Goal: Transaction & Acquisition: Purchase product/service

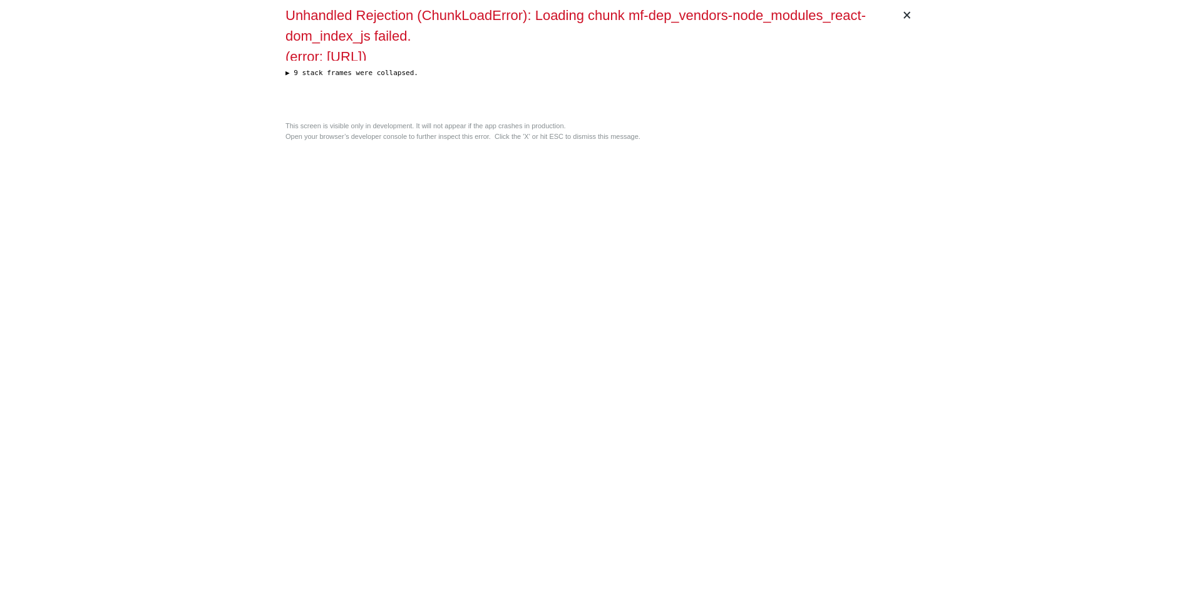
click at [399, 102] on div "Unhandled Rejection (ChunkLoadError): Loading chunk mf-dep_vendors-node_modules…" at bounding box center [600, 60] width 631 height 111
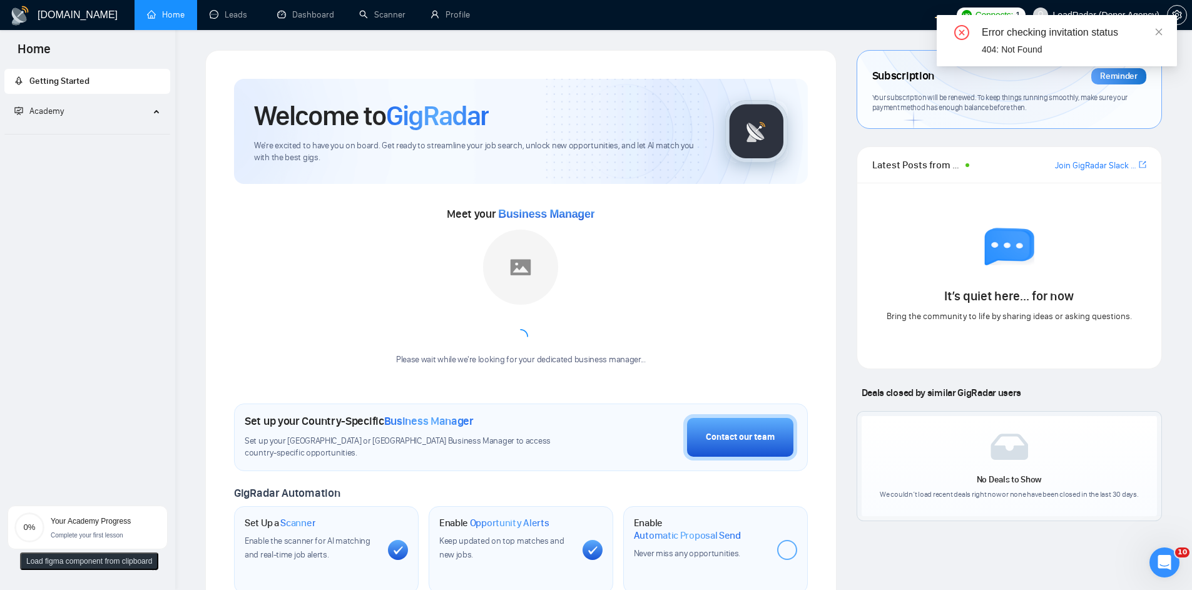
click at [480, 201] on div "Meet your Business Manager Please wait while we're looking for your dedicated b…" at bounding box center [521, 281] width 574 height 195
click at [460, 9] on link "Profile" at bounding box center [450, 14] width 39 height 11
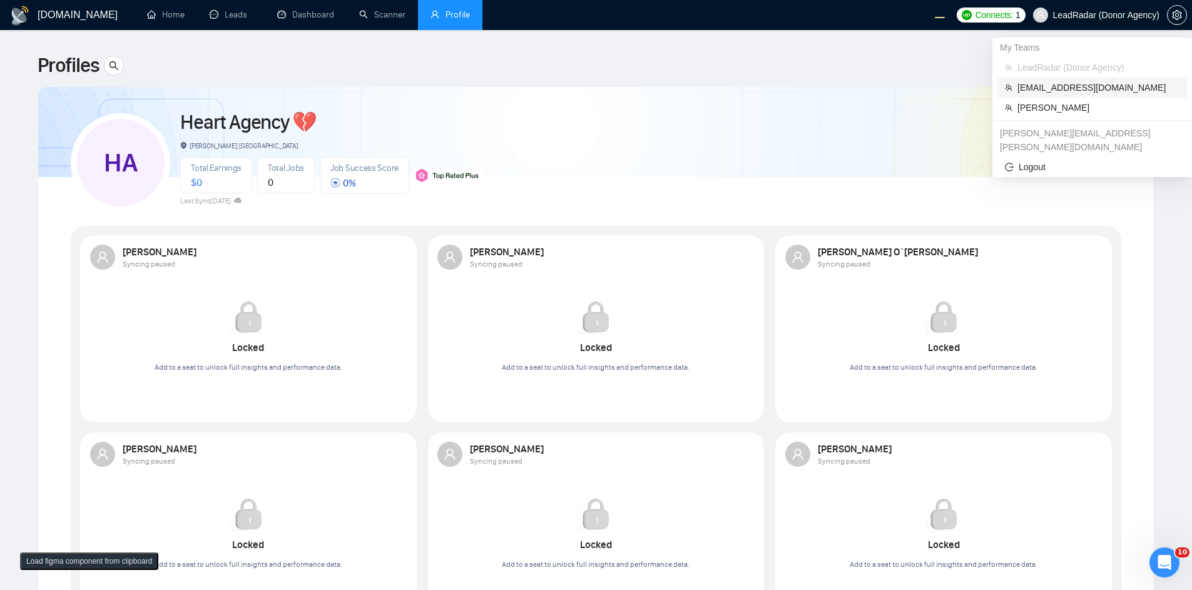
click at [1067, 91] on span "[EMAIL_ADDRESS][DOMAIN_NAME]" at bounding box center [1099, 88] width 162 height 14
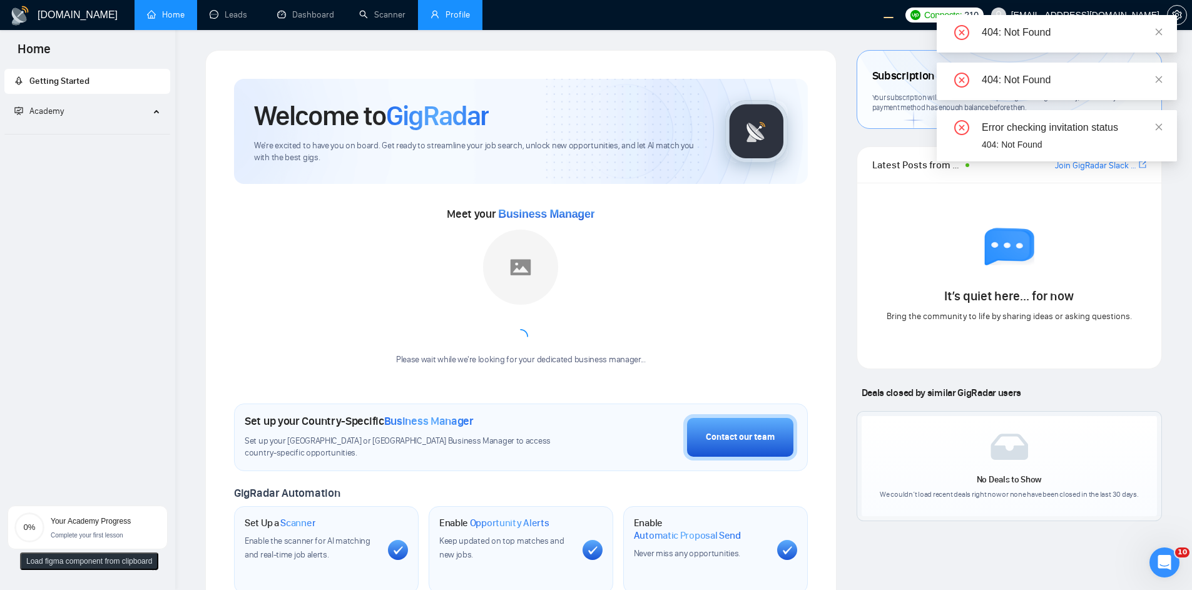
click at [434, 13] on link "Profile" at bounding box center [450, 14] width 39 height 11
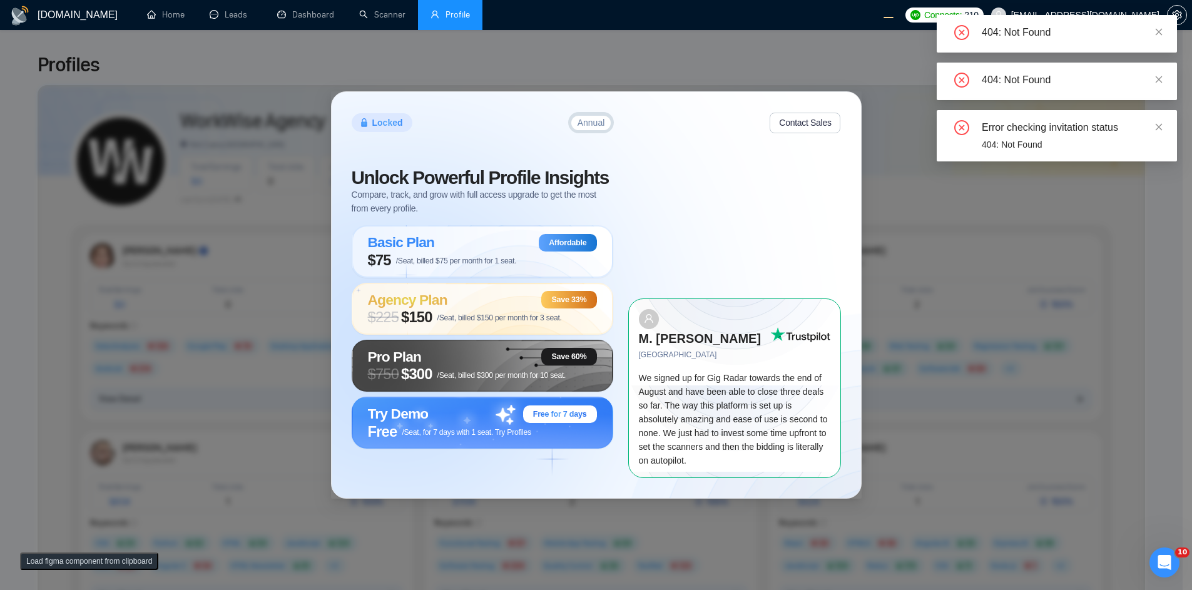
click at [1164, 32] on div "404: Not Found" at bounding box center [1057, 34] width 240 height 38
click at [1158, 30] on icon "close" at bounding box center [1159, 31] width 7 height 7
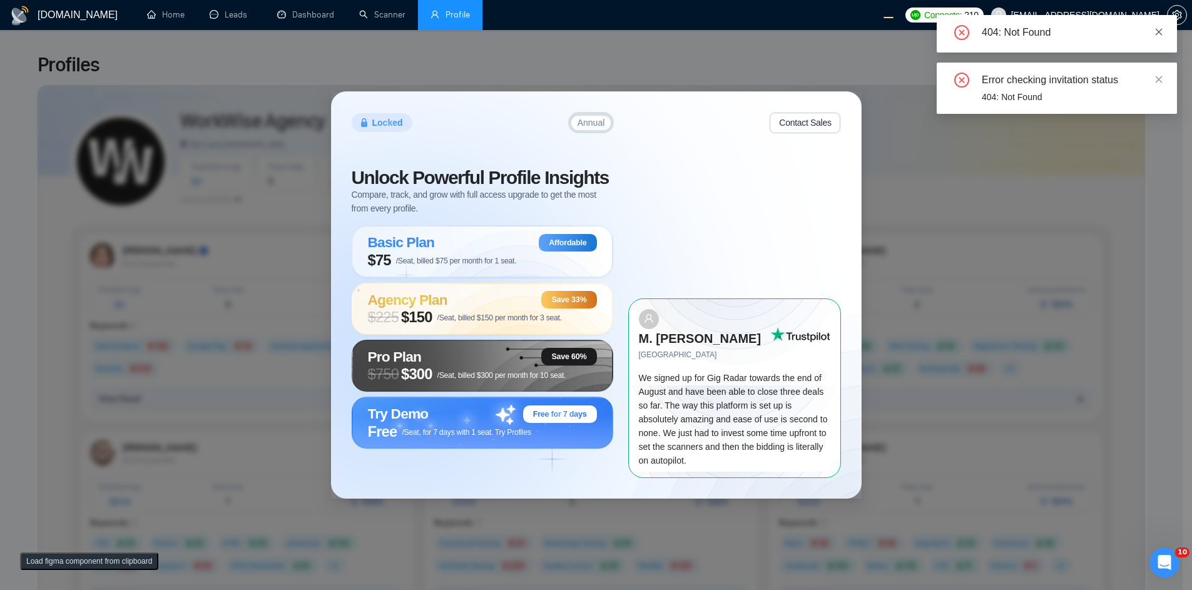
click at [1160, 29] on icon "close" at bounding box center [1159, 32] width 9 height 9
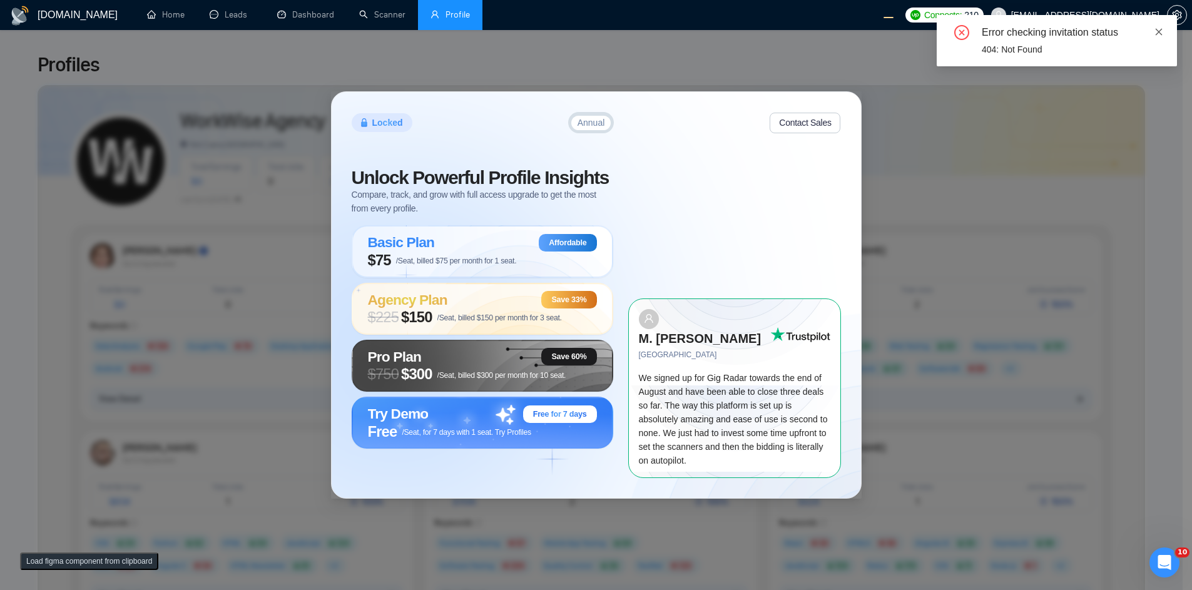
click at [1159, 36] on icon "close" at bounding box center [1159, 32] width 9 height 9
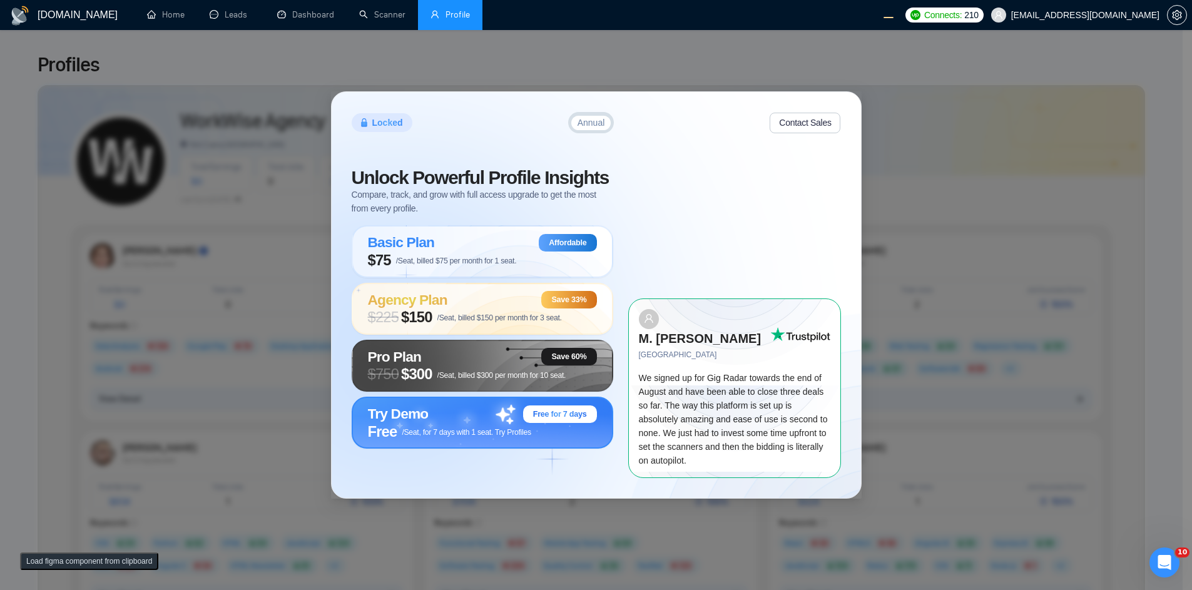
click at [478, 423] on div "Try Demo Free for 7 days" at bounding box center [482, 415] width 229 height 18
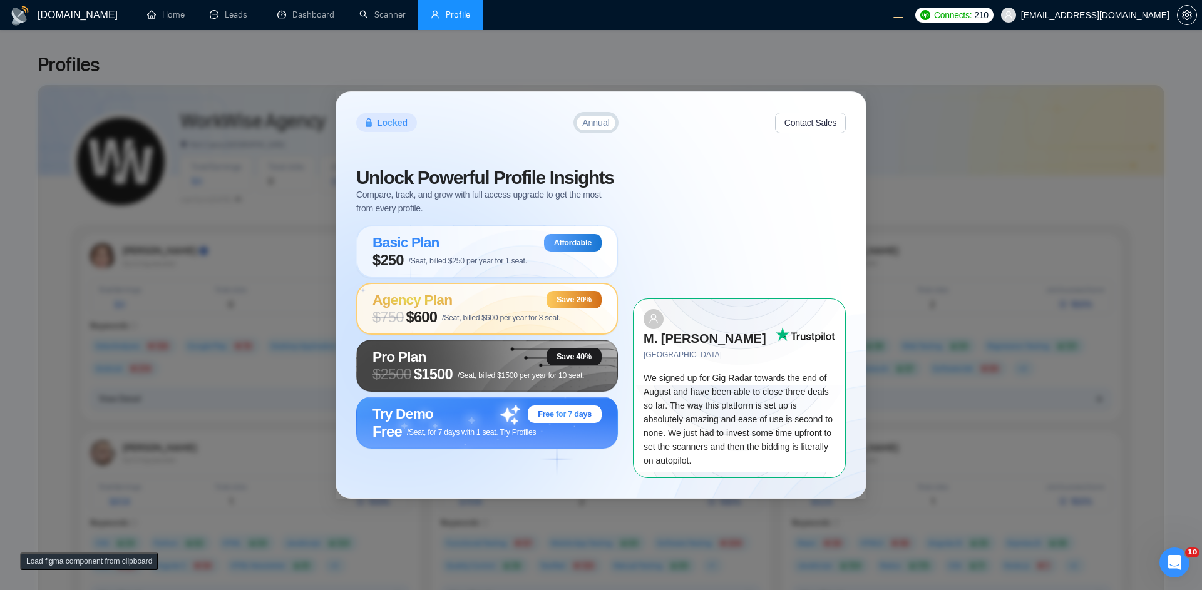
click at [421, 308] on span "Agency Plan" at bounding box center [411, 300] width 79 height 16
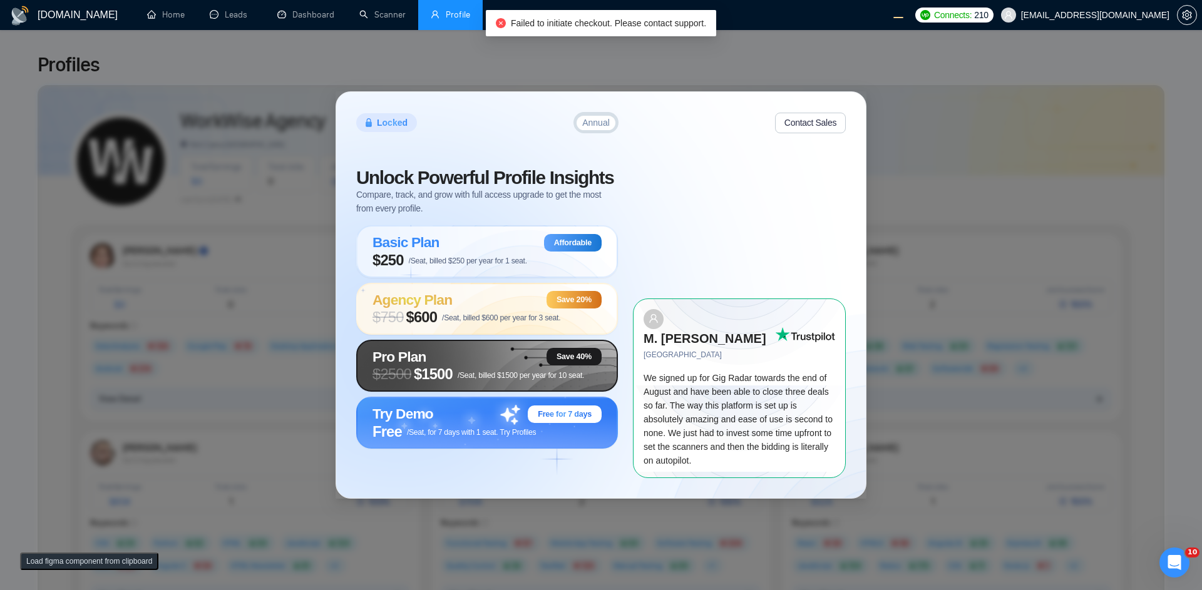
click at [489, 365] on div "Pro Plan Save 40%" at bounding box center [486, 357] width 229 height 18
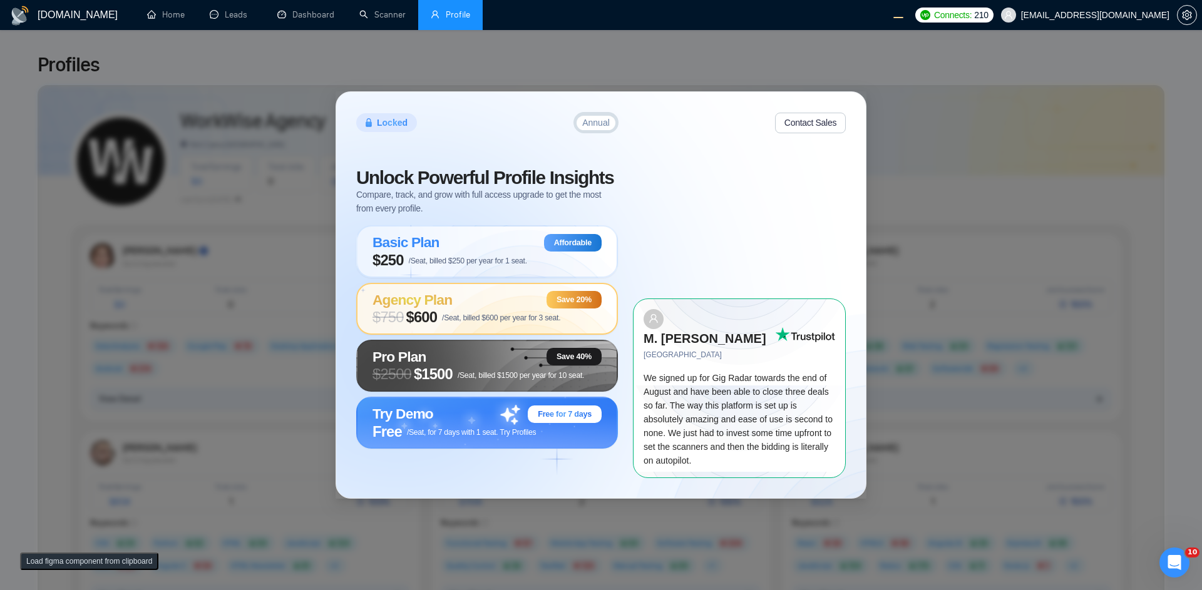
click at [403, 308] on span "Agency Plan" at bounding box center [411, 300] width 79 height 16
click at [490, 308] on div "Agency Plan Save 20%" at bounding box center [486, 300] width 229 height 18
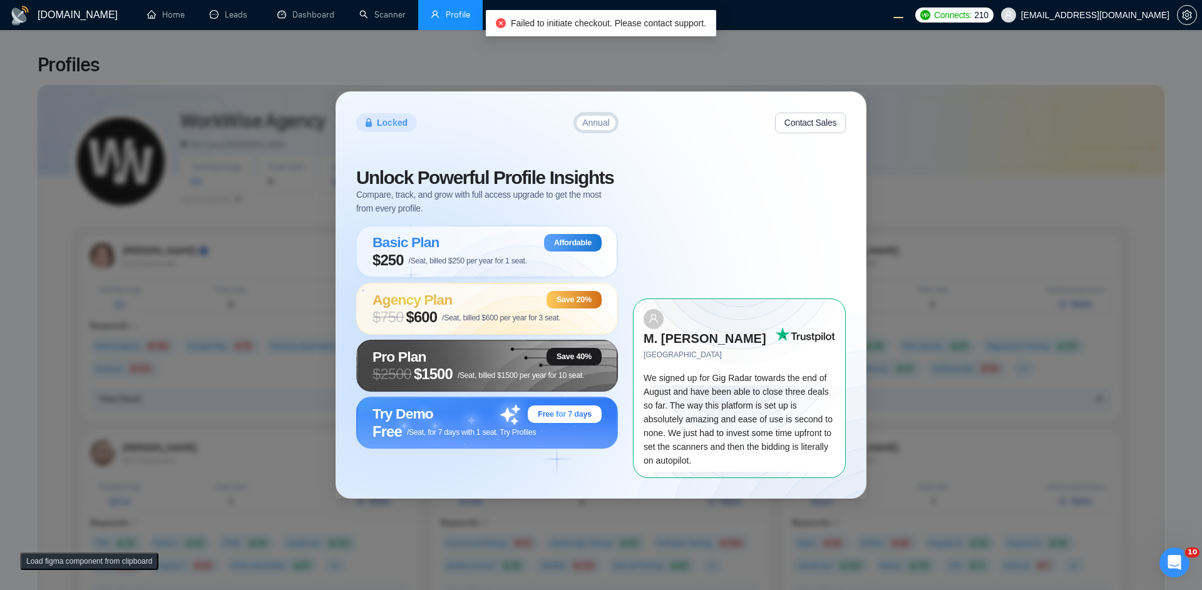
click at [467, 320] on span "$ 750 $600 /Seat, billed $600 per year for 3 seat." at bounding box center [466, 318] width 188 height 18
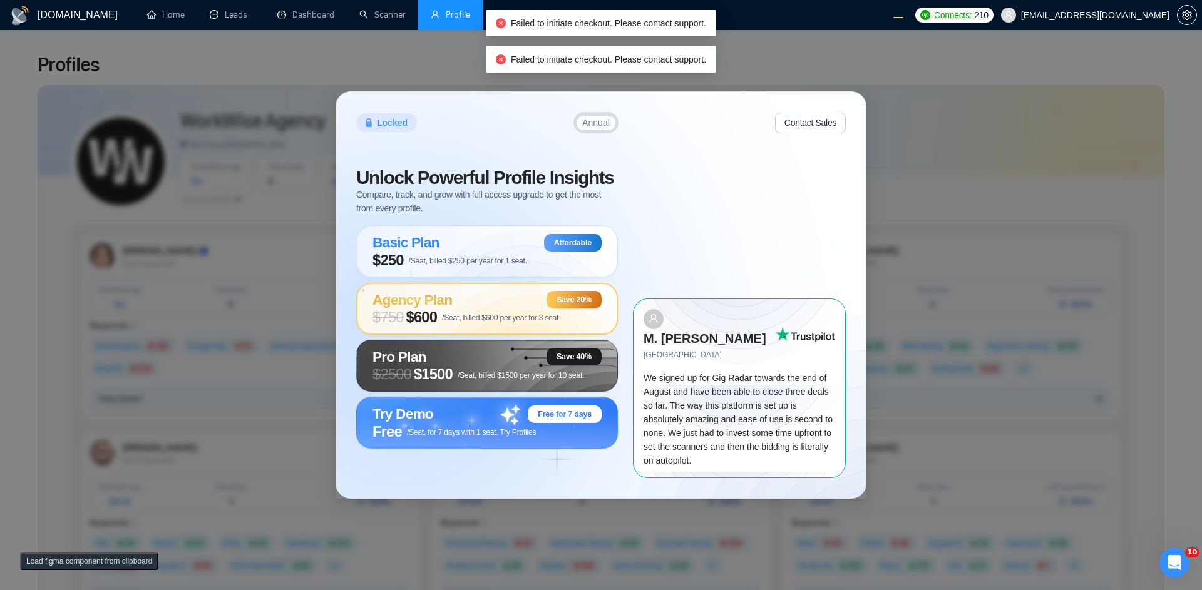
click at [467, 309] on div "Agency Plan Save 20%" at bounding box center [486, 300] width 229 height 18
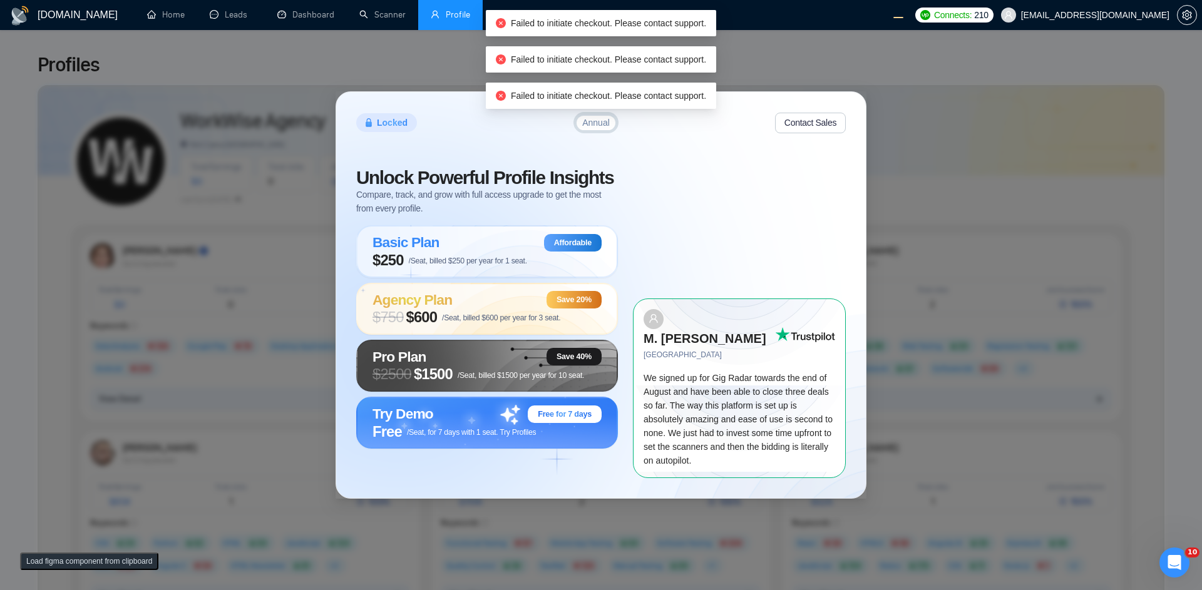
click at [484, 277] on div "Basic Plan Affordable $250 /Seat, billed $250 per year for 1 seat." at bounding box center [487, 251] width 262 height 52
click at [489, 269] on span "$250 /Seat, billed $250 per year for 1 seat." at bounding box center [449, 261] width 155 height 18
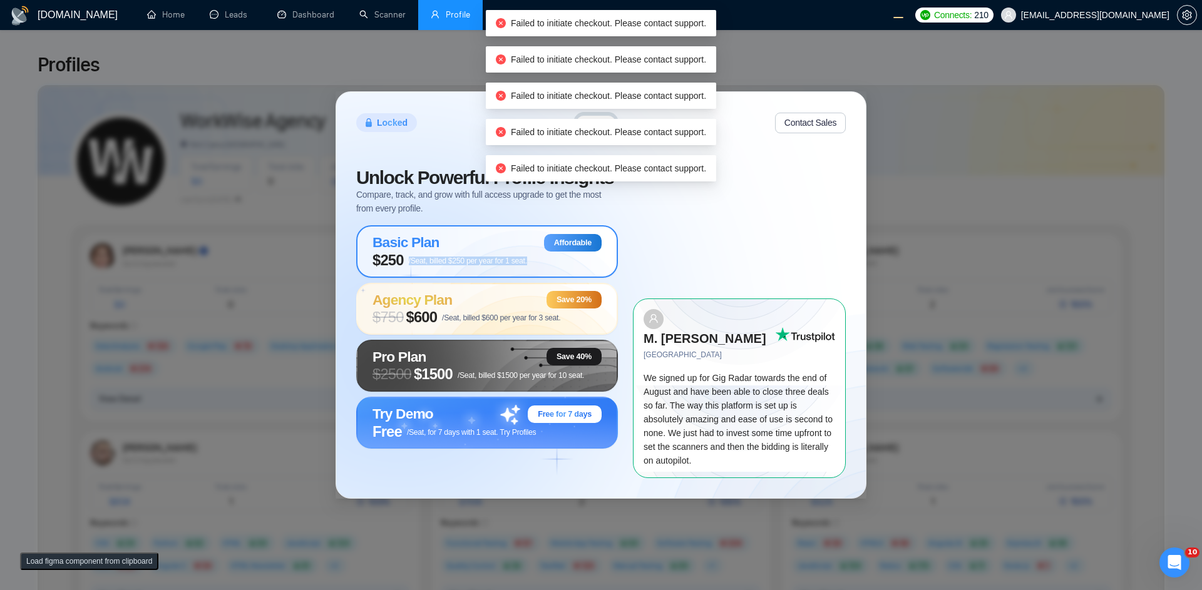
click at [489, 269] on span "$250 /Seat, billed $250 per year for 1 seat." at bounding box center [449, 261] width 155 height 18
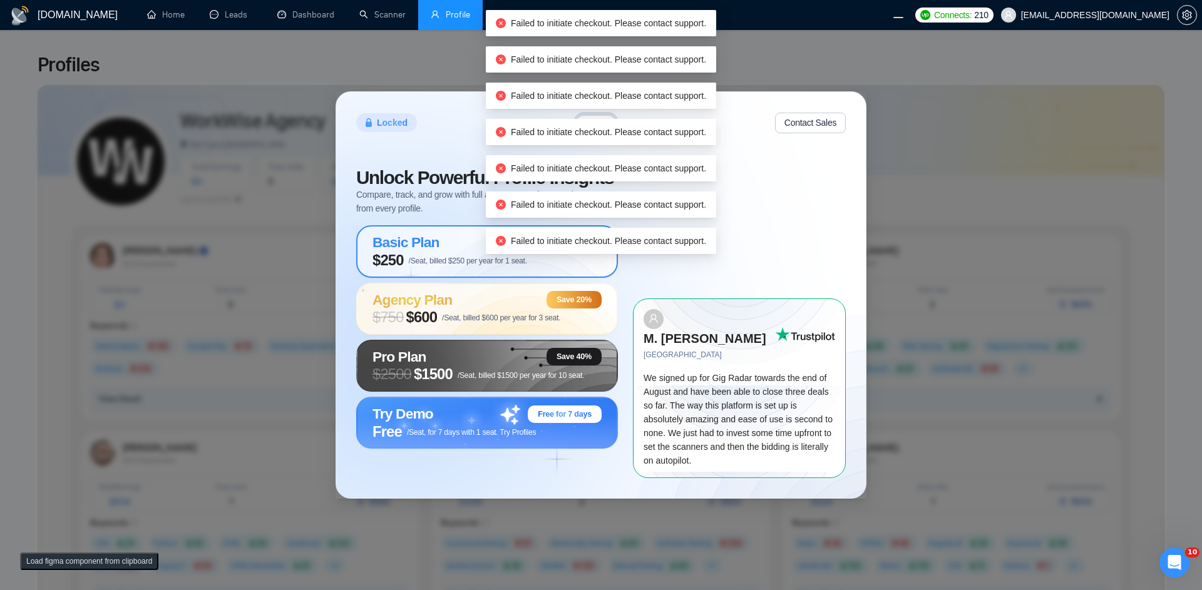
click at [489, 269] on span "$250 /Seat, billed $250 per year for 1 seat." at bounding box center [449, 261] width 155 height 18
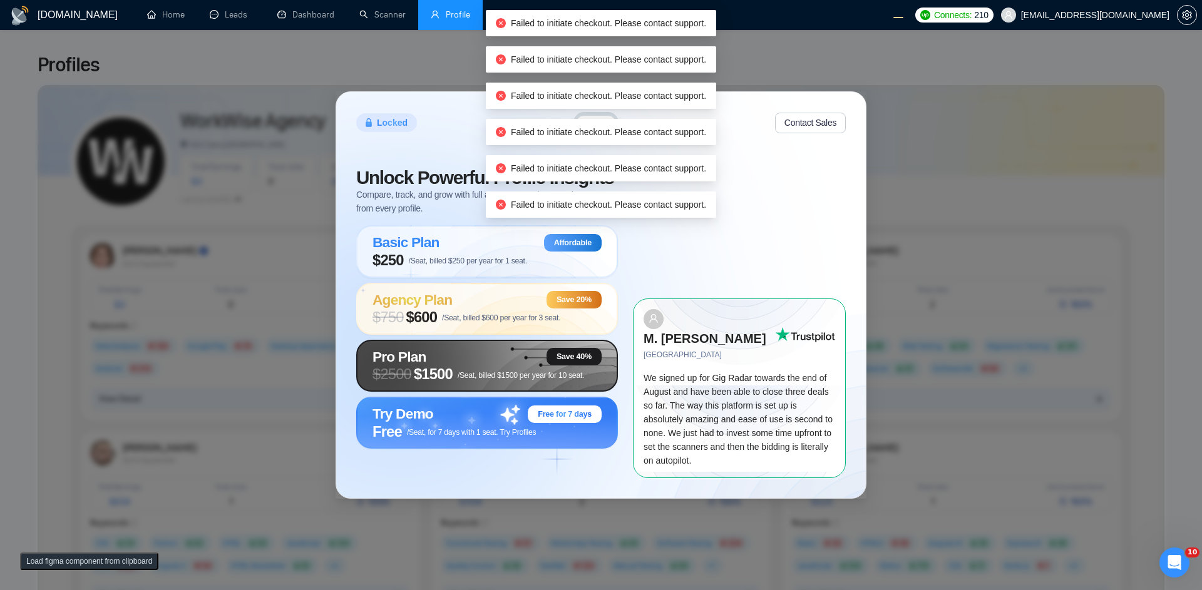
click at [377, 375] on span "$ 2500" at bounding box center [391, 374] width 39 height 18
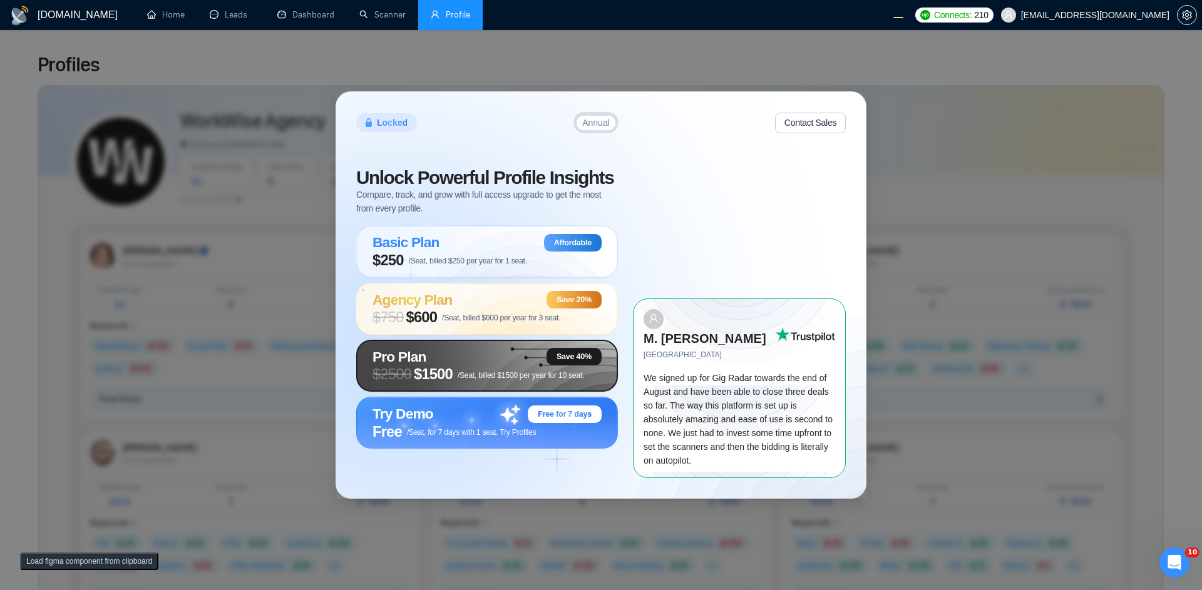
click at [459, 380] on span "/Seat, billed $1500 per year for 10 seat." at bounding box center [520, 375] width 126 height 9
click at [522, 377] on span "$ 2500 $1500 /Seat, billed $1500 per year for 10 seat." at bounding box center [478, 374] width 212 height 18
click at [434, 308] on span "Agency Plan" at bounding box center [411, 300] width 79 height 16
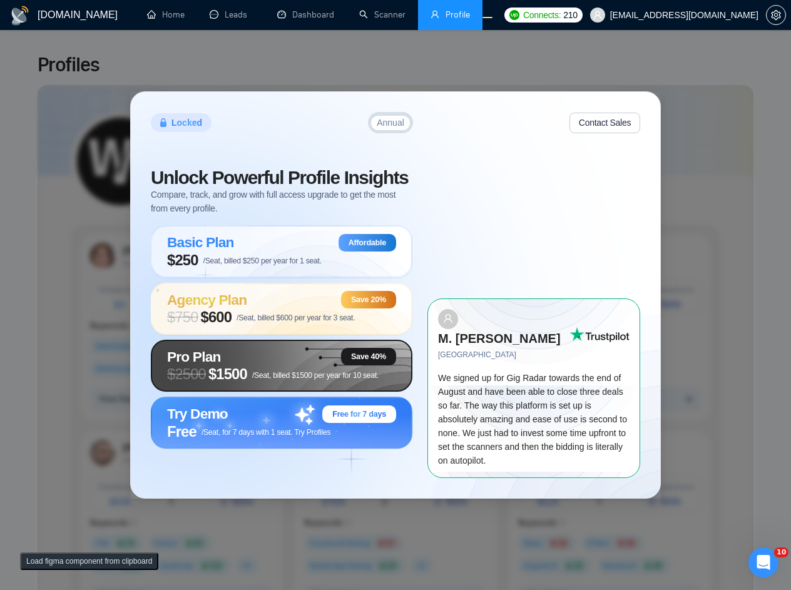
click at [314, 380] on span "/Seat, billed $1500 per year for 10 seat." at bounding box center [315, 375] width 126 height 9
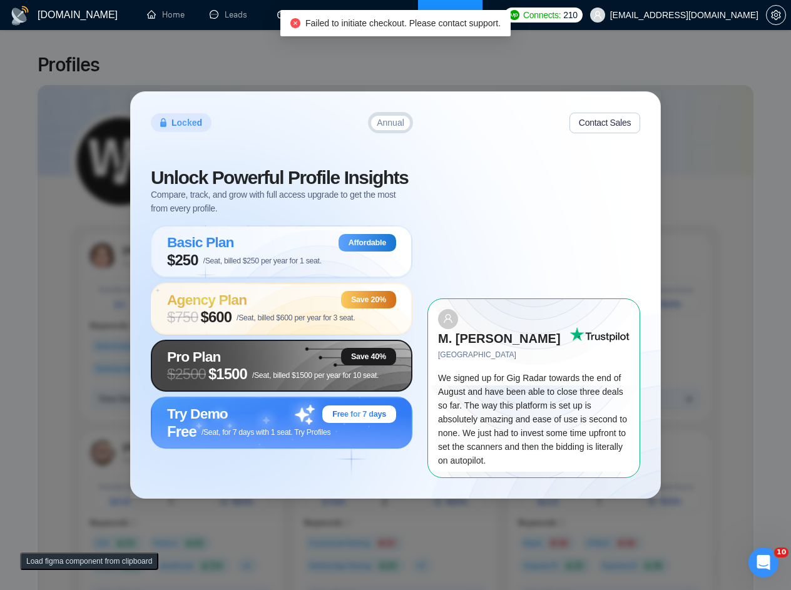
click at [300, 365] on div "Pro Plan Save 40%" at bounding box center [281, 357] width 229 height 18
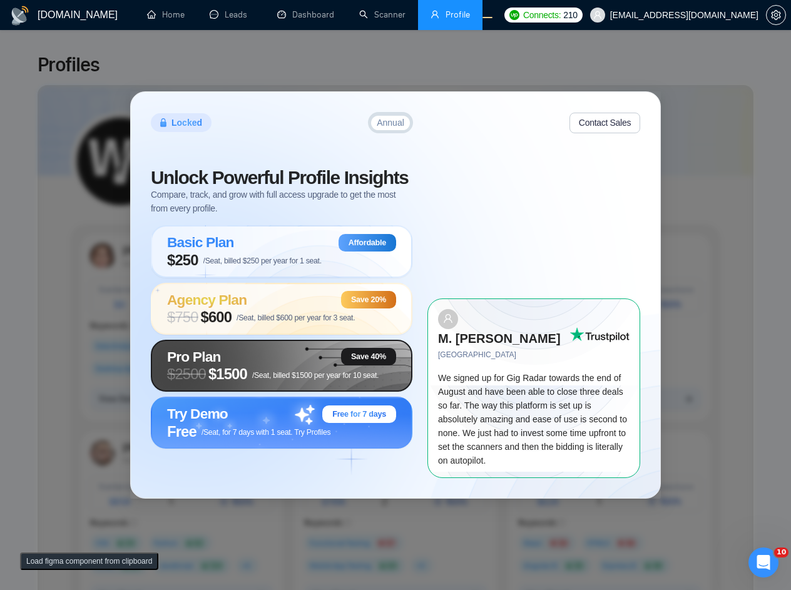
click at [355, 380] on span "/Seat, billed $1500 per year for 10 seat." at bounding box center [315, 375] width 126 height 9
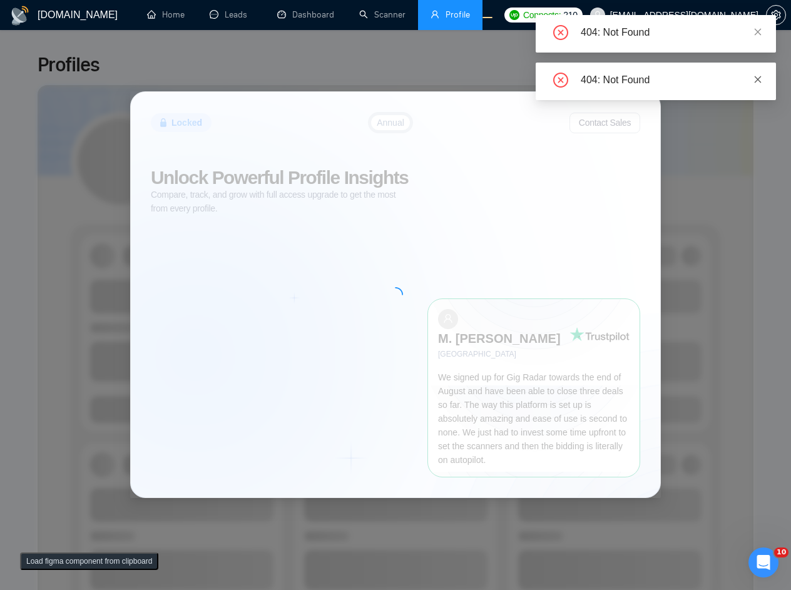
click at [759, 83] on icon "close" at bounding box center [757, 79] width 9 height 9
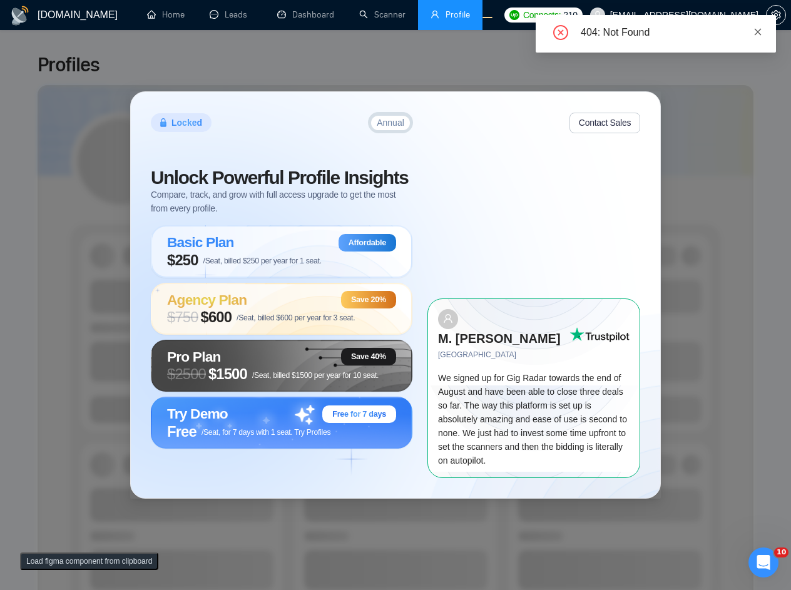
click at [761, 31] on icon "close" at bounding box center [757, 32] width 9 height 9
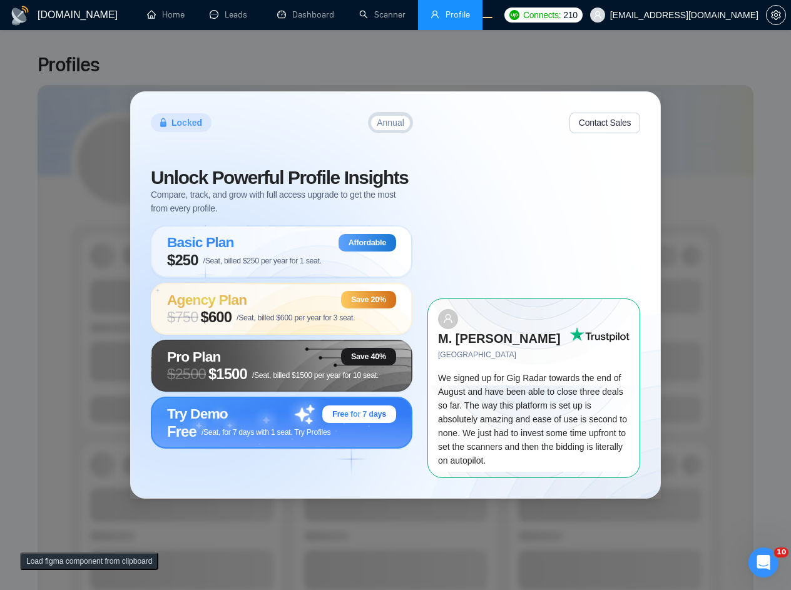
drag, startPoint x: 238, startPoint y: 427, endPoint x: 261, endPoint y: 496, distance: 72.4
click at [239, 423] on div "Try Demo Free for 7 days" at bounding box center [281, 415] width 229 height 18
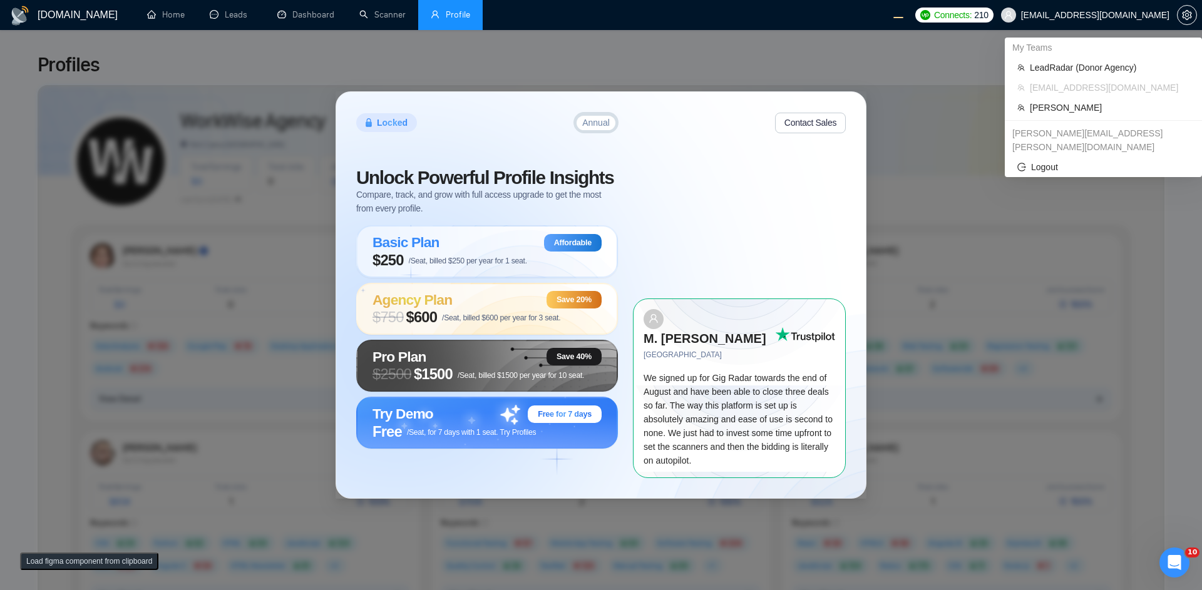
click at [790, 23] on span "[EMAIL_ADDRESS][DOMAIN_NAME]" at bounding box center [1084, 15] width 183 height 40
click at [790, 69] on span "LeadRadar (Donor Agency)" at bounding box center [1109, 68] width 160 height 14
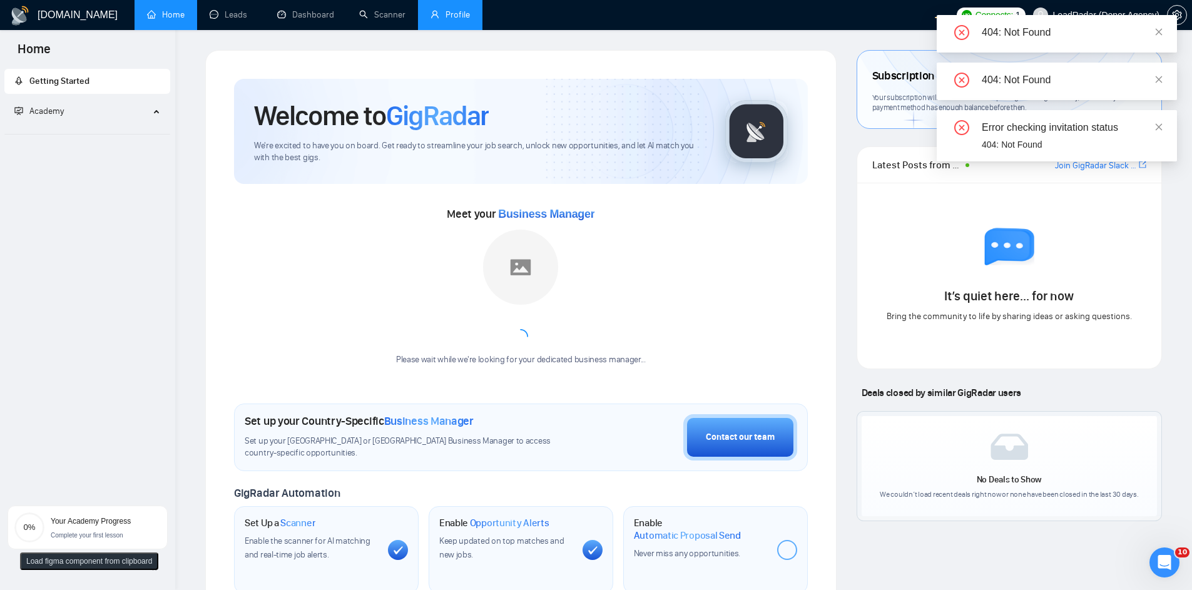
click at [443, 19] on link "Profile" at bounding box center [450, 14] width 39 height 11
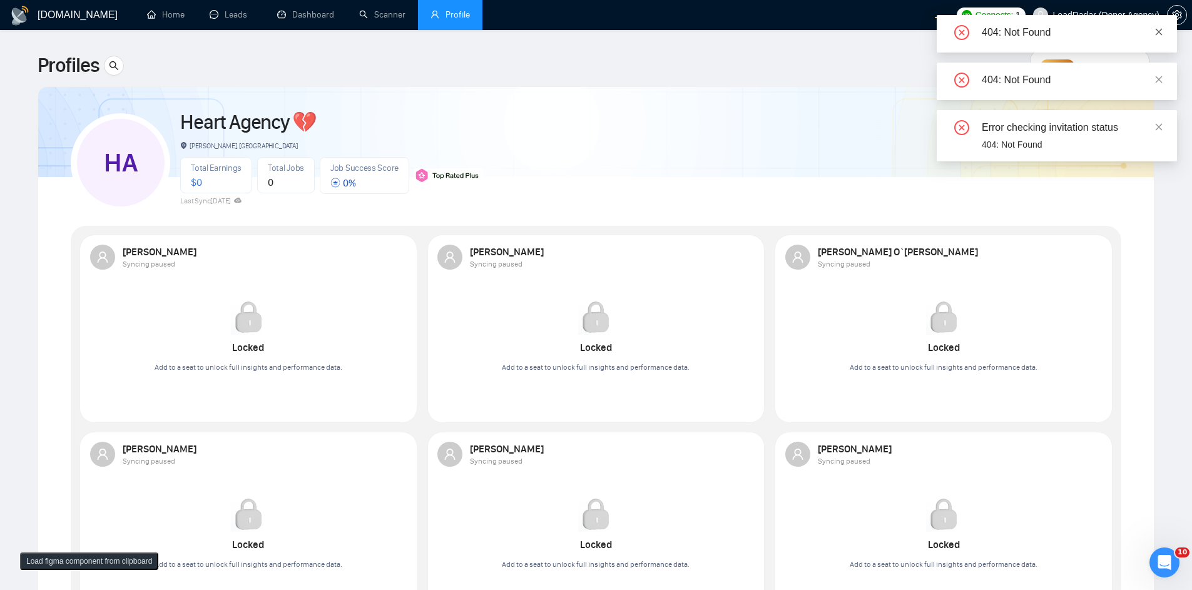
click at [790, 33] on icon "close" at bounding box center [1159, 32] width 9 height 9
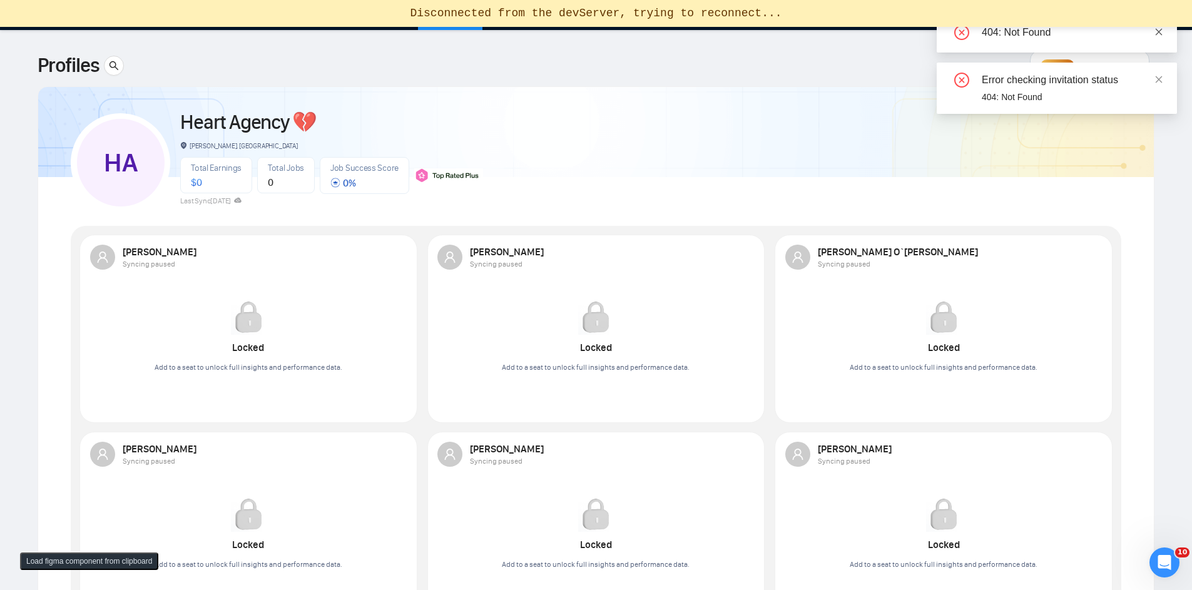
click at [790, 30] on icon "close" at bounding box center [1159, 31] width 7 height 7
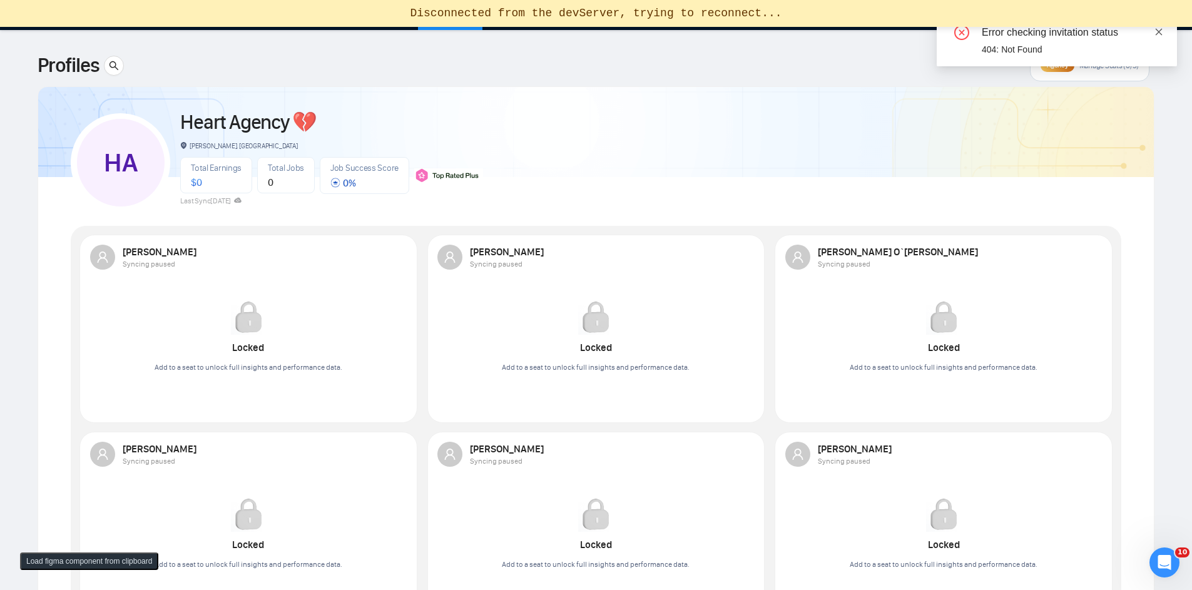
click at [790, 34] on icon "close" at bounding box center [1159, 32] width 9 height 9
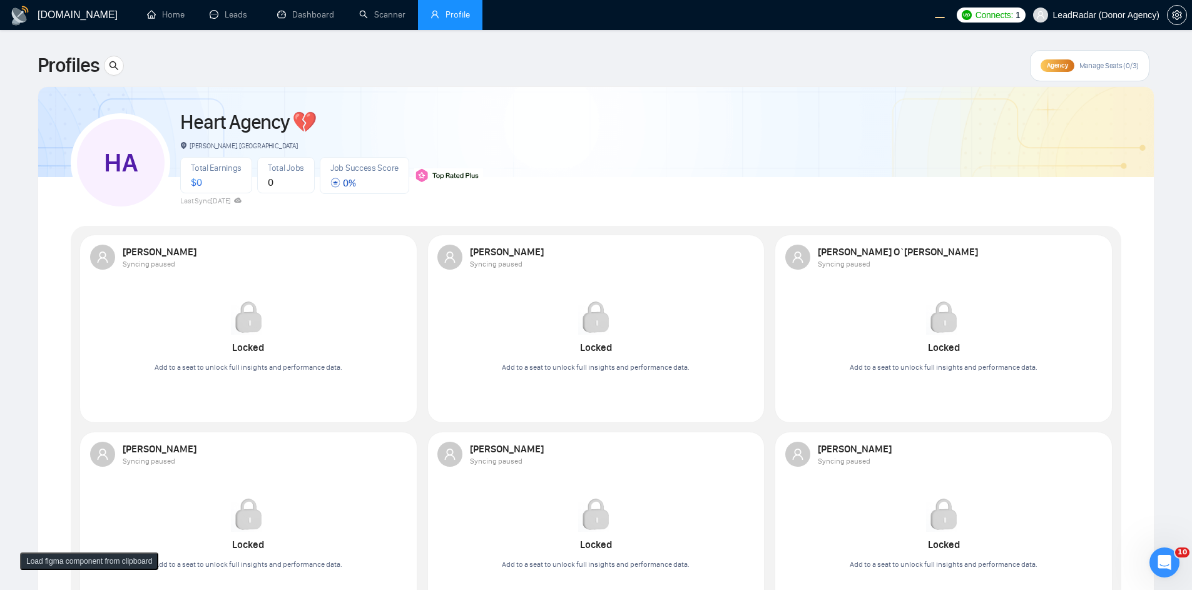
click at [790, 68] on span "Manage Seats (0/3)" at bounding box center [1109, 66] width 59 height 10
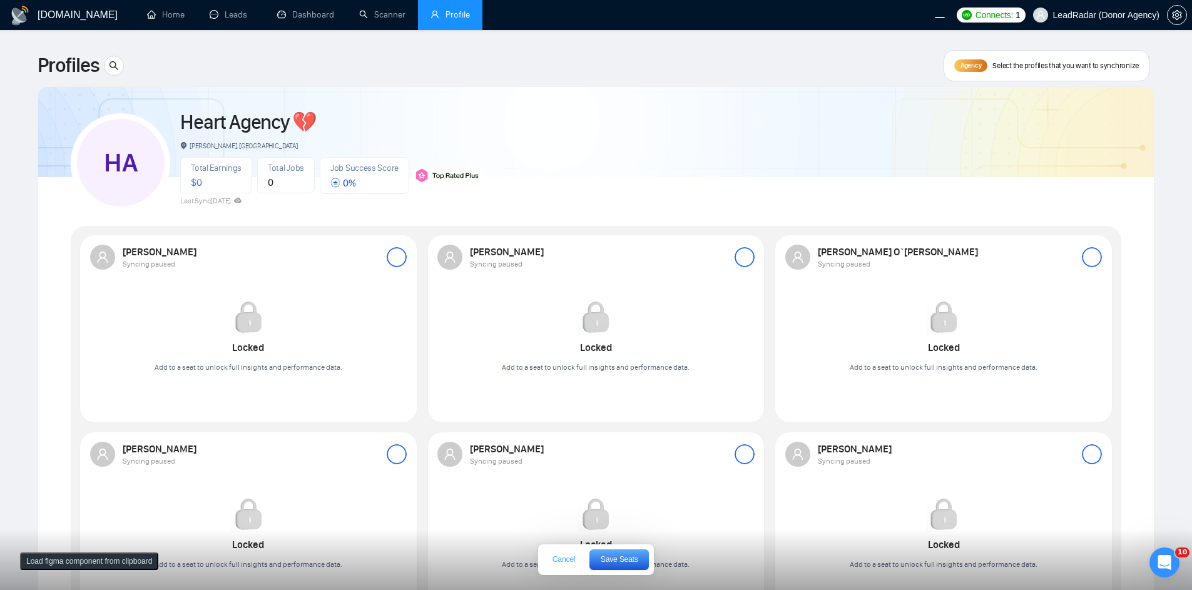
drag, startPoint x: 558, startPoint y: 561, endPoint x: 563, endPoint y: 556, distance: 7.5
click at [556, 563] on span "Cancel" at bounding box center [564, 560] width 23 height 8
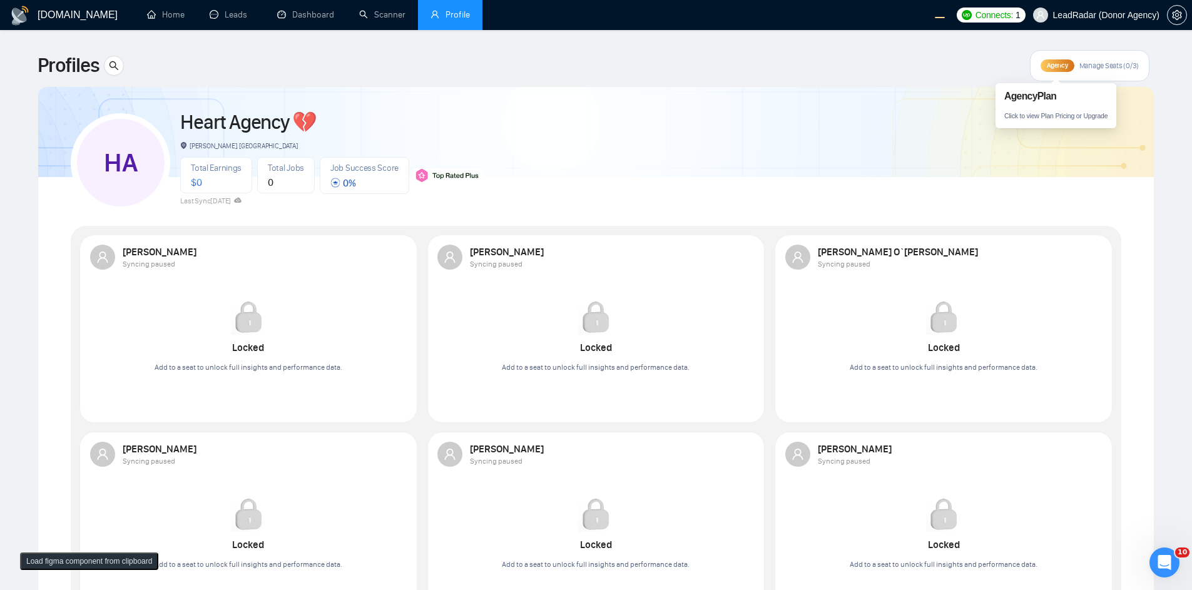
click at [790, 63] on span "Agency" at bounding box center [1057, 65] width 21 height 8
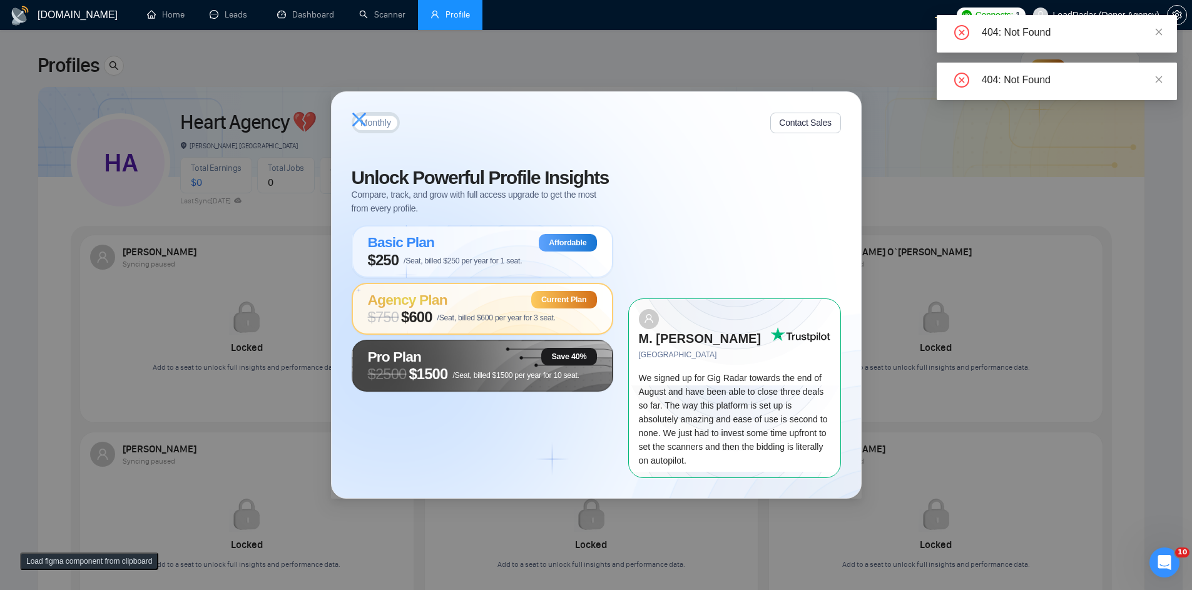
click at [534, 81] on div "Monthly Contact Sales Unlock Powerful Profile Insights Compare, track, and grow…" at bounding box center [596, 295] width 1192 height 590
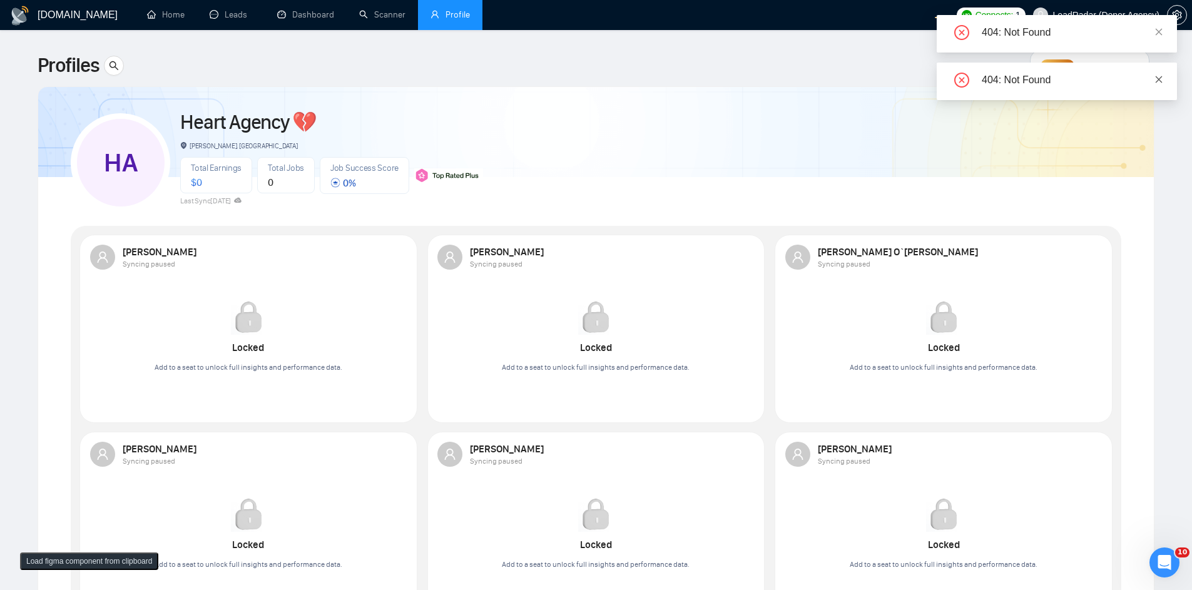
click at [790, 75] on icon "close" at bounding box center [1159, 79] width 9 height 9
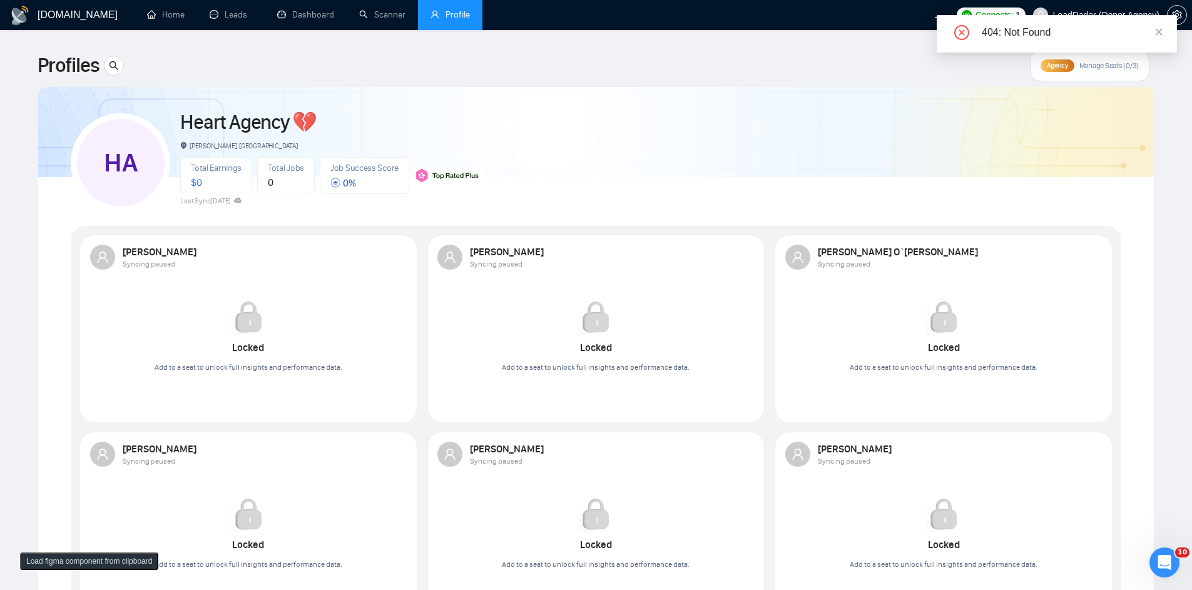
click at [790, 29] on div "404: Not Found" at bounding box center [1057, 34] width 240 height 38
click at [790, 29] on icon "close" at bounding box center [1159, 32] width 9 height 9
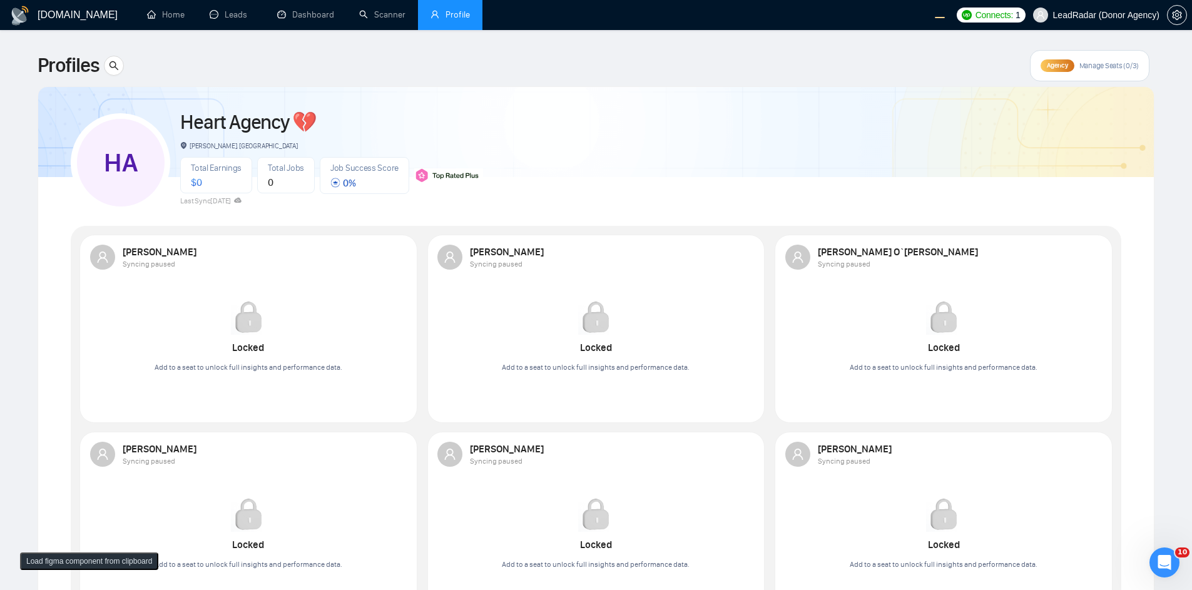
click at [790, 66] on span "Agency" at bounding box center [1057, 65] width 21 height 8
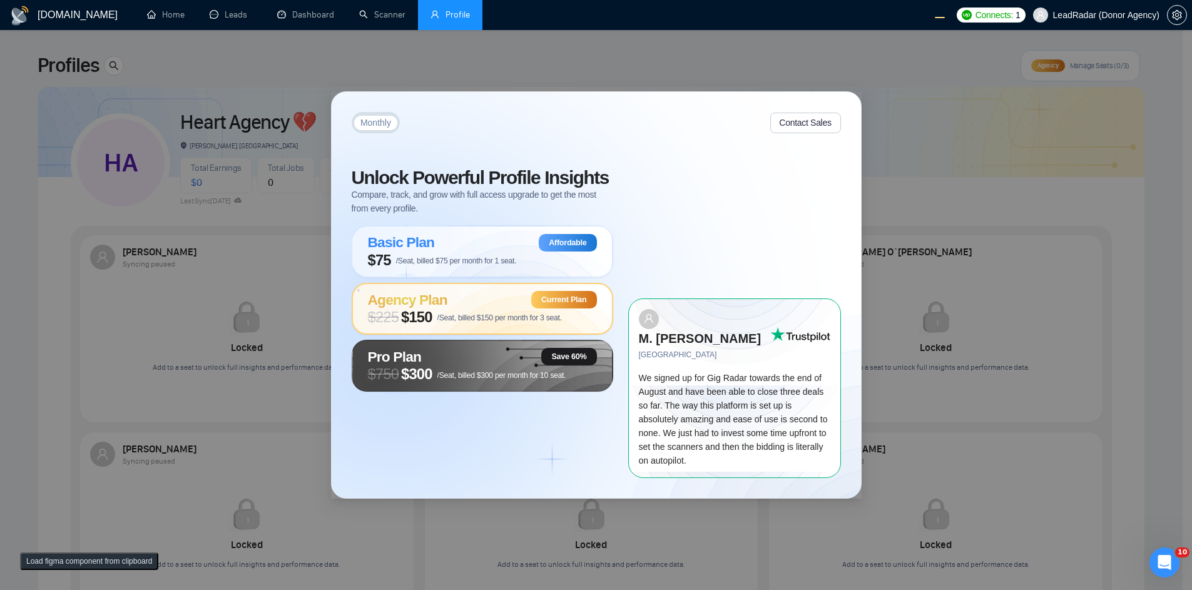
click at [790, 105] on div "Locked Monthly Contact Sales Unlock Powerful Profile Insights Compare, track, a…" at bounding box center [596, 295] width 1192 height 590
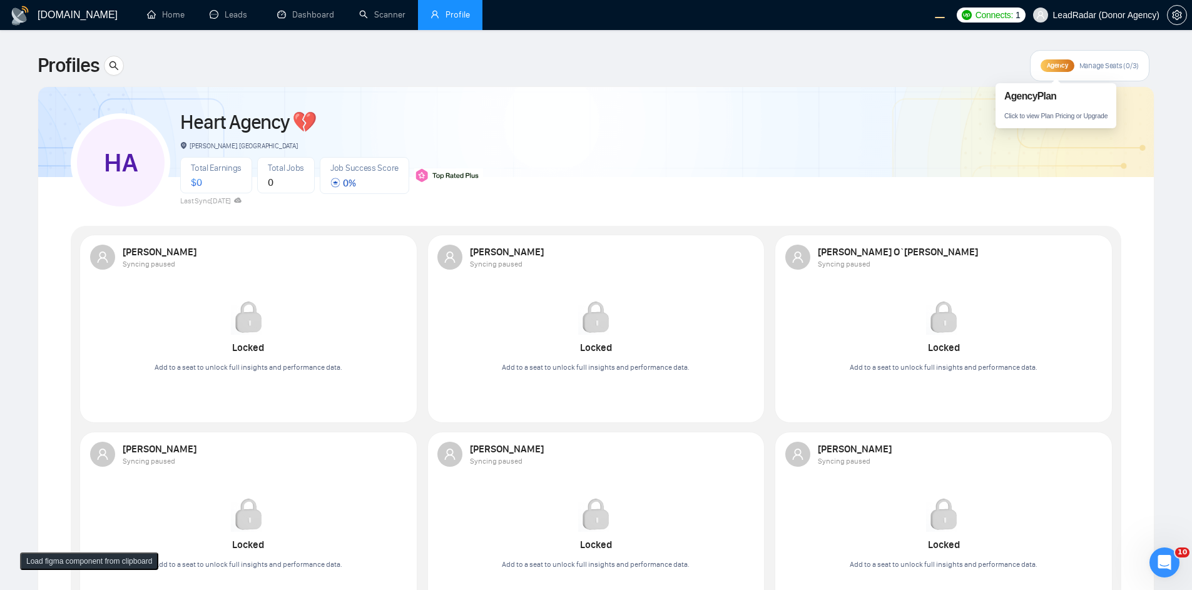
click at [790, 70] on div "Agency" at bounding box center [1057, 65] width 33 height 13
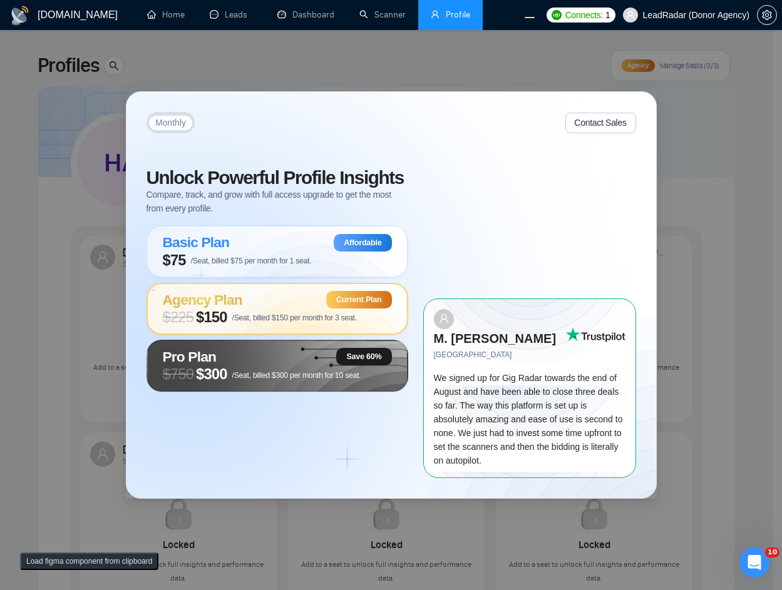
click at [444, 76] on div "Locked Monthly Contact Sales Unlock Powerful Profile Insights Compare, track, a…" at bounding box center [391, 295] width 782 height 590
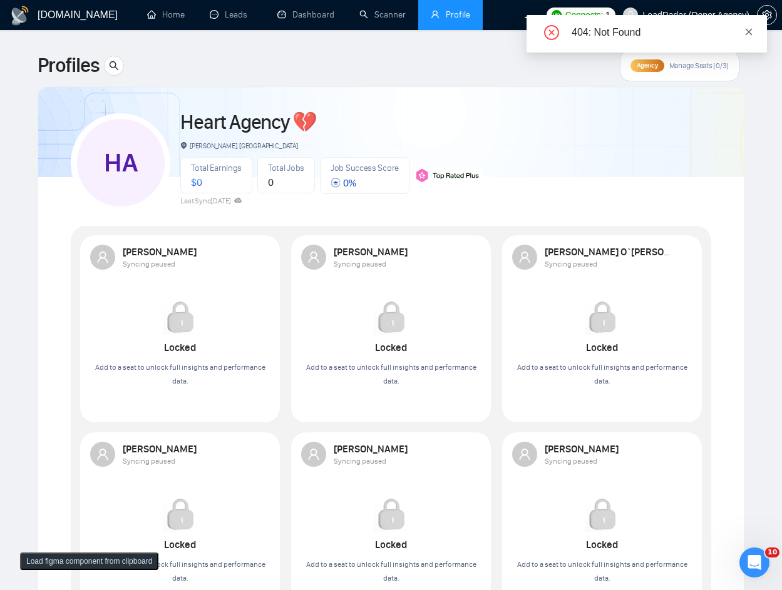
click at [749, 30] on icon "close" at bounding box center [748, 32] width 9 height 9
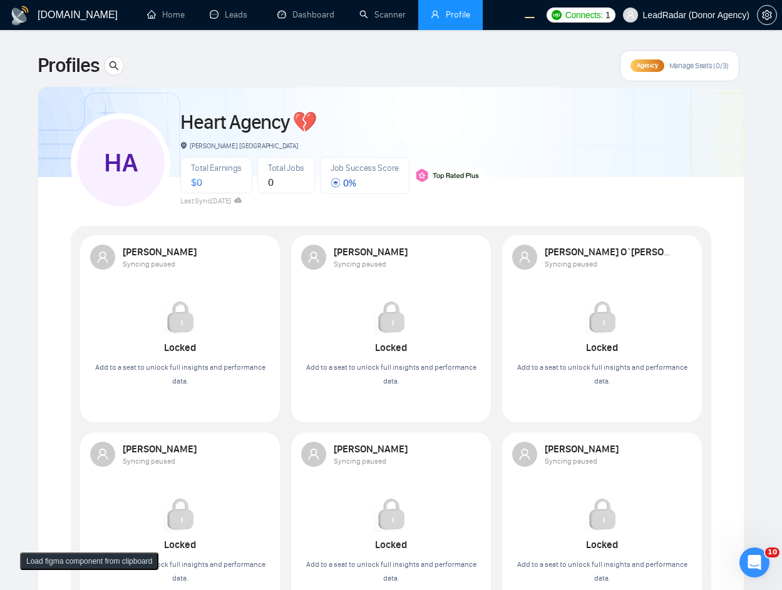
click at [644, 68] on span "Agency" at bounding box center [646, 65] width 21 height 8
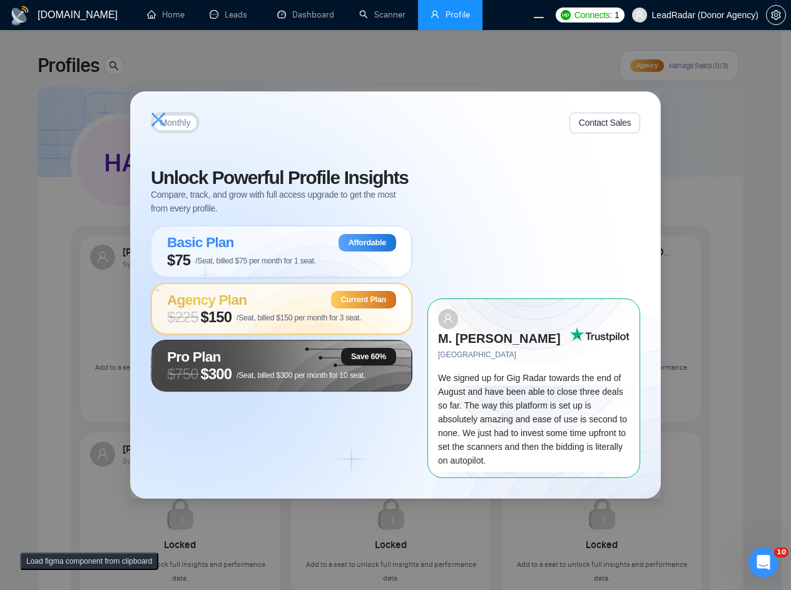
click at [715, 171] on div "Locked Monthly Contact Sales Unlock Powerful Profile Insights Compare, track, a…" at bounding box center [395, 295] width 791 height 590
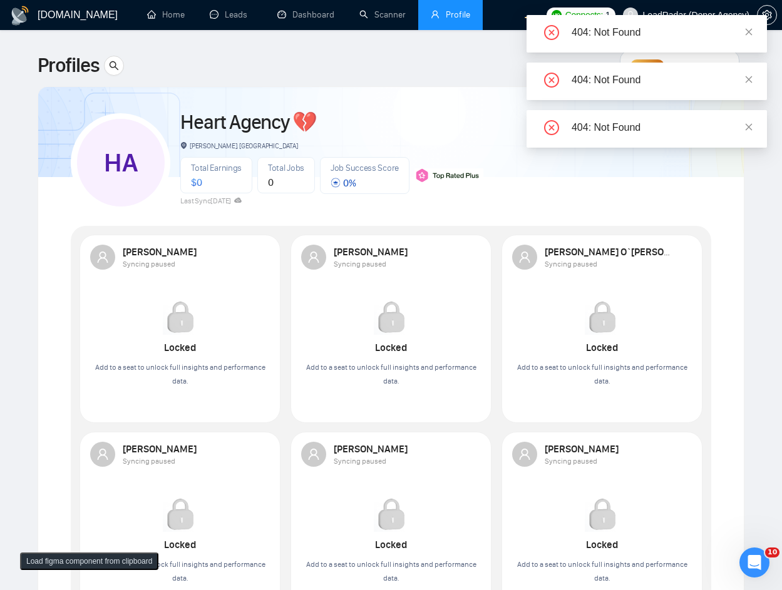
click at [471, 108] on div "Heart Agency 💔" at bounding box center [331, 122] width 303 height 31
click at [744, 75] on icon "close" at bounding box center [748, 79] width 9 height 9
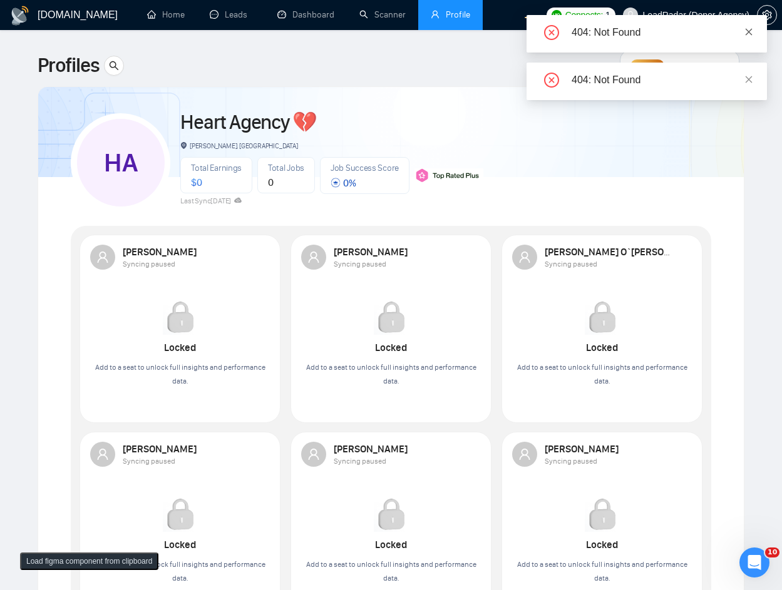
click at [747, 29] on icon "close" at bounding box center [748, 32] width 9 height 9
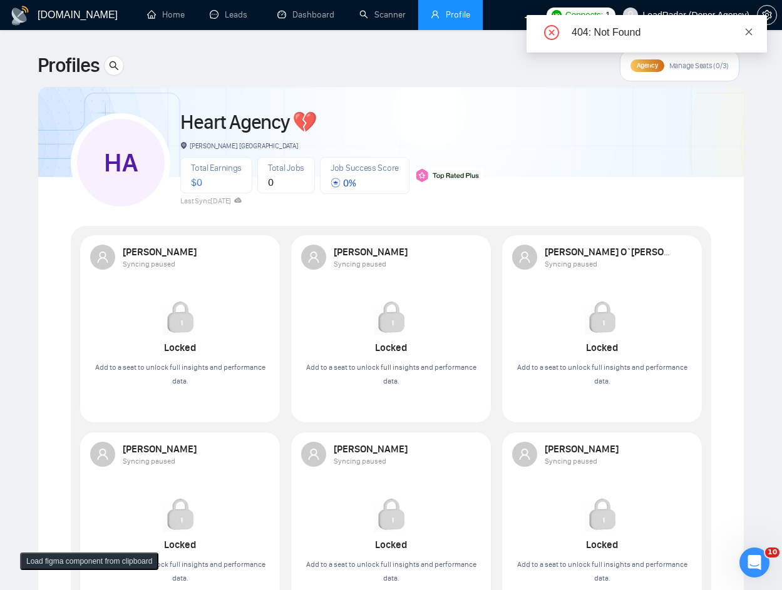
click at [751, 32] on icon "close" at bounding box center [748, 32] width 9 height 9
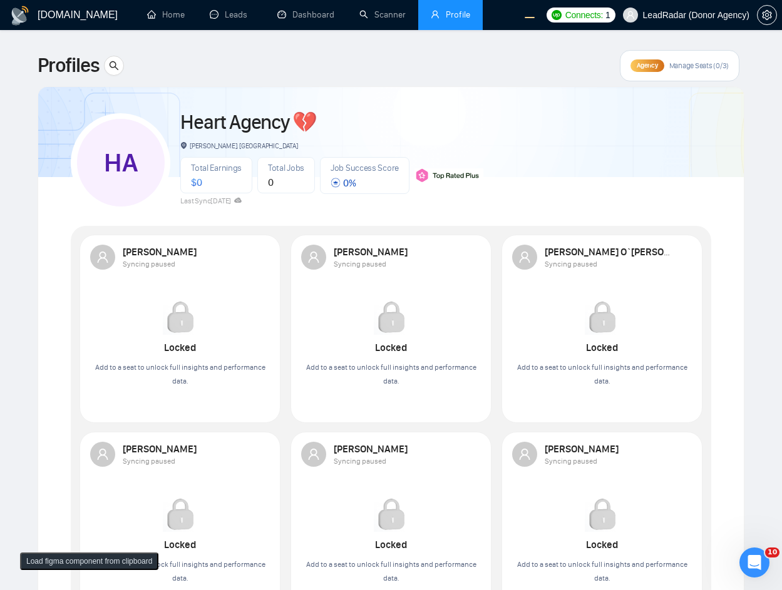
click at [656, 66] on span "Agency" at bounding box center [646, 65] width 21 height 8
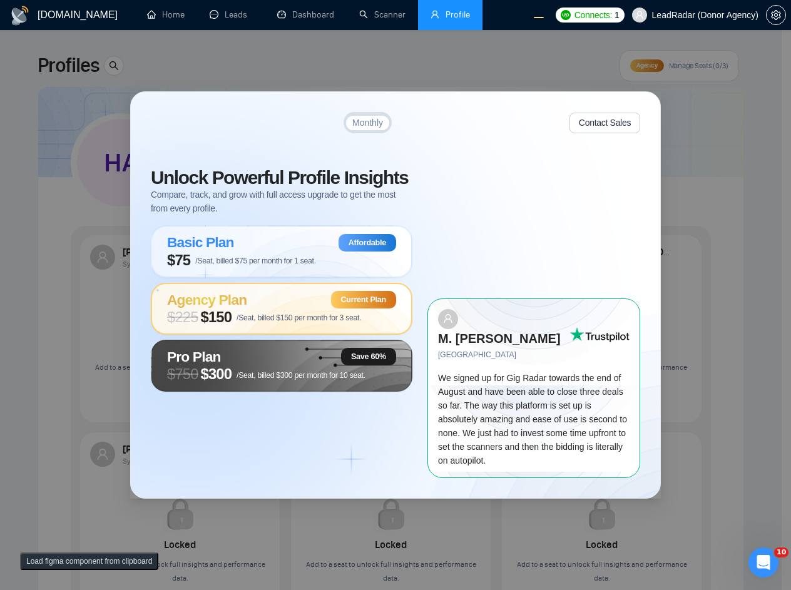
click at [706, 184] on div "Monthly Contact Sales Unlock Powerful Profile Insights Compare, track, and grow…" at bounding box center [395, 295] width 791 height 590
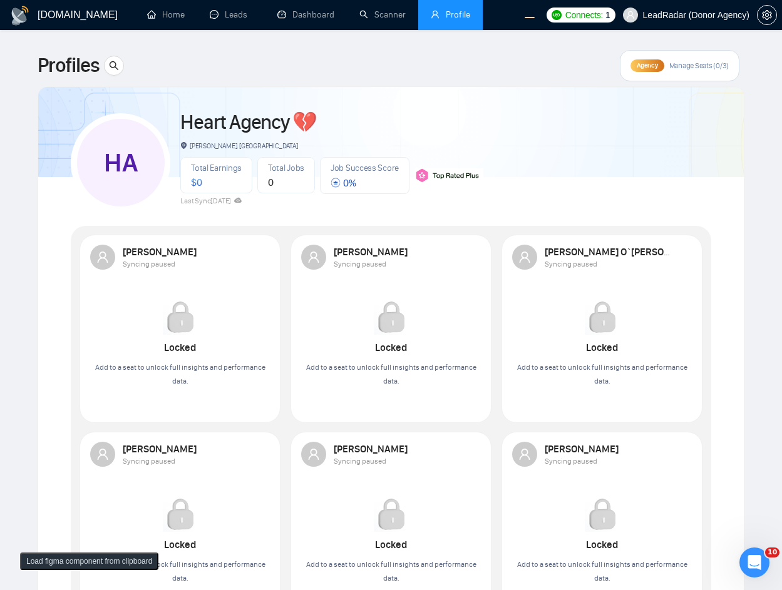
click at [626, 63] on div "Agency Manage Seats (0/3)" at bounding box center [680, 65] width 120 height 31
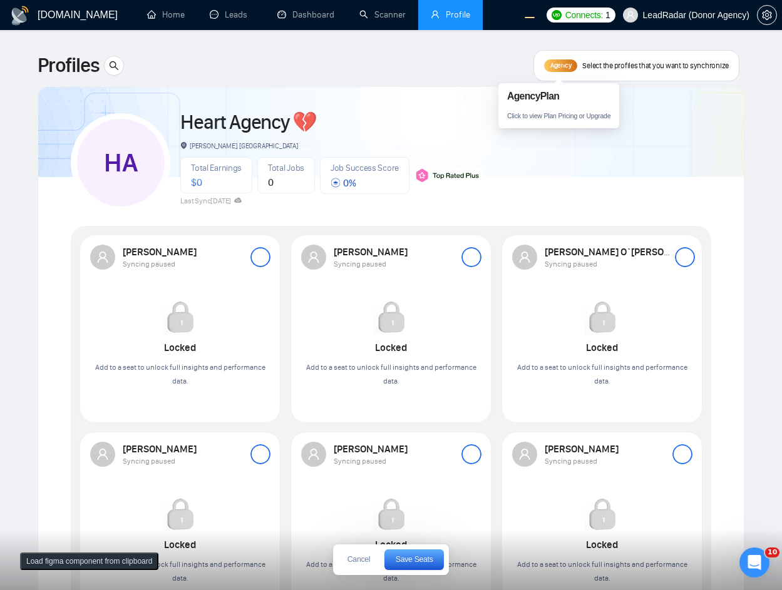
click at [551, 69] on span "Agency" at bounding box center [560, 65] width 21 height 8
click at [357, 556] on span "Cancel" at bounding box center [358, 560] width 23 height 8
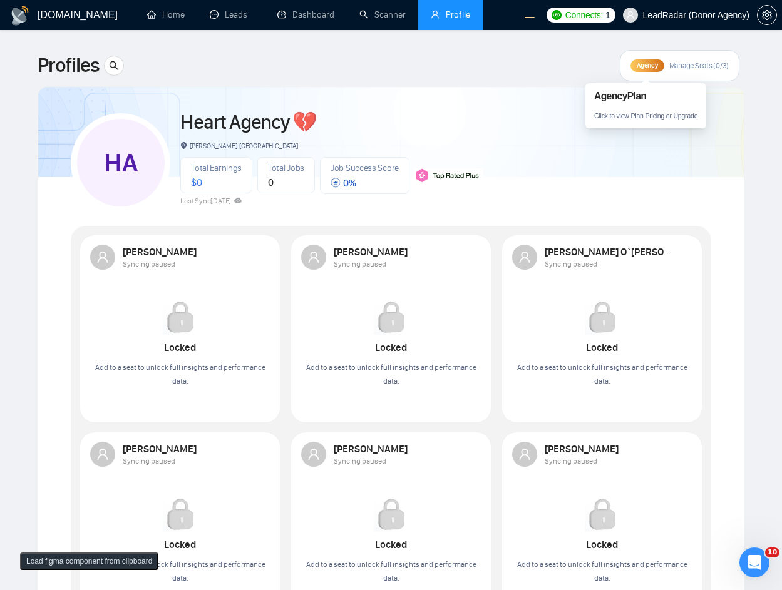
click at [652, 64] on span "Agency" at bounding box center [646, 65] width 21 height 8
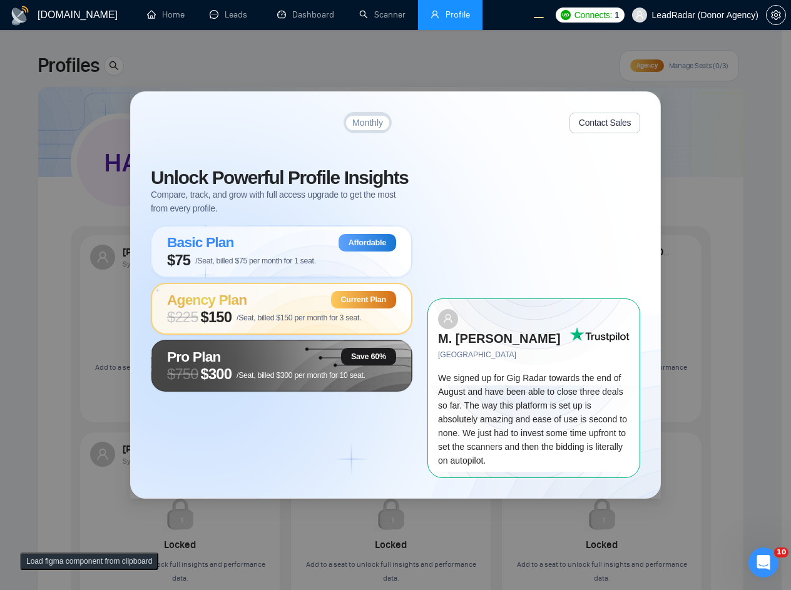
click at [163, 128] on icon at bounding box center [158, 122] width 15 height 15
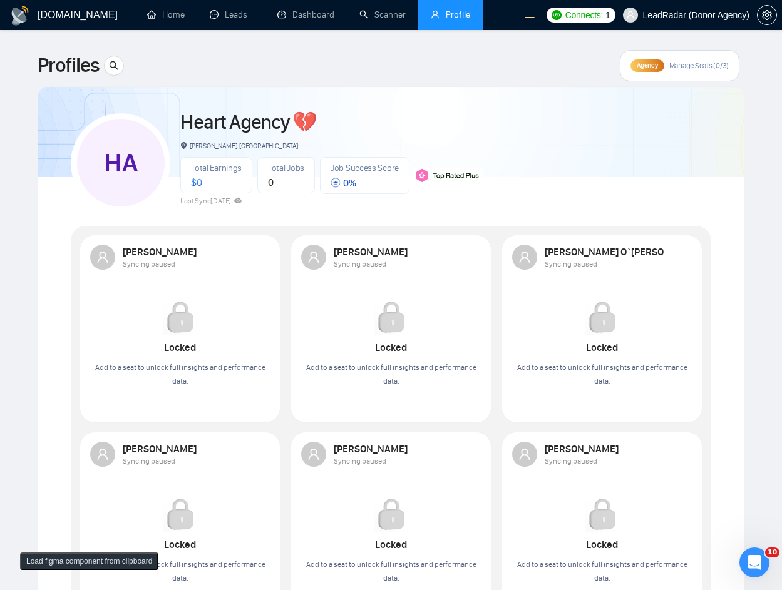
click at [638, 68] on span "Agency" at bounding box center [646, 65] width 21 height 8
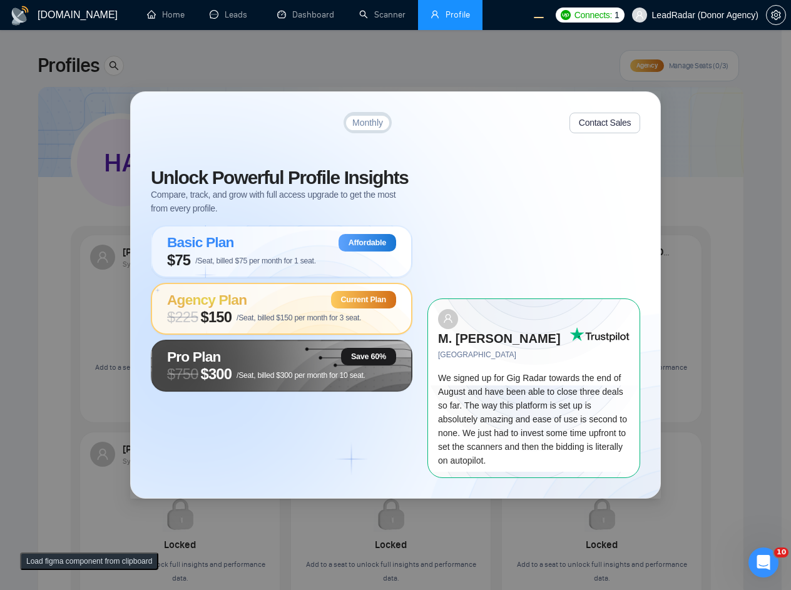
click at [434, 67] on div "Monthly Contact Sales Unlock Powerful Profile Insights Compare, track, and grow…" at bounding box center [395, 295] width 791 height 590
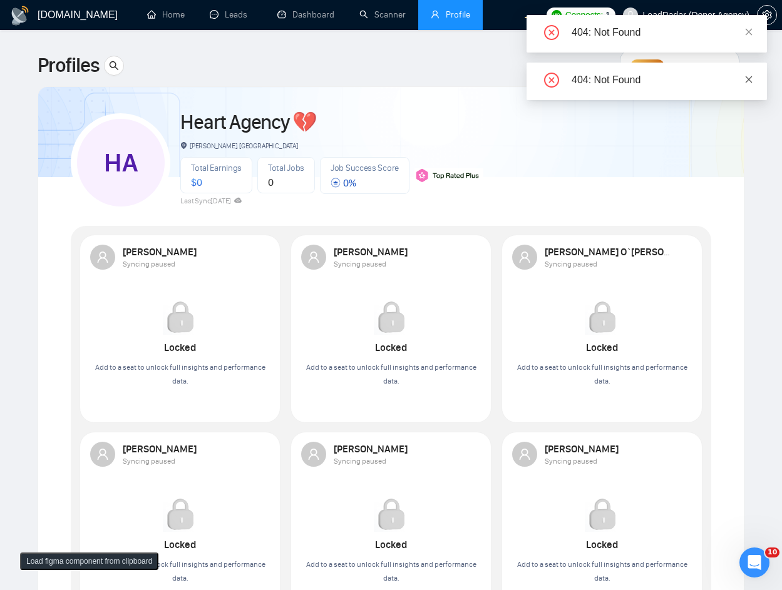
click at [752, 78] on icon "close" at bounding box center [748, 79] width 9 height 9
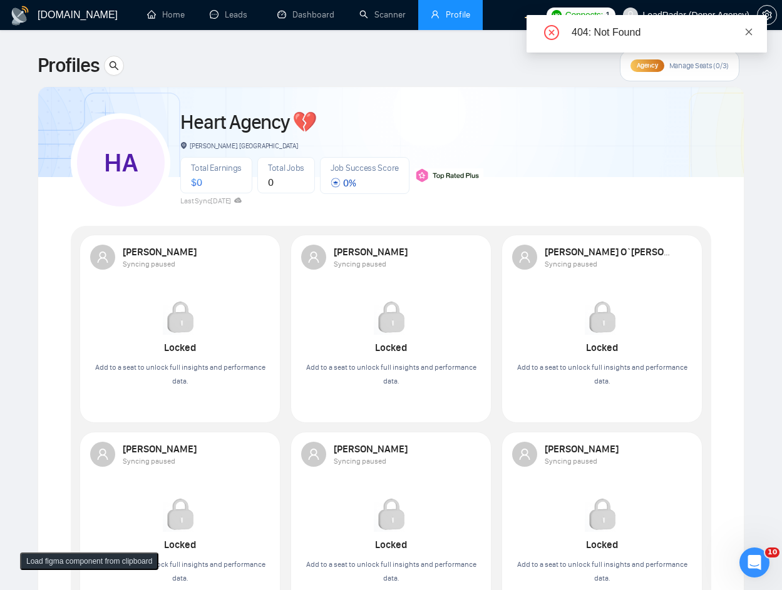
click at [751, 36] on icon "close" at bounding box center [748, 32] width 9 height 9
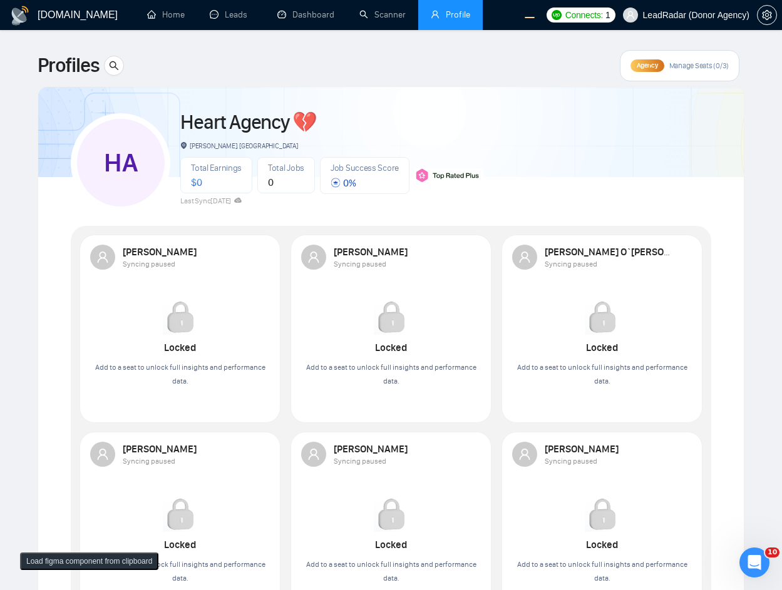
click at [646, 67] on span "Agency" at bounding box center [646, 65] width 21 height 8
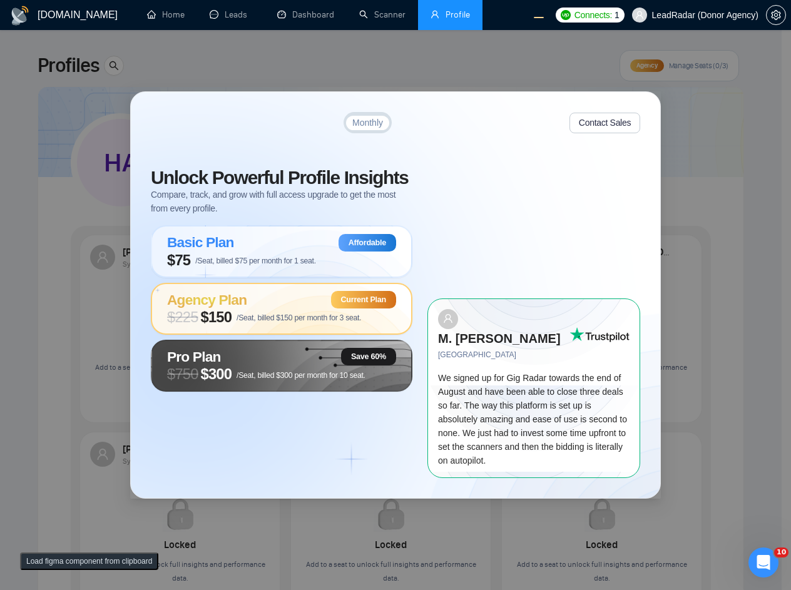
click at [503, 66] on div "Monthly Contact Sales Unlock Powerful Profile Insights Compare, track, and grow…" at bounding box center [395, 295] width 791 height 590
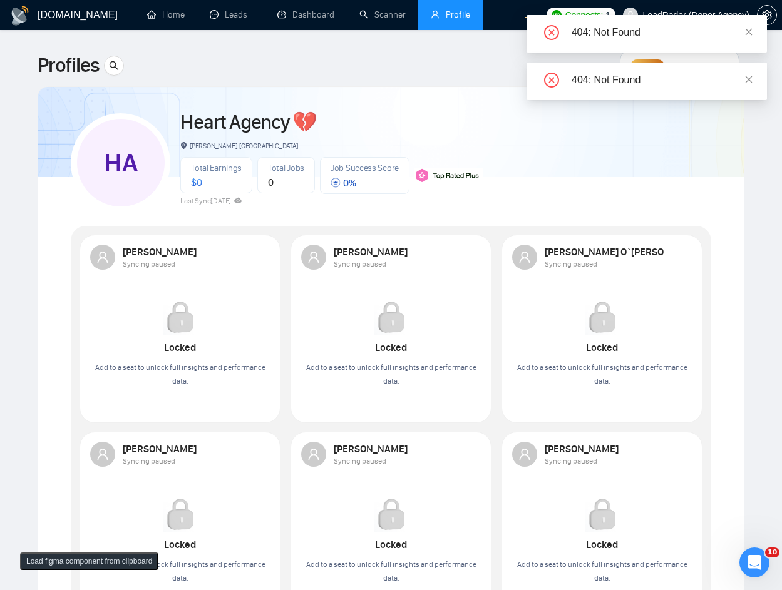
click at [651, 68] on div "404: Not Found" at bounding box center [646, 82] width 240 height 38
click at [651, 66] on div "404: Not Found" at bounding box center [646, 82] width 240 height 38
click at [653, 61] on div "404: Not Found 404: Not Found" at bounding box center [646, 57] width 240 height 85
click at [753, 77] on div "404: Not Found" at bounding box center [646, 82] width 240 height 38
click at [746, 76] on icon "close" at bounding box center [748, 79] width 7 height 7
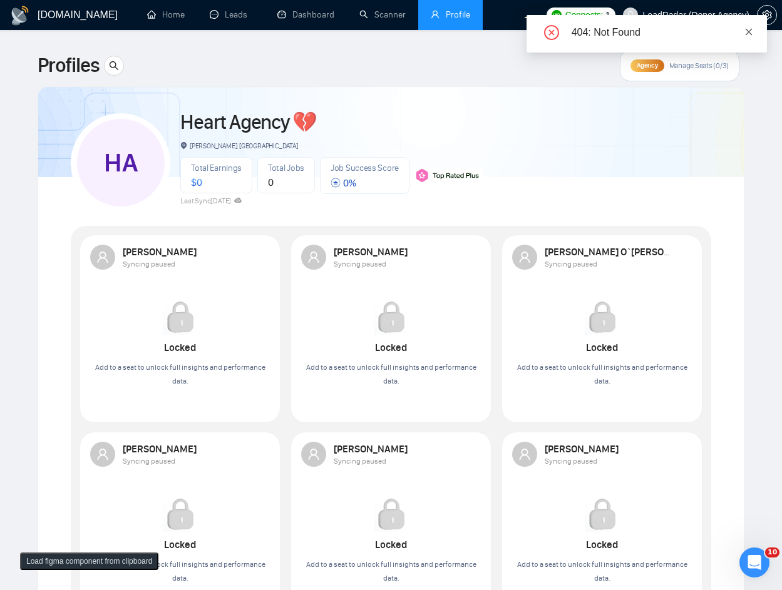
click at [747, 33] on icon "close" at bounding box center [748, 31] width 7 height 7
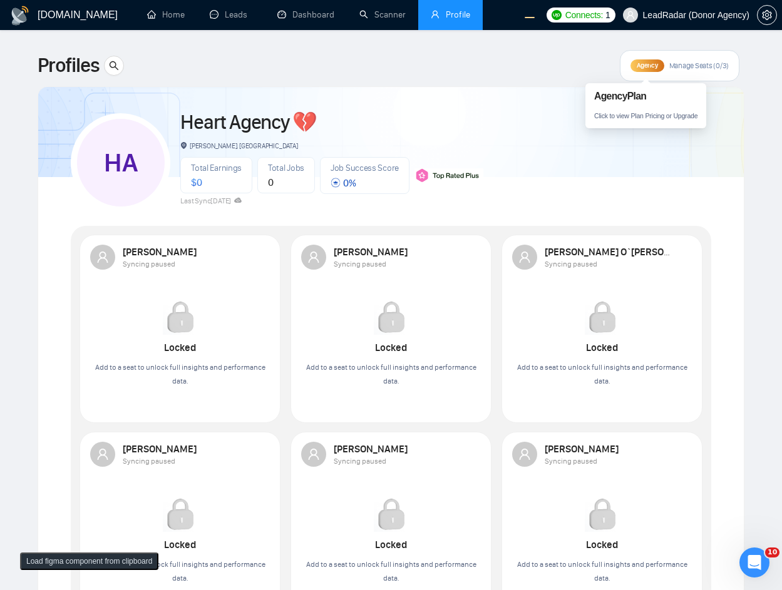
click at [640, 65] on span "Agency" at bounding box center [646, 65] width 21 height 8
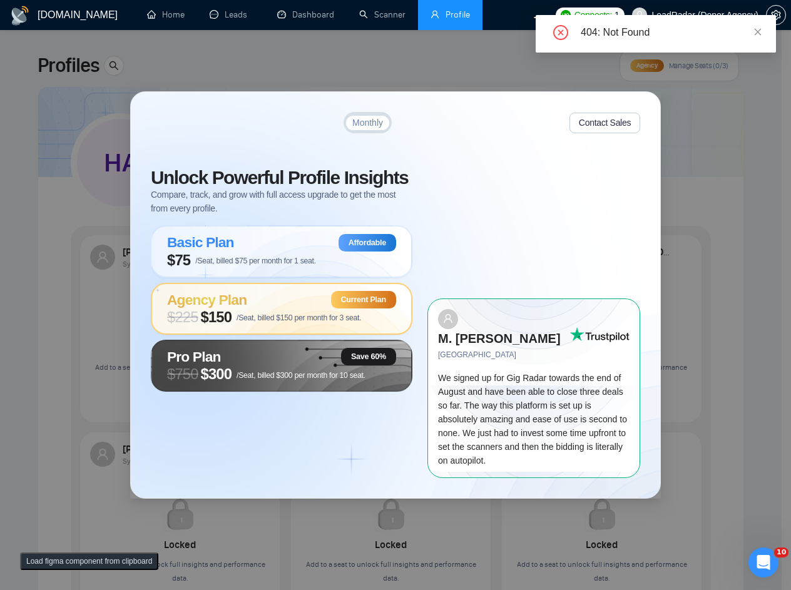
click at [342, 51] on div "Monthly Contact Sales Unlock Powerful Profile Insights Compare, track, and grow…" at bounding box center [395, 295] width 791 height 590
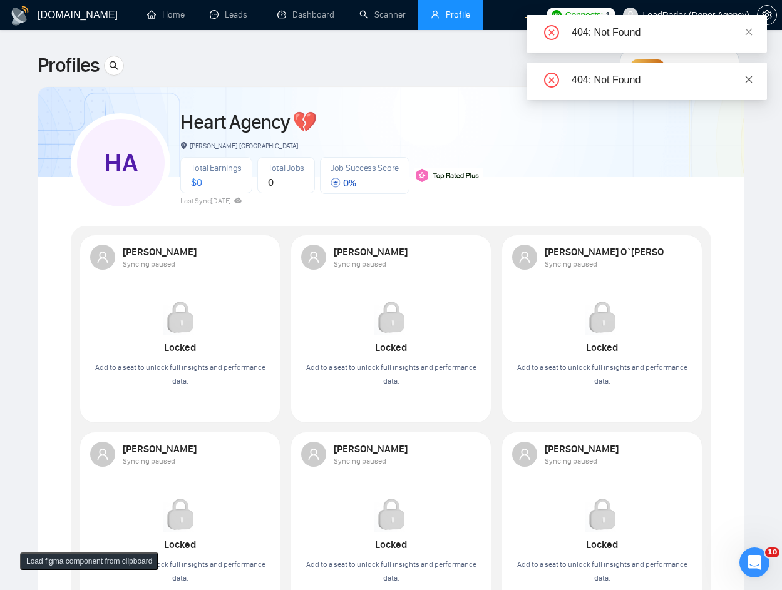
click at [747, 77] on icon "close" at bounding box center [748, 79] width 7 height 7
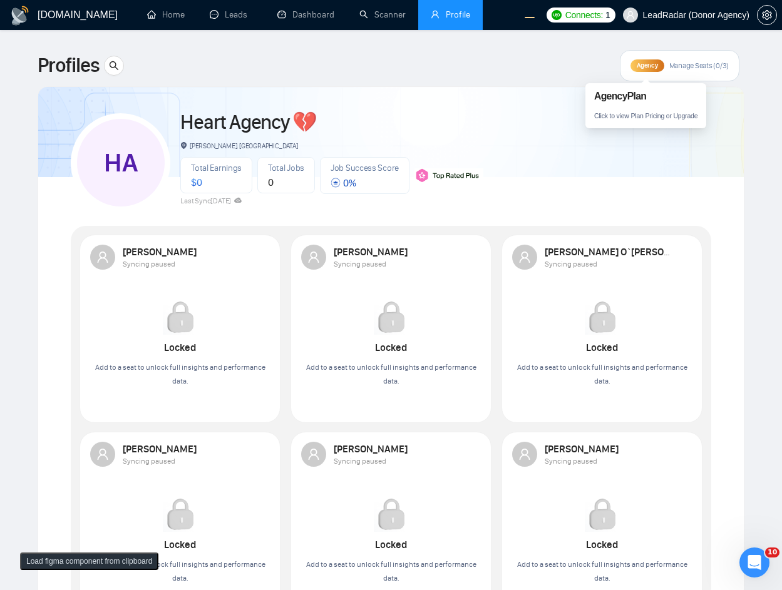
click at [640, 69] on span "Agency" at bounding box center [646, 65] width 21 height 8
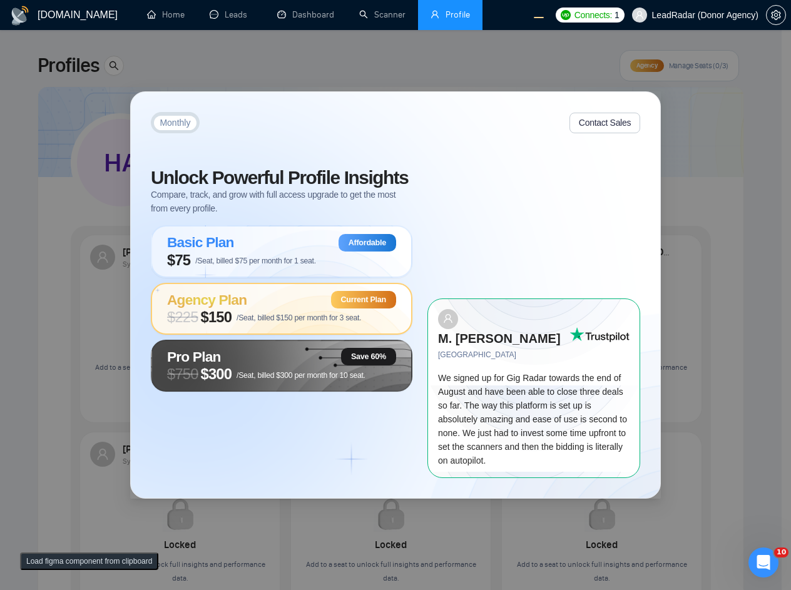
click at [497, 94] on div "Monthly Contact Sales Unlock Powerful Profile Insights Compare, track, and grow…" at bounding box center [395, 295] width 791 height 590
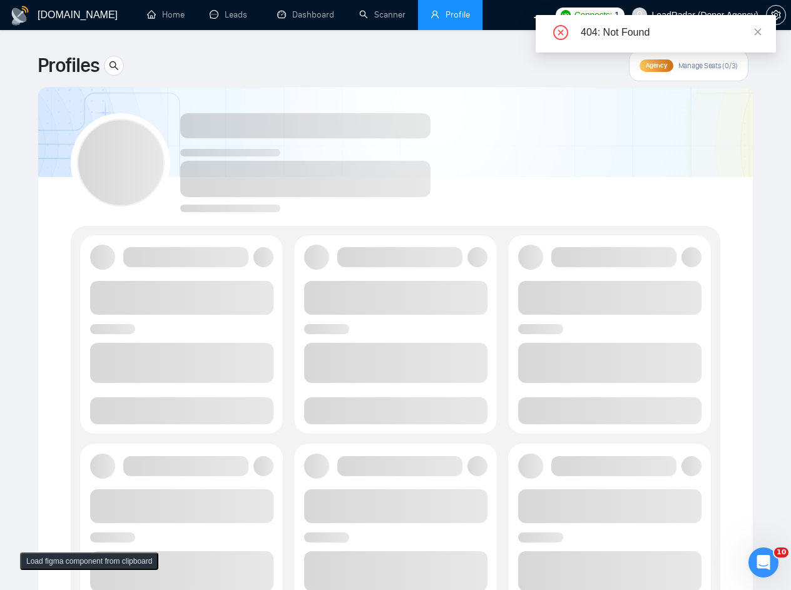
click at [758, 39] on div "404: Not Found" at bounding box center [656, 34] width 240 height 38
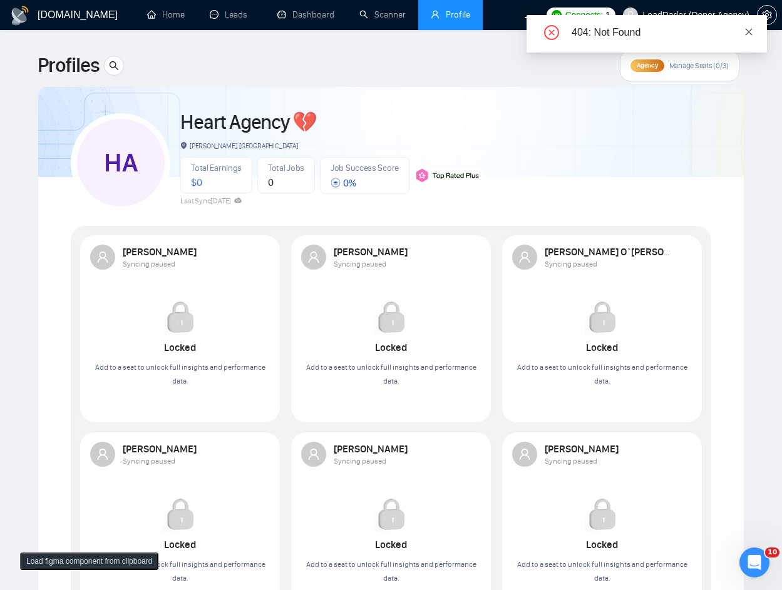
click at [750, 32] on icon "close" at bounding box center [748, 32] width 9 height 9
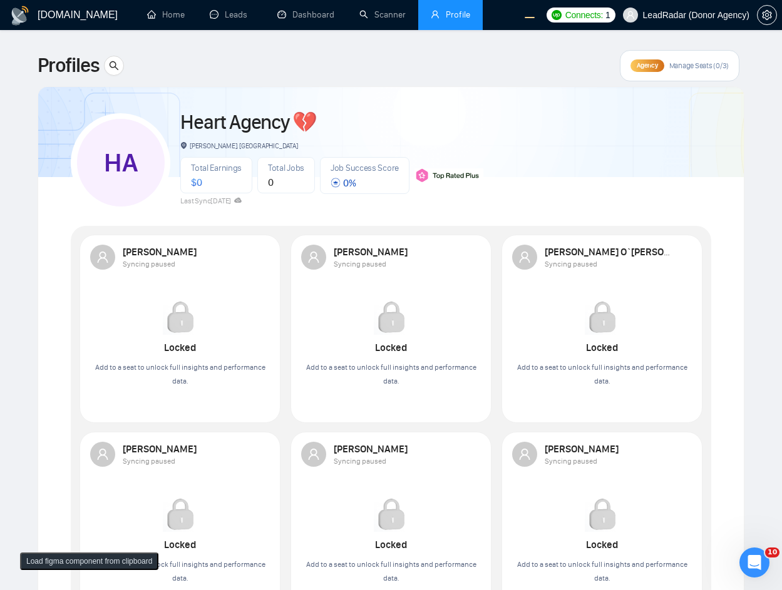
click at [653, 71] on div "Agency" at bounding box center [646, 65] width 33 height 13
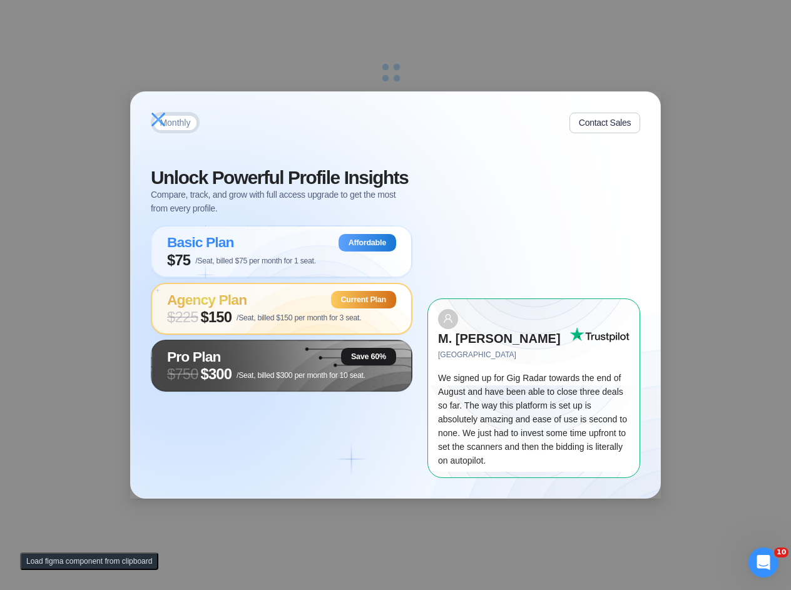
click at [432, 65] on div "Monthly Contact Sales Unlock Powerful Profile Insights Compare, track, and grow…" at bounding box center [395, 295] width 791 height 590
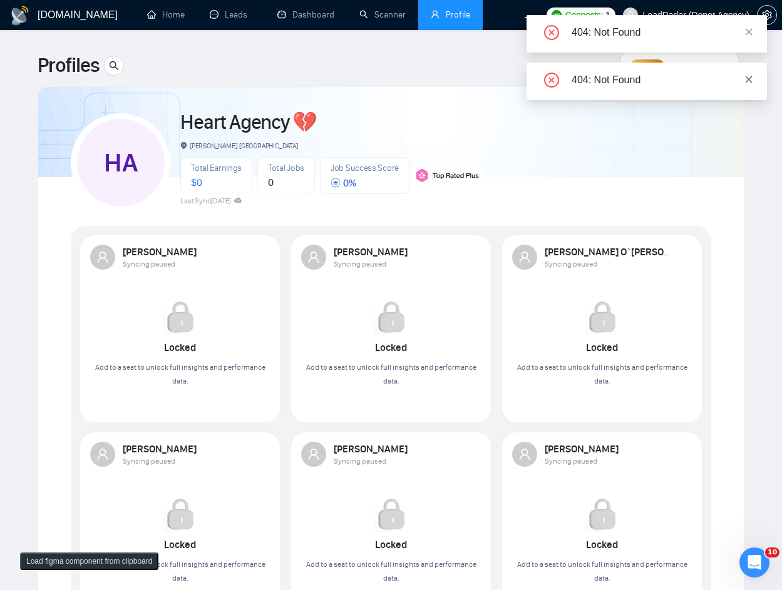
click at [750, 82] on icon "close" at bounding box center [748, 79] width 9 height 9
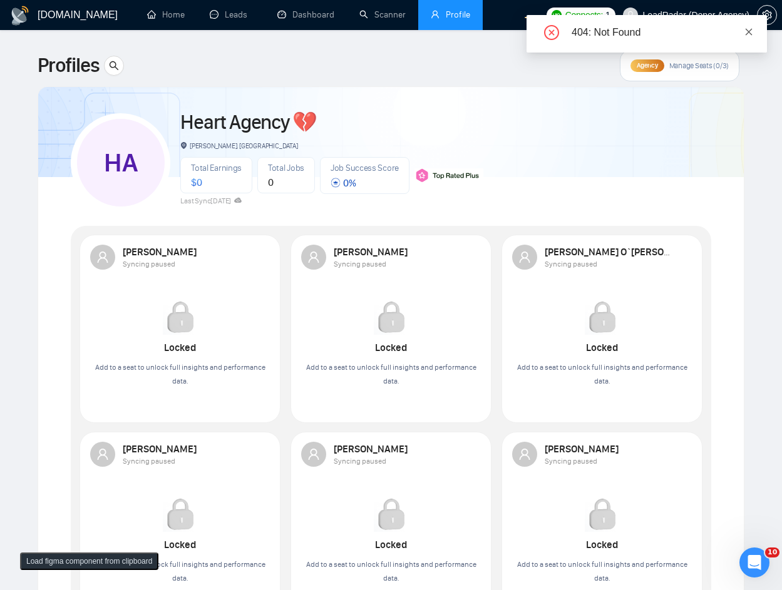
click at [746, 31] on icon "close" at bounding box center [748, 32] width 9 height 9
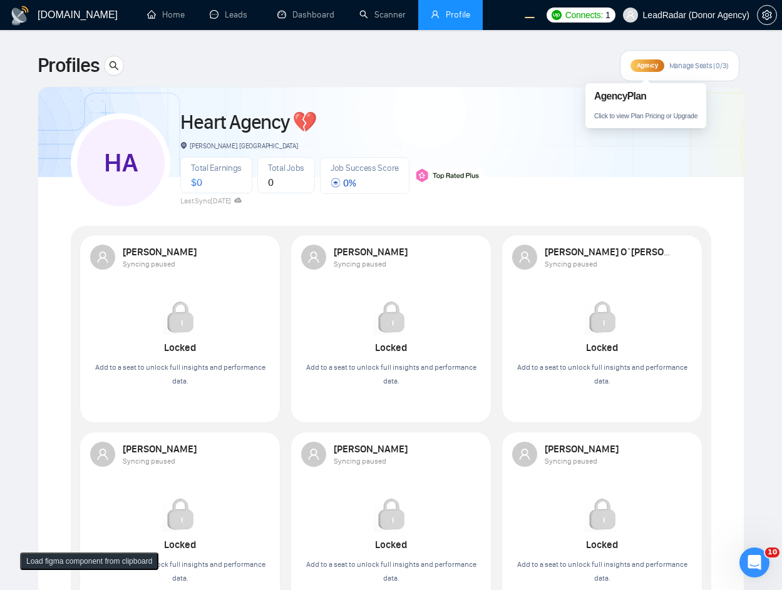
click at [652, 71] on div "Agency" at bounding box center [646, 65] width 33 height 13
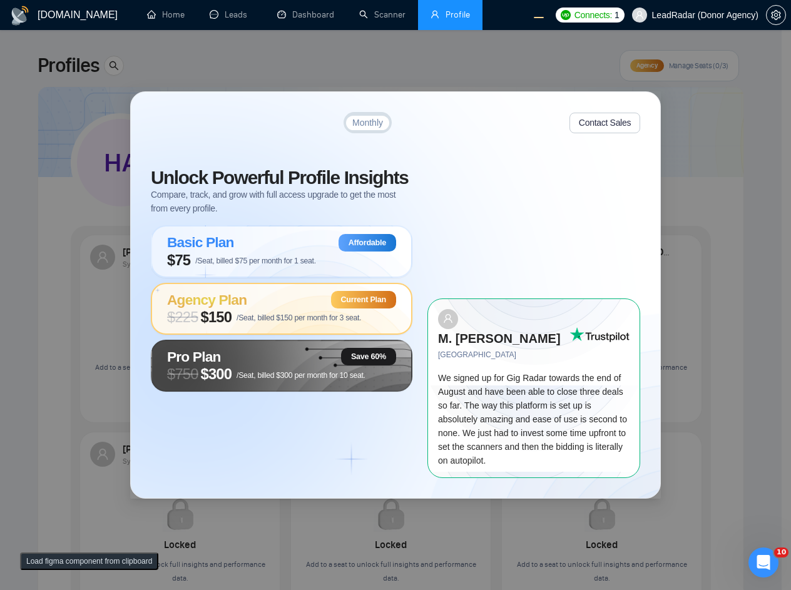
click at [203, 74] on div "Monthly Contact Sales Unlock Powerful Profile Insights Compare, track, and grow…" at bounding box center [395, 295] width 791 height 590
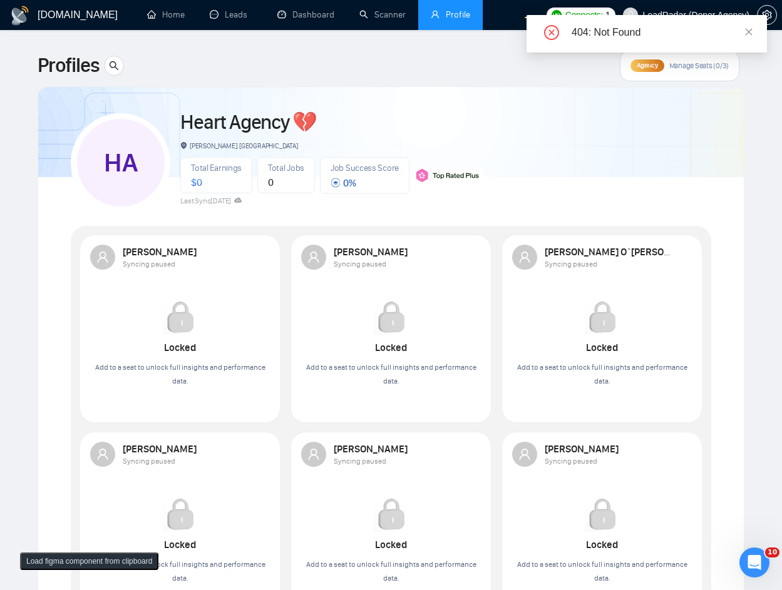
click at [643, 69] on span "Agency" at bounding box center [646, 65] width 21 height 8
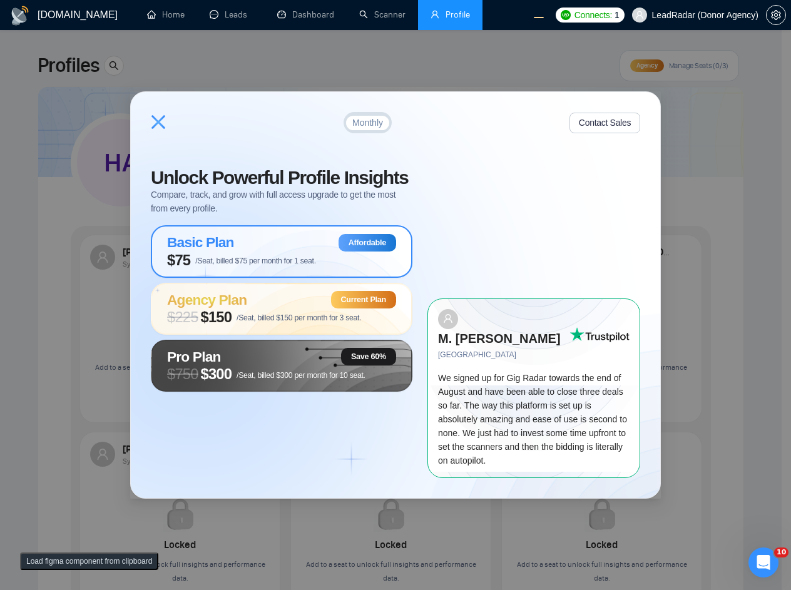
click at [271, 265] on span "/Seat, billed $75 per month for 1 seat." at bounding box center [255, 261] width 121 height 9
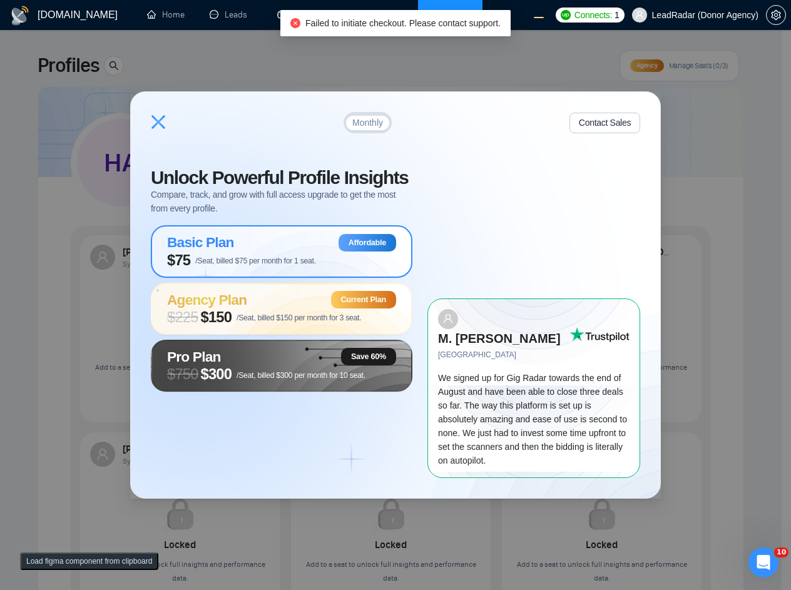
click at [276, 252] on div "Basic Plan Affordable" at bounding box center [281, 243] width 229 height 18
click at [290, 380] on span "/Seat, billed $300 per month for 10 seat." at bounding box center [301, 375] width 129 height 9
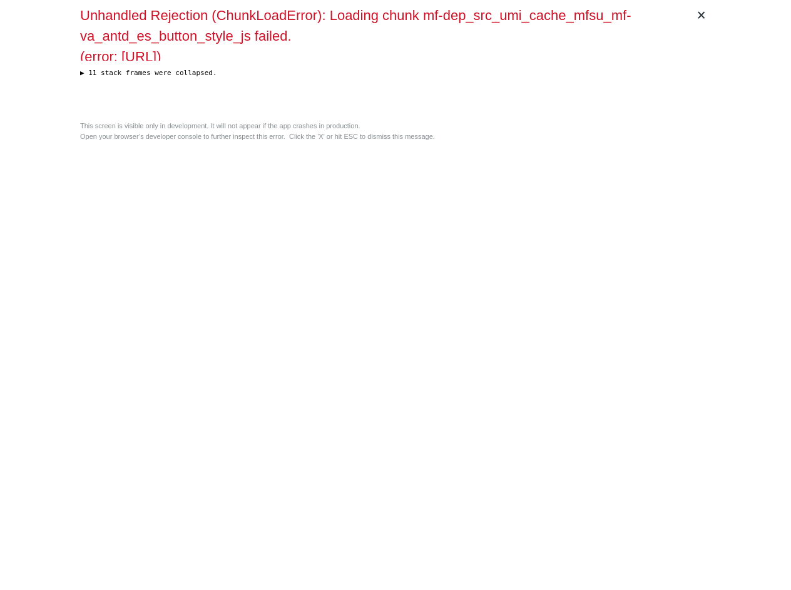
click at [750, 255] on div "× Unhandled Rejection (ChunkLoadError): Loading chunk mf-dep_src_umi_cache_mfsu…" at bounding box center [395, 295] width 791 height 590
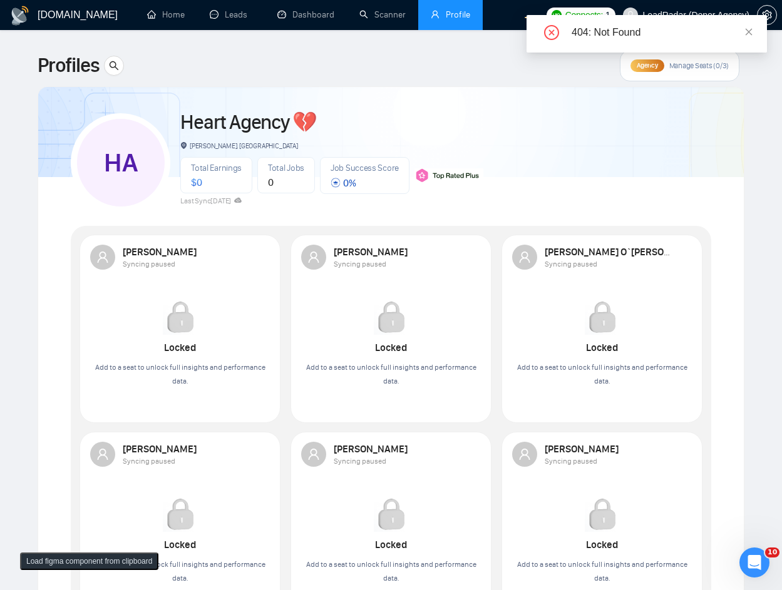
click at [755, 31] on div "404: Not Found" at bounding box center [646, 34] width 240 height 38
click at [753, 31] on div "404: Not Found" at bounding box center [646, 34] width 240 height 38
click at [637, 69] on div "Agency" at bounding box center [646, 65] width 33 height 13
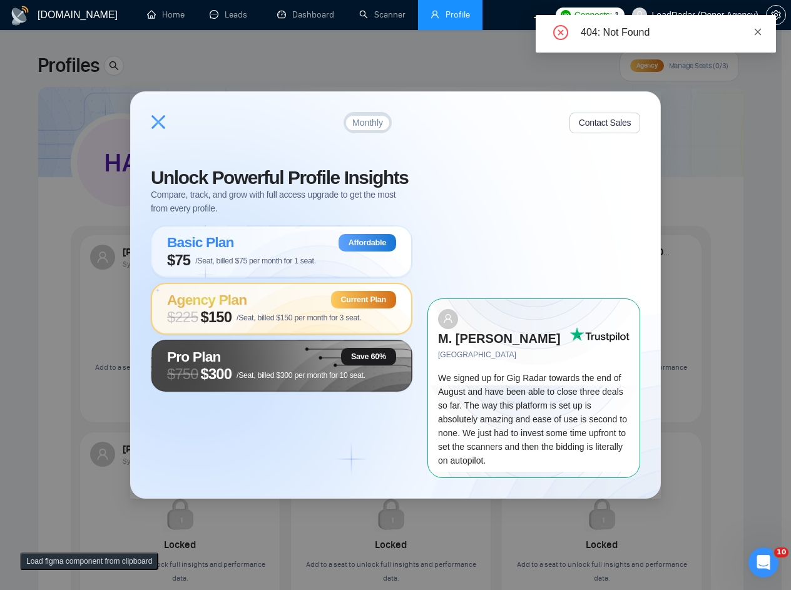
click at [753, 30] on div "404: Not Found" at bounding box center [656, 34] width 240 height 38
click at [759, 36] on span at bounding box center [757, 32] width 9 height 10
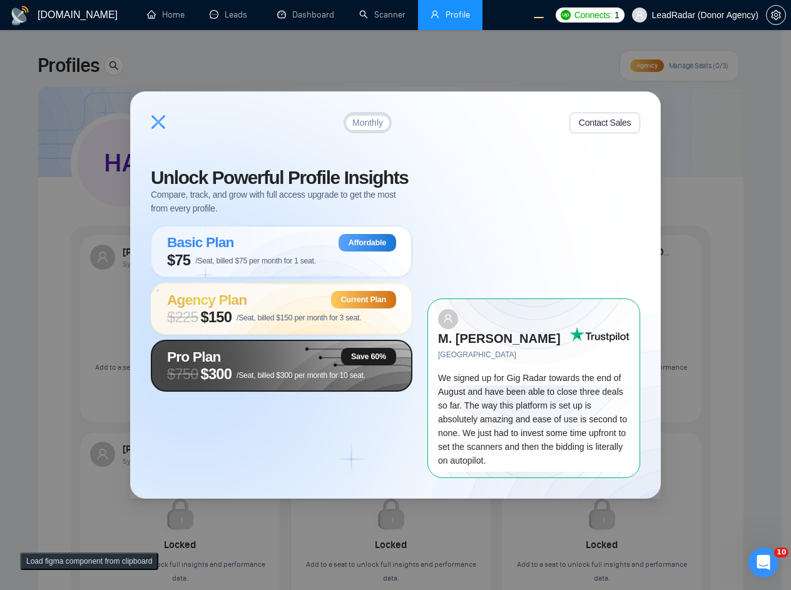
click at [303, 365] on div "Pro Plan Save 60%" at bounding box center [281, 357] width 229 height 18
click at [274, 380] on span "/Seat, billed $300 per month for 10 seat." at bounding box center [301, 375] width 129 height 9
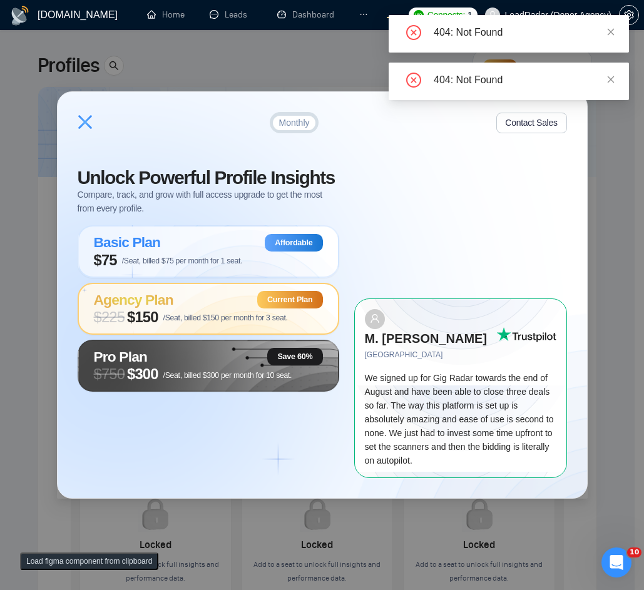
click at [163, 94] on div "Monthly Contact Sales Unlock Powerful Profile Insights Compare, track, and grow…" at bounding box center [322, 295] width 644 height 590
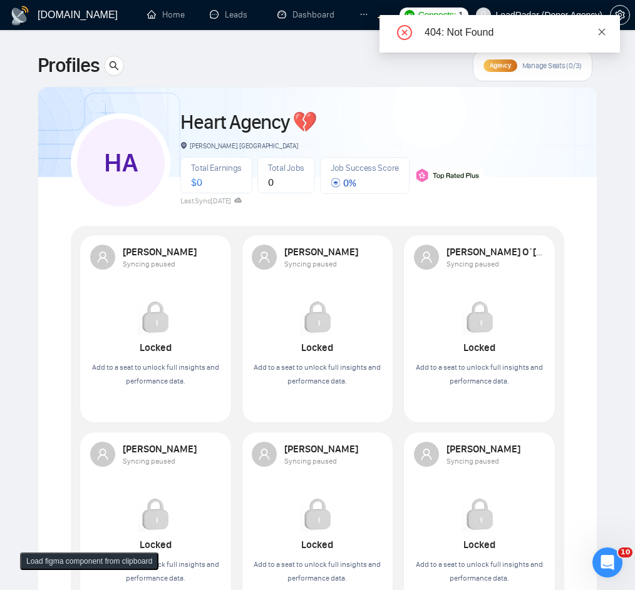
click at [602, 32] on icon "close" at bounding box center [601, 31] width 7 height 7
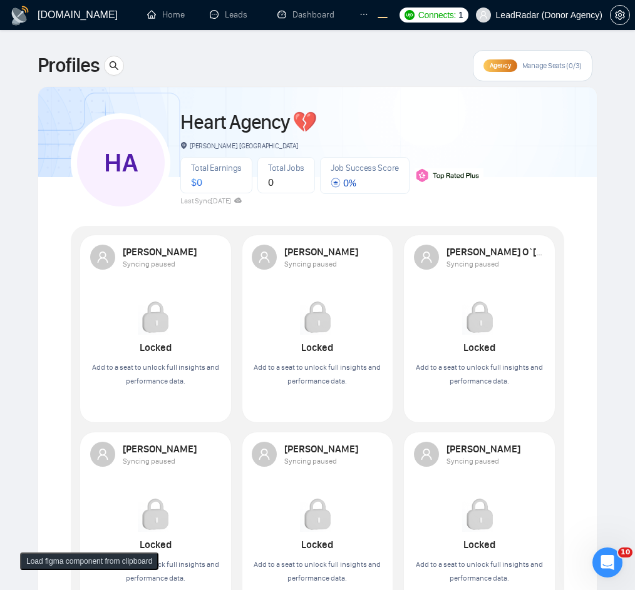
click at [501, 63] on span "Agency" at bounding box center [499, 65] width 21 height 8
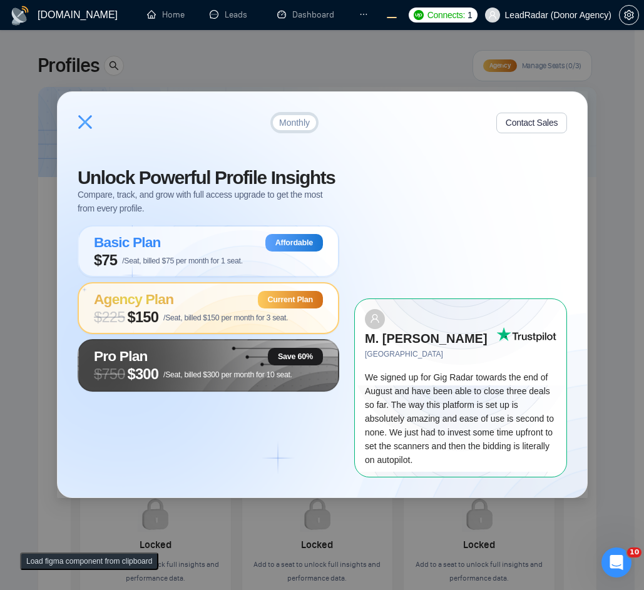
click at [475, 299] on div "M. [PERSON_NAME] Bahrain We signed up for Gig Radar towards the end of August a…" at bounding box center [460, 388] width 213 height 179
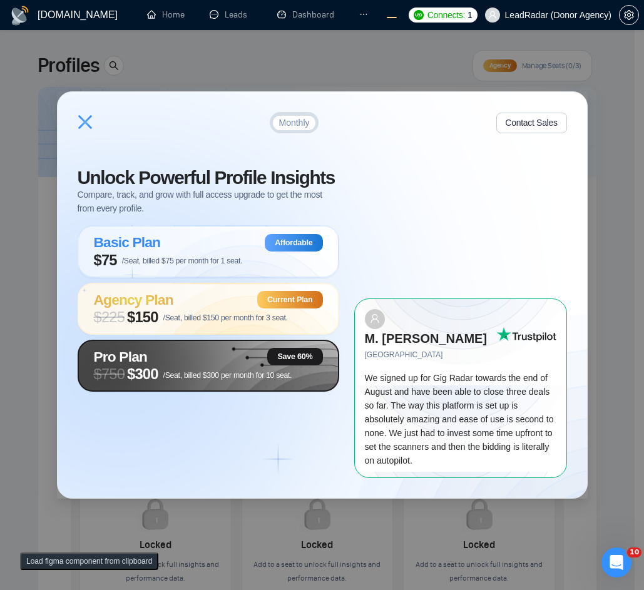
click at [159, 379] on span "$ 750 $300 /Seat, billed $300 per month for 10 seat." at bounding box center [193, 374] width 198 height 18
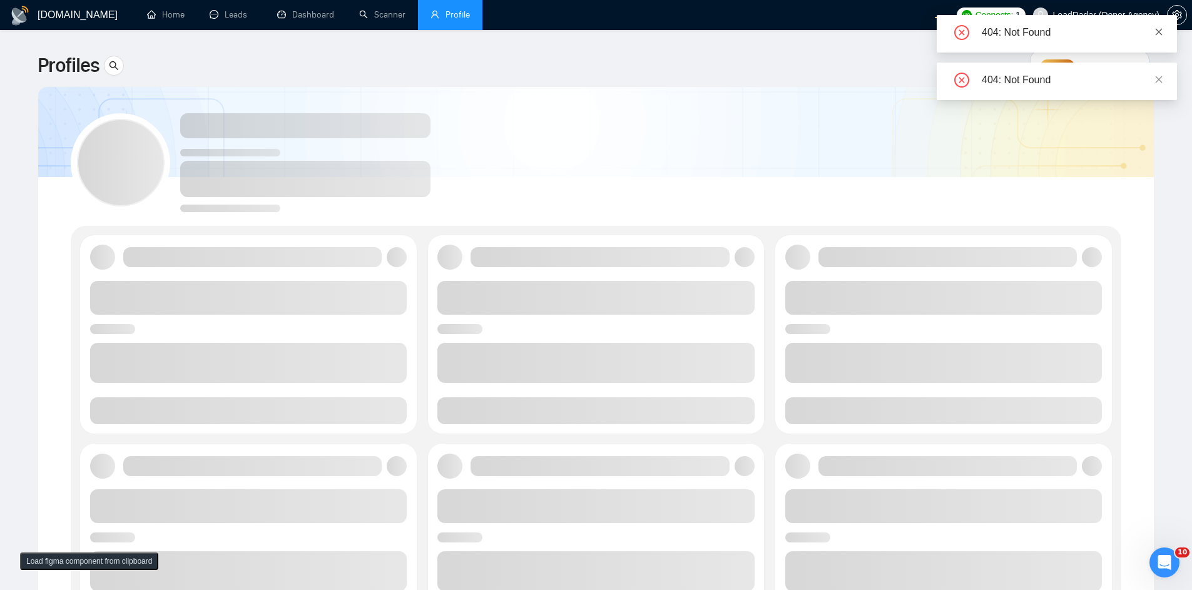
click at [1155, 32] on icon "close" at bounding box center [1159, 32] width 9 height 9
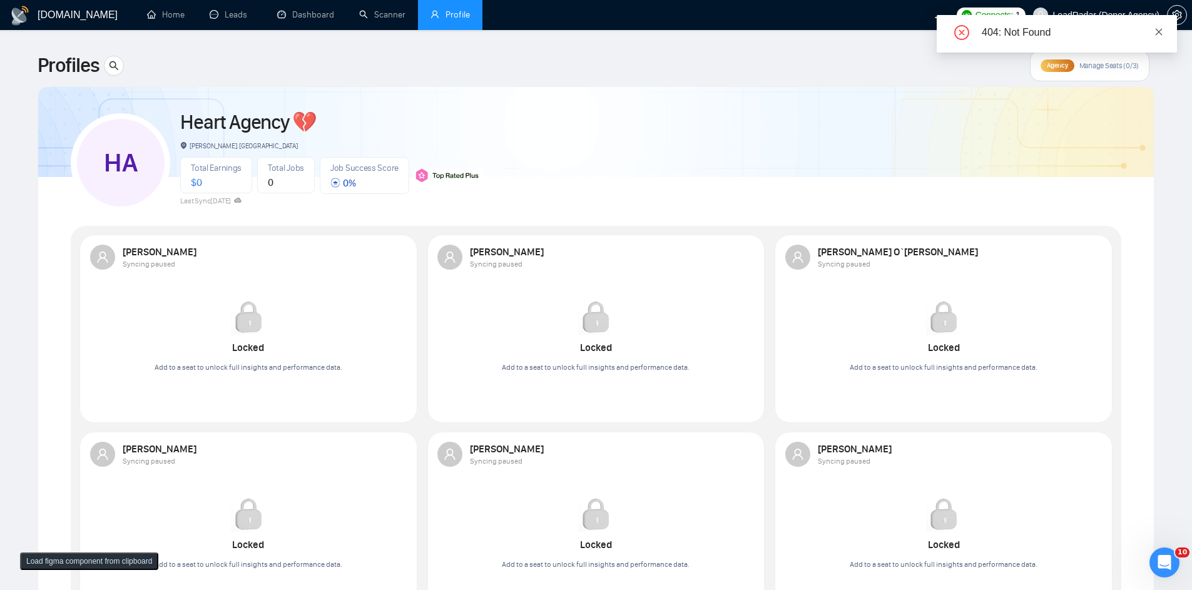
click at [1162, 29] on icon "close" at bounding box center [1159, 31] width 7 height 7
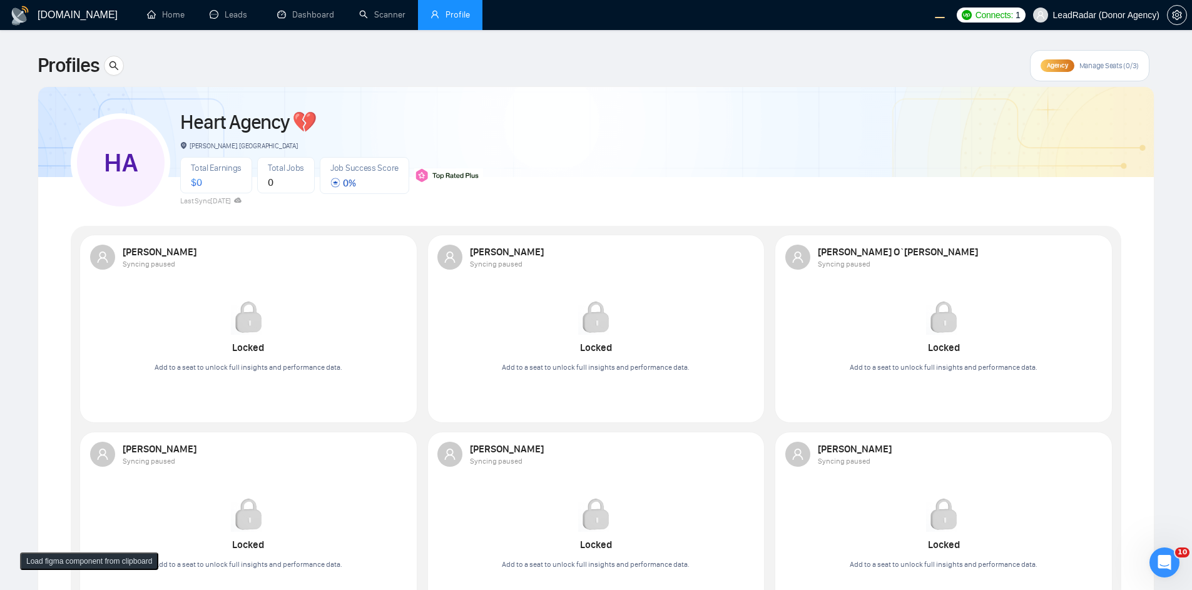
click at [1055, 68] on span "Agency" at bounding box center [1057, 65] width 21 height 8
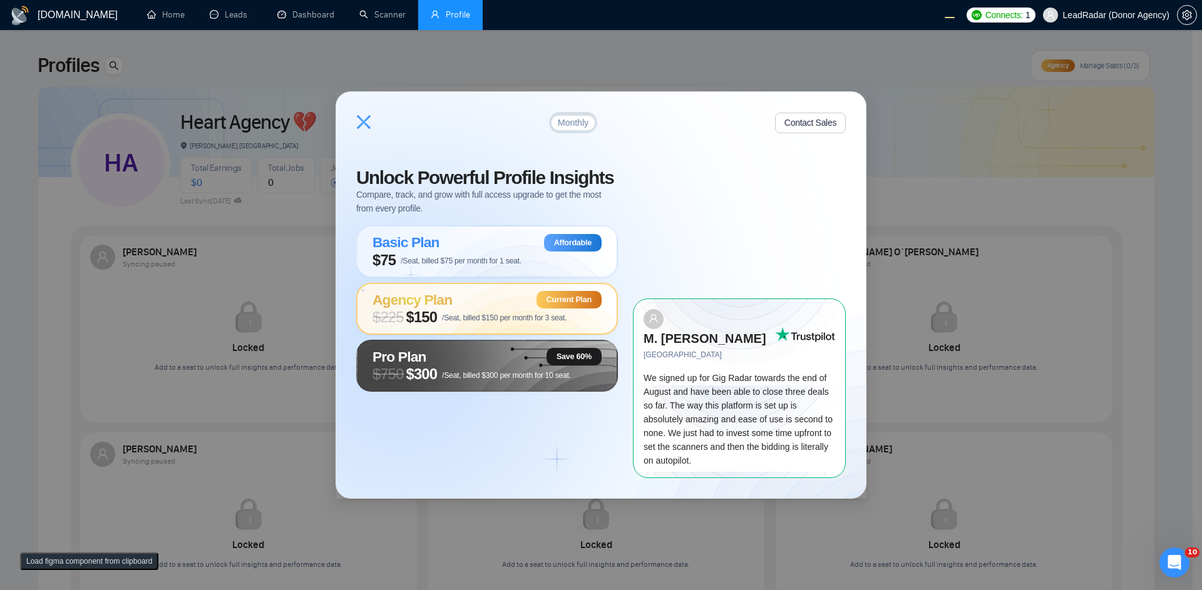
click at [578, 127] on span "Monthly" at bounding box center [573, 122] width 31 height 9
click at [646, 103] on div "Monthly Contact Sales Unlock Powerful Profile Insights Compare, track, and grow…" at bounding box center [600, 295] width 529 height 406
click at [478, 377] on span "$ 750 $300 /Seat, billed $300 per month for 10 seat." at bounding box center [471, 374] width 198 height 18
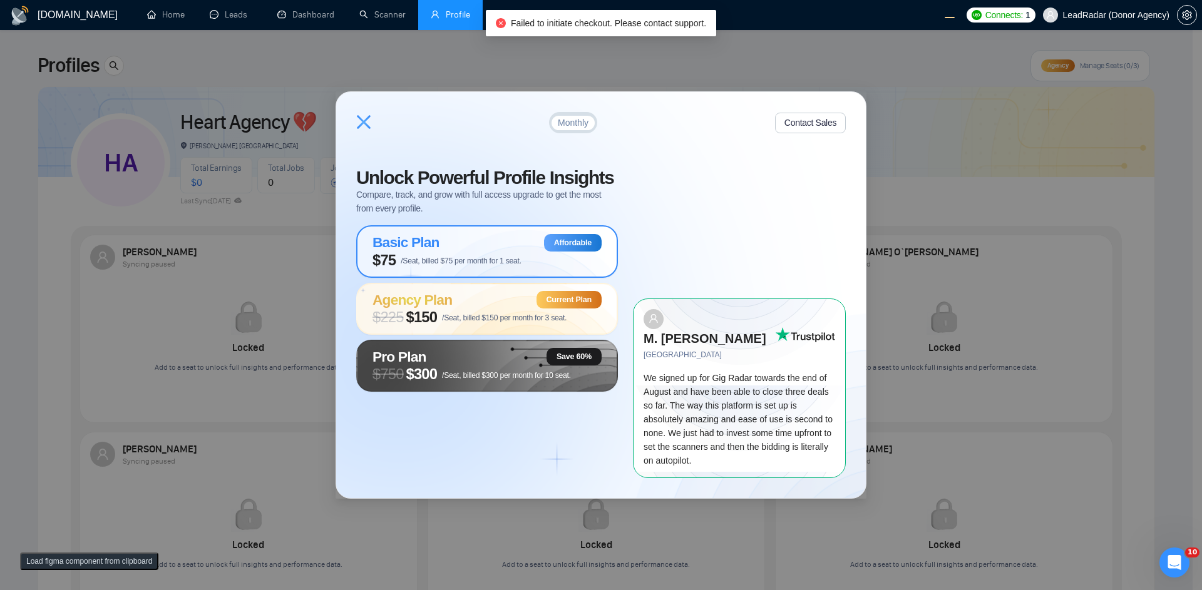
click at [461, 252] on div "Basic Plan Affordable" at bounding box center [486, 243] width 229 height 18
click at [372, 383] on span "$ 750 $300 /Seat, billed $300 per month for 10 seat." at bounding box center [471, 374] width 198 height 18
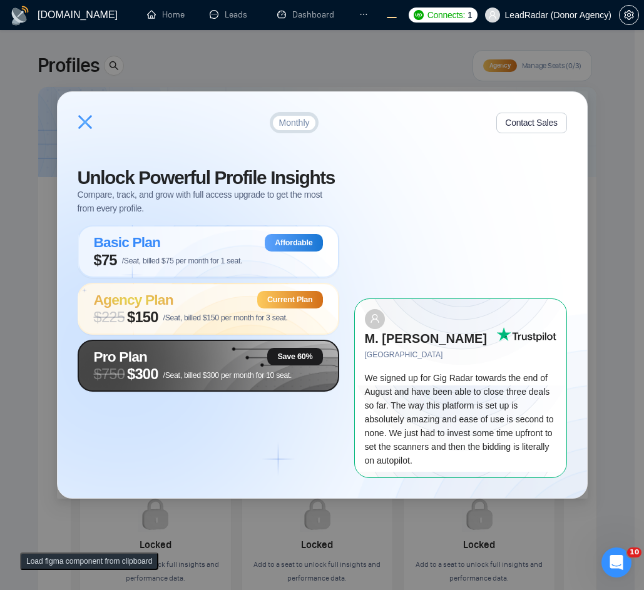
click at [255, 392] on div "Pro Plan Save 60% $ 750 $300 /Seat, billed $300 per month for 10 seat." at bounding box center [209, 366] width 262 height 52
click at [163, 356] on div "Pro Plan Save 60% $ 750 $300 /Seat, billed $300 per month for 10 seat." at bounding box center [209, 366] width 262 height 52
click at [162, 380] on span "$ 750 $300 /Seat, billed $300 per month for 10 seat." at bounding box center [193, 374] width 198 height 18
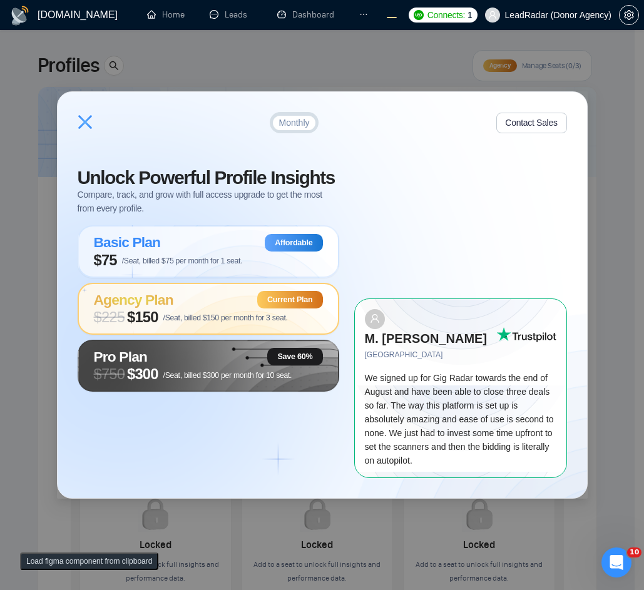
click at [142, 308] on span "Agency Plan" at bounding box center [133, 300] width 79 height 16
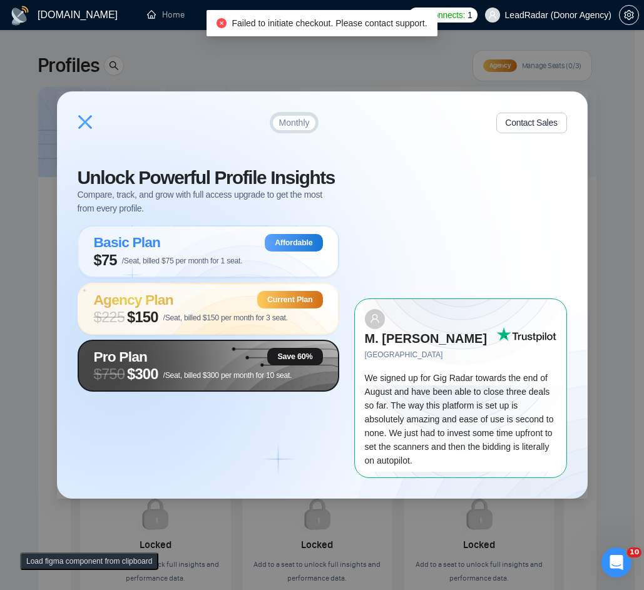
click at [182, 402] on div "Unlock Powerful Profile Insights Compare, track, and grow with full access upgr…" at bounding box center [216, 322] width 277 height 309
click at [188, 380] on span "/Seat, billed $300 per month for 10 seat." at bounding box center [227, 375] width 129 height 9
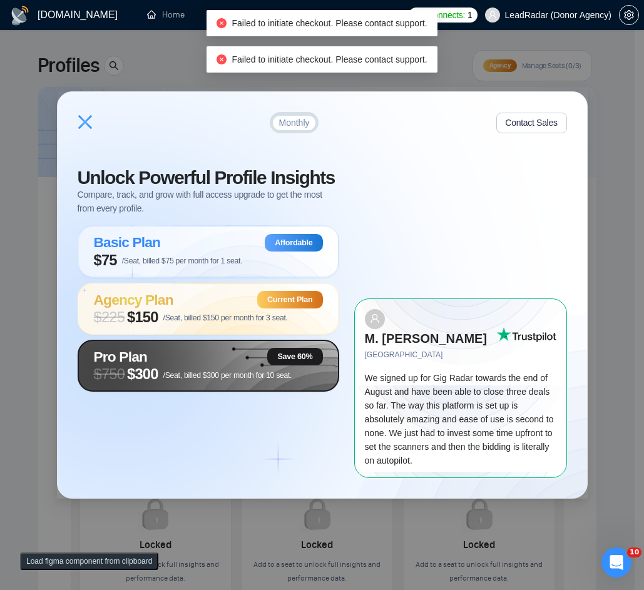
click at [188, 380] on span "/Seat, billed $300 per month for 10 seat." at bounding box center [227, 375] width 129 height 9
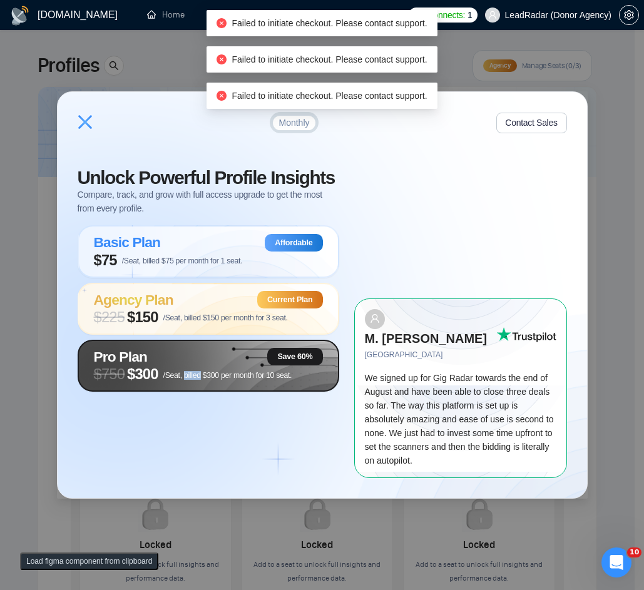
click at [188, 380] on span "/Seat, billed $300 per month for 10 seat." at bounding box center [227, 375] width 129 height 9
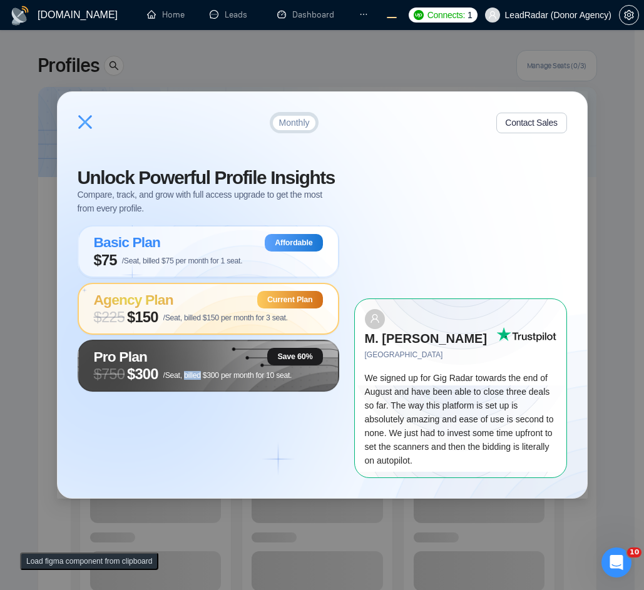
click at [630, 188] on div "Monthly Contact Sales Unlock Powerful Profile Insights Compare, track, and grow…" at bounding box center [322, 295] width 644 height 590
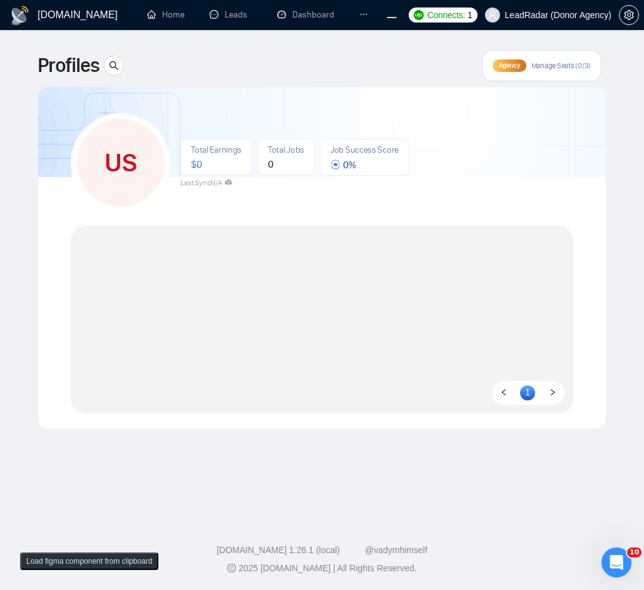
click at [477, 202] on div "US Total Earnings $ 0 Total Jobs 0 Job Success Score 0 % Last Sync N/A" at bounding box center [322, 157] width 503 height 111
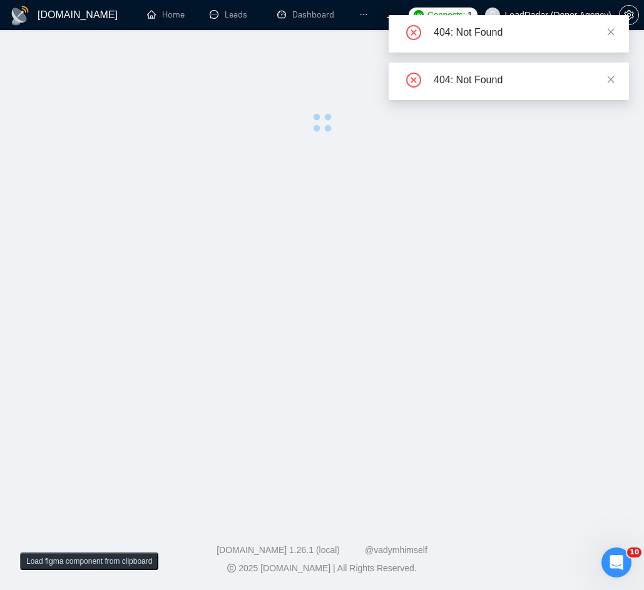
click at [456, 259] on main at bounding box center [322, 272] width 604 height 444
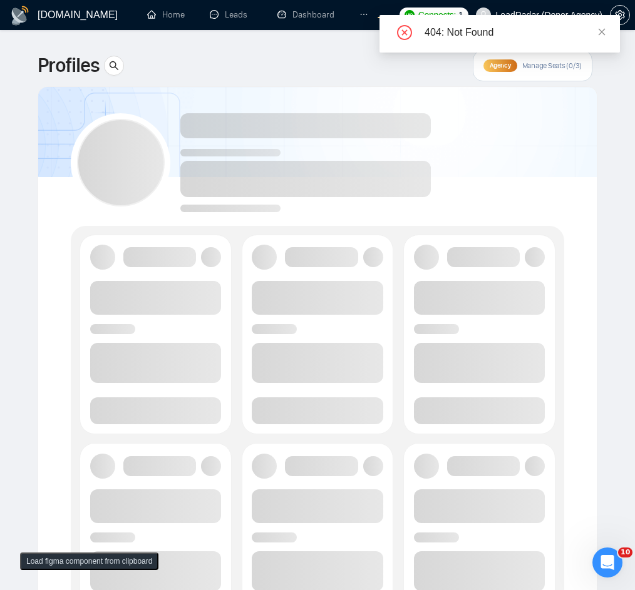
click at [607, 31] on div "404: Not Found" at bounding box center [499, 34] width 240 height 38
click at [604, 31] on icon "close" at bounding box center [601, 32] width 9 height 9
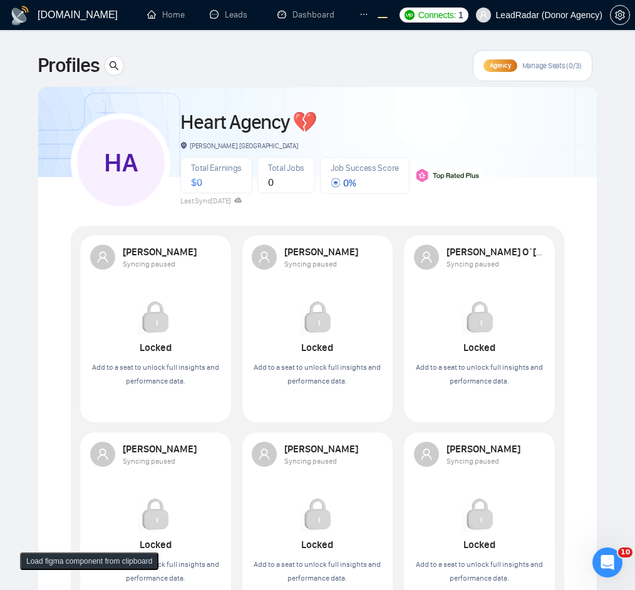
click at [506, 69] on span "Agency" at bounding box center [499, 65] width 21 height 8
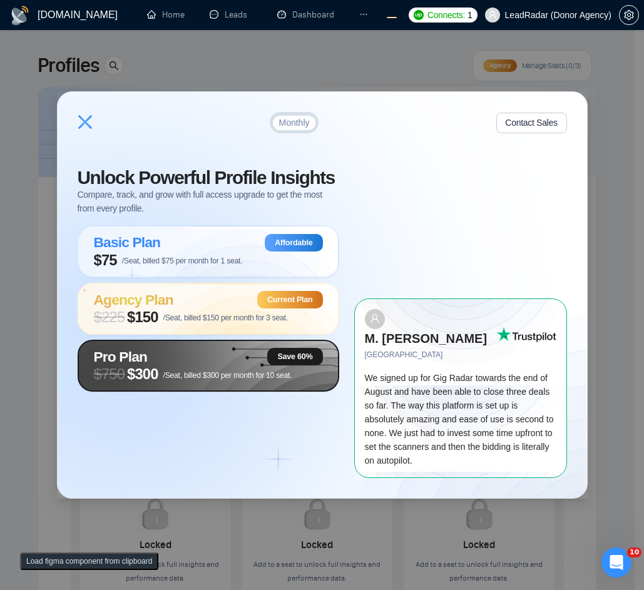
click at [192, 380] on span "/Seat, billed $300 per month for 10 seat." at bounding box center [227, 375] width 129 height 9
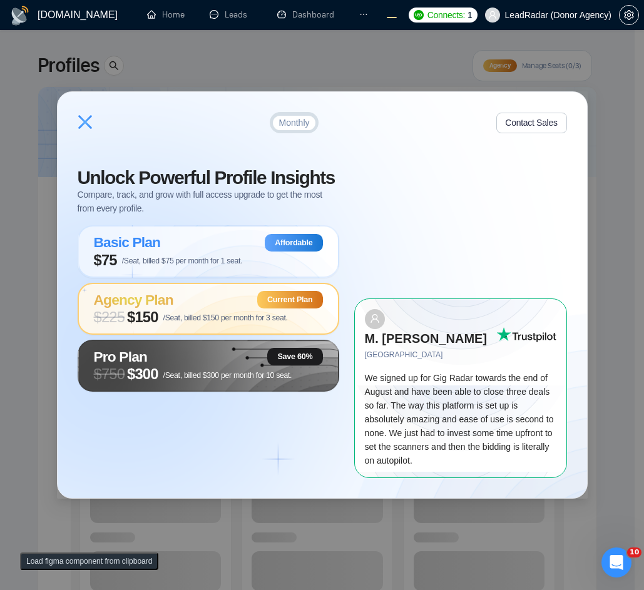
click at [391, 73] on div "Monthly Contact Sales Unlock Powerful Profile Insights Compare, track, and grow…" at bounding box center [322, 295] width 644 height 590
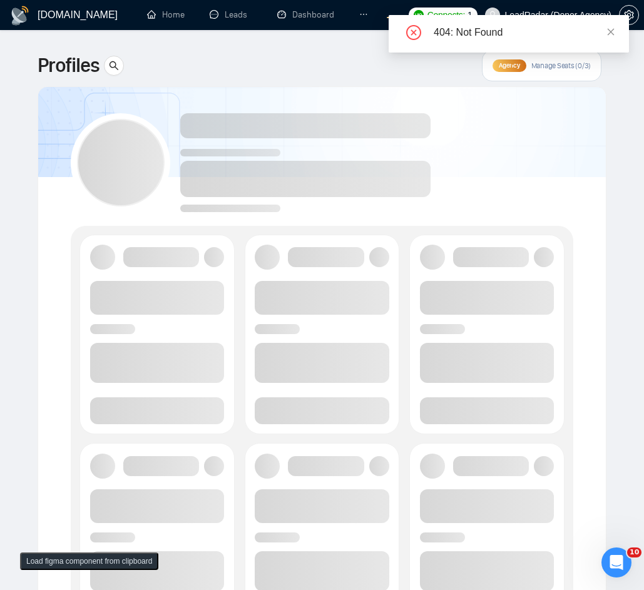
click at [363, 14] on icon "ellipsis" at bounding box center [363, 14] width 9 height 9
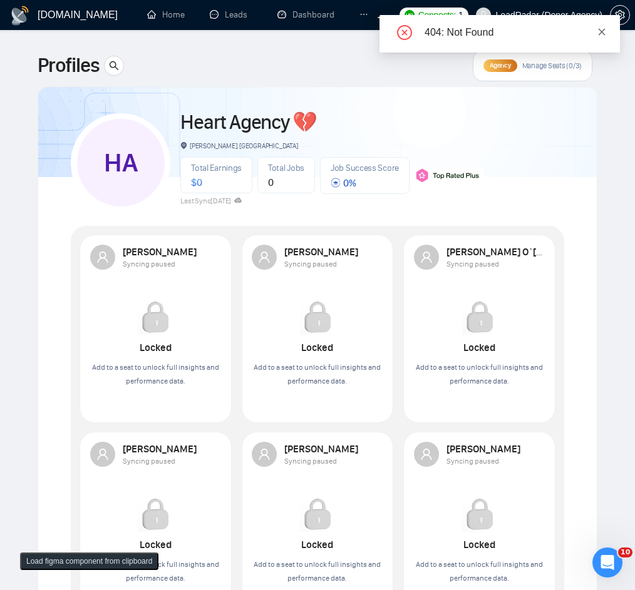
click at [600, 29] on icon "close" at bounding box center [601, 32] width 9 height 9
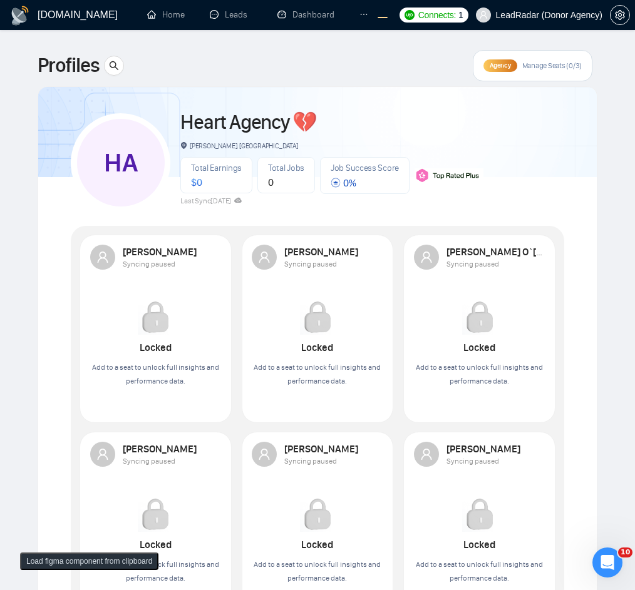
click at [363, 11] on icon "ellipsis" at bounding box center [363, 14] width 9 height 9
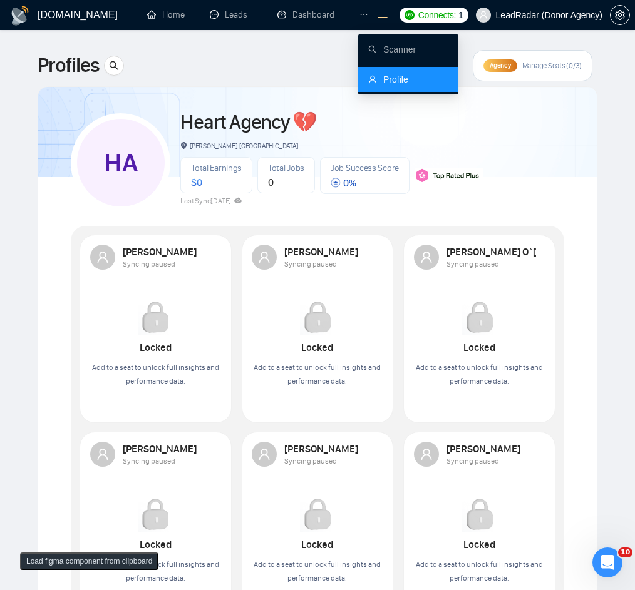
click at [382, 86] on li "Profile" at bounding box center [408, 79] width 100 height 25
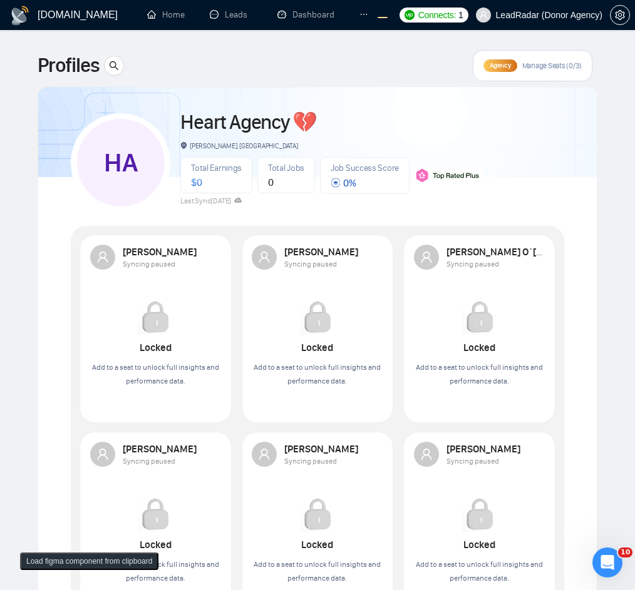
click at [496, 63] on span "Agency" at bounding box center [499, 65] width 21 height 8
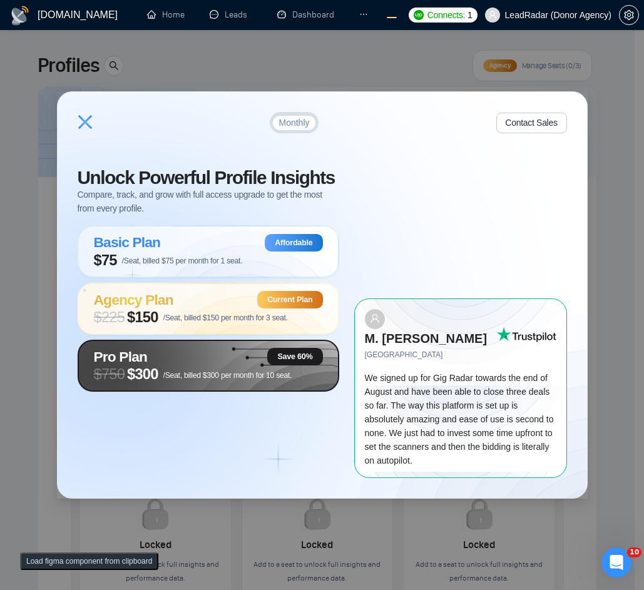
click at [205, 380] on span "$ 750 $300 /Seat, billed $300 per month for 10 seat." at bounding box center [193, 374] width 198 height 18
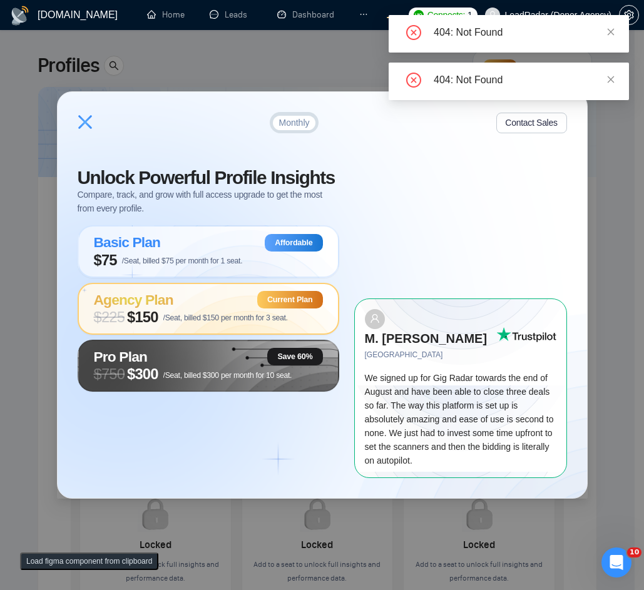
click at [447, 83] on div "404: Not Found 404: Not Found" at bounding box center [509, 57] width 240 height 85
click at [613, 79] on icon "close" at bounding box center [610, 79] width 9 height 9
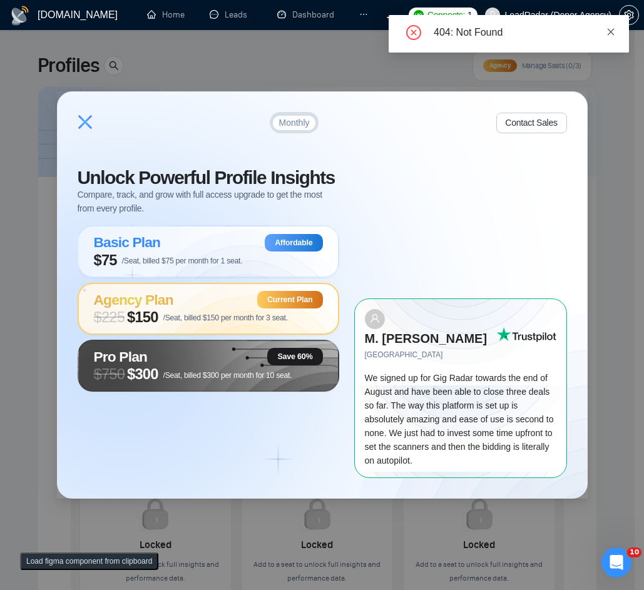
click at [615, 33] on icon "close" at bounding box center [610, 32] width 9 height 9
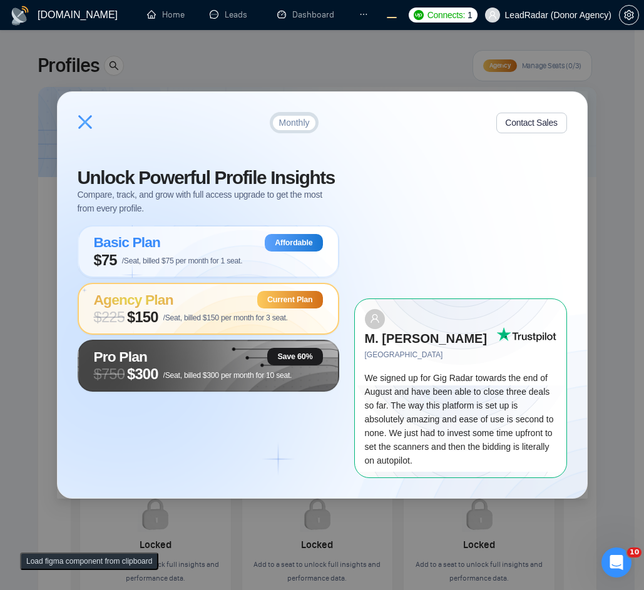
click at [79, 123] on div "Monthly Contact Sales" at bounding box center [322, 122] width 489 height 21
click at [81, 122] on div "Monthly Contact Sales" at bounding box center [322, 122] width 489 height 21
click at [88, 129] on icon at bounding box center [85, 122] width 14 height 14
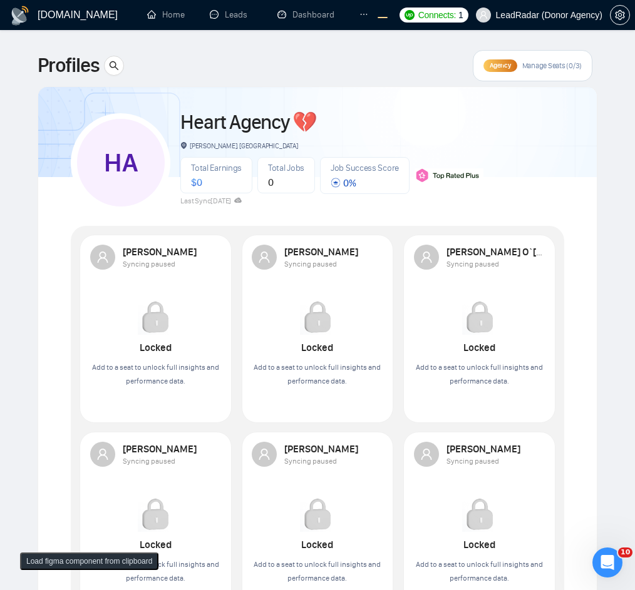
click at [299, 71] on div "Profiles Agency Manage Seats (0/3)" at bounding box center [317, 65] width 559 height 31
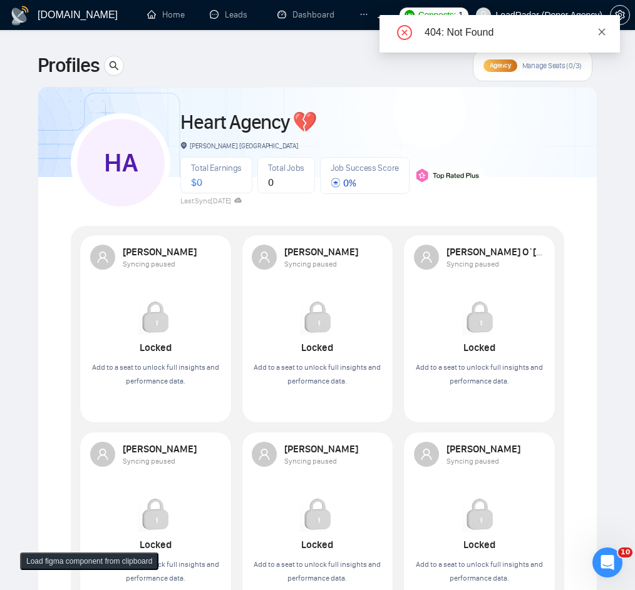
click at [601, 34] on icon "close" at bounding box center [601, 32] width 9 height 9
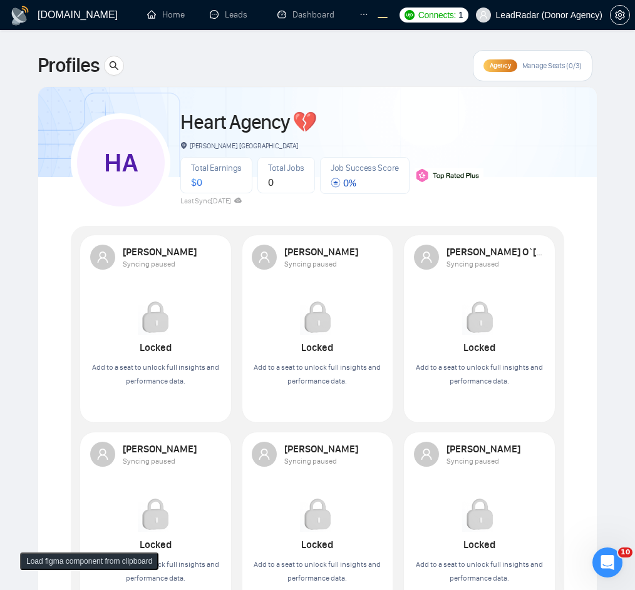
click at [499, 67] on span "Agency" at bounding box center [499, 65] width 21 height 8
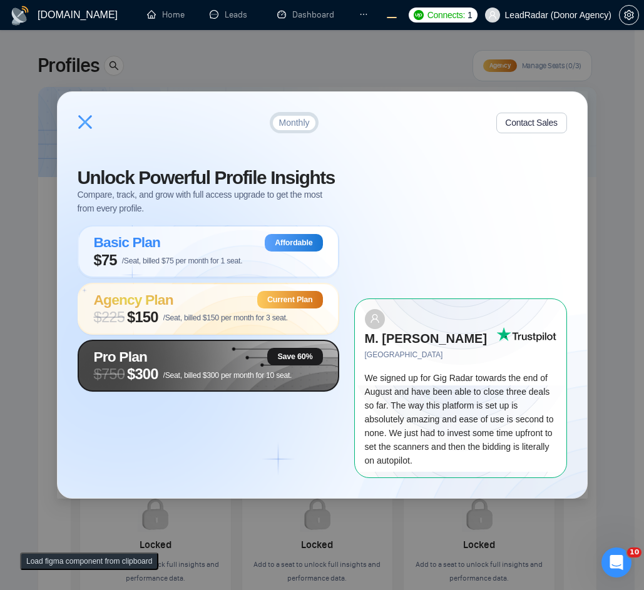
click at [168, 365] on div "Pro Plan Save 60%" at bounding box center [208, 357] width 229 height 18
click at [200, 380] on span "/Seat, billed $300 per month for 10 seat." at bounding box center [227, 375] width 129 height 9
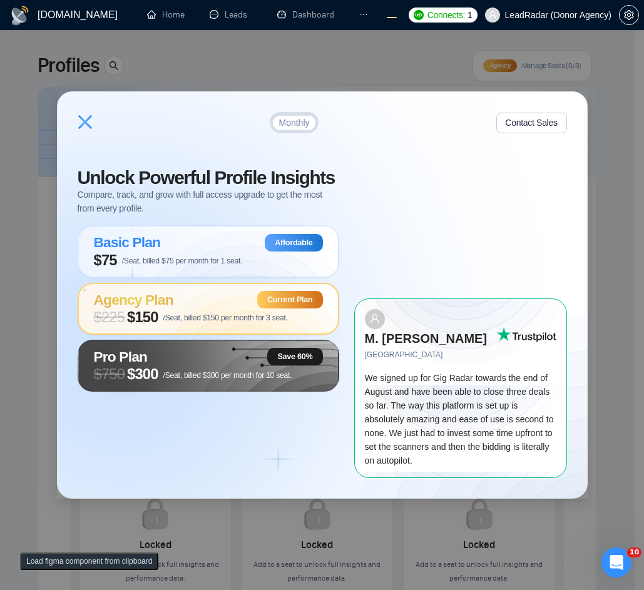
click at [235, 78] on div "Monthly Contact Sales Unlock Powerful Profile Insights Compare, track, and grow…" at bounding box center [322, 295] width 644 height 590
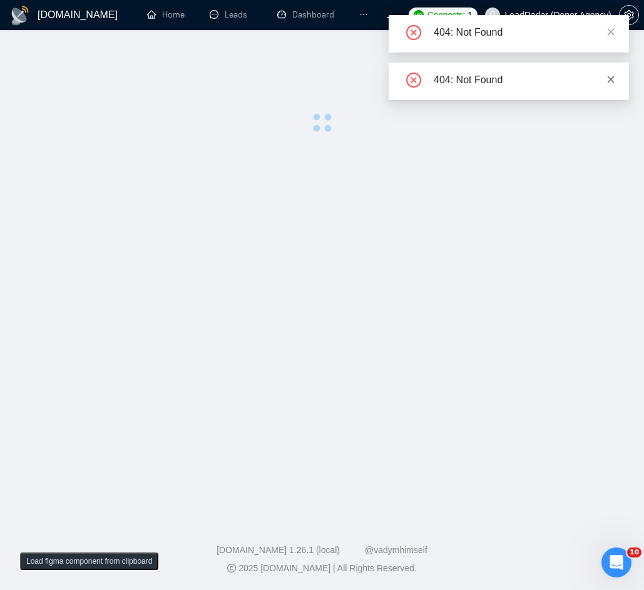
click at [610, 75] on icon "close" at bounding box center [610, 79] width 9 height 9
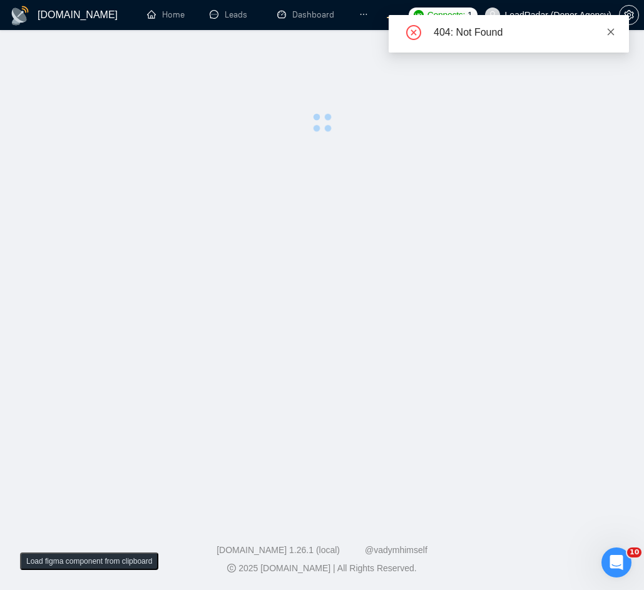
click at [611, 28] on icon "close" at bounding box center [610, 32] width 9 height 9
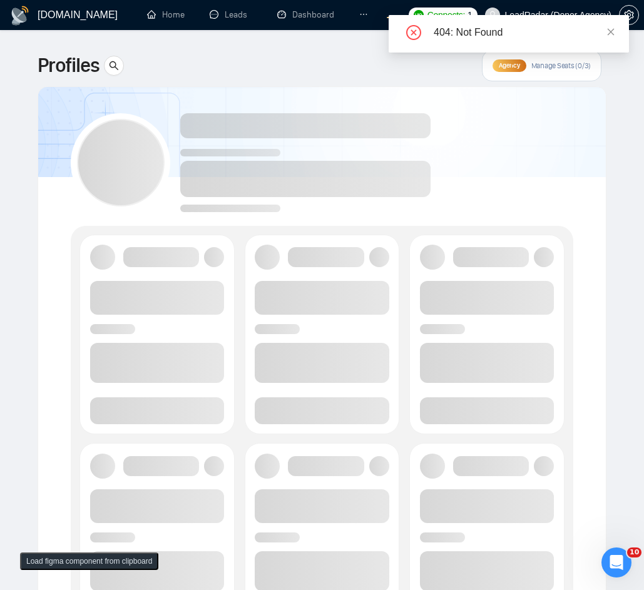
click at [361, 13] on icon "ellipsis" at bounding box center [363, 14] width 9 height 9
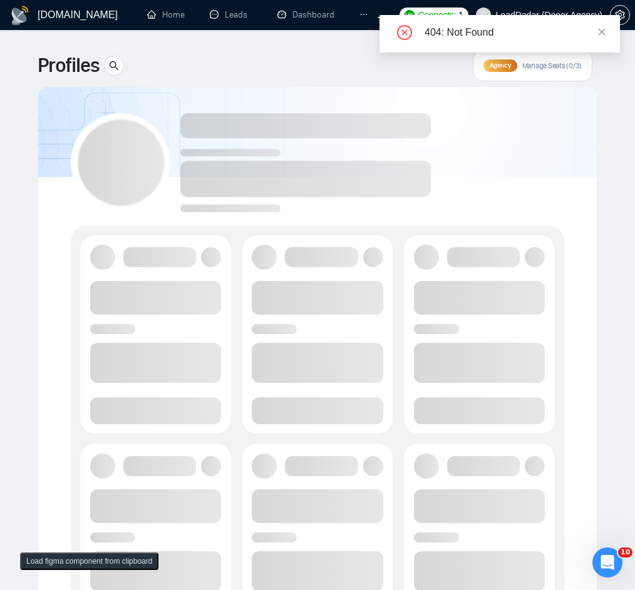
click at [320, 69] on div "Profiles Agency Manage Seats (0/3)" at bounding box center [317, 65] width 559 height 31
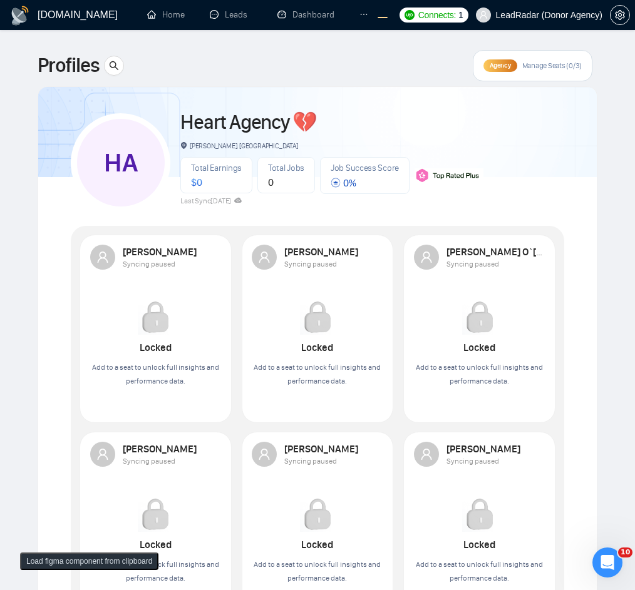
click at [497, 68] on span "Agency" at bounding box center [499, 65] width 21 height 8
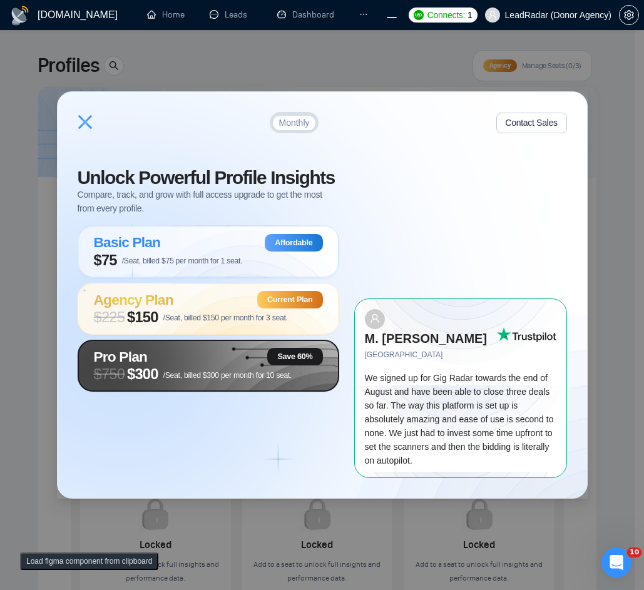
click at [227, 375] on span "$ 750 $300 /Seat, billed $300 per month for 10 seat." at bounding box center [193, 374] width 198 height 18
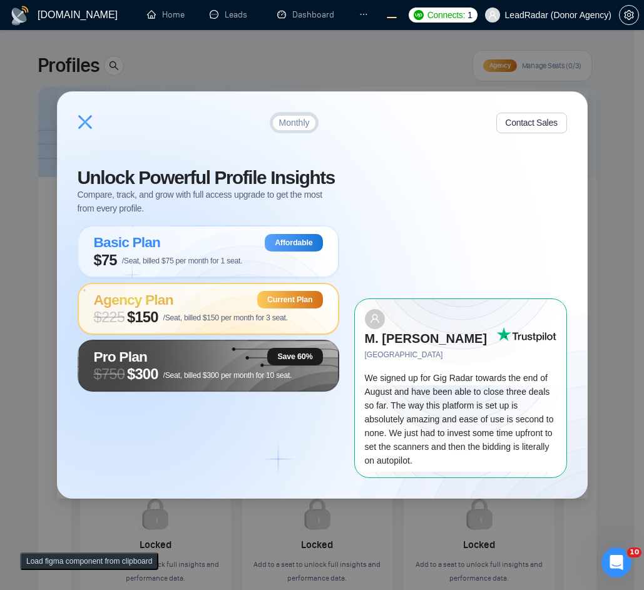
click at [411, 133] on div "Monthly Contact Sales" at bounding box center [322, 122] width 489 height 21
click at [430, 104] on div "Monthly Contact Sales Unlock Powerful Profile Insights Compare, track, and grow…" at bounding box center [322, 295] width 529 height 406
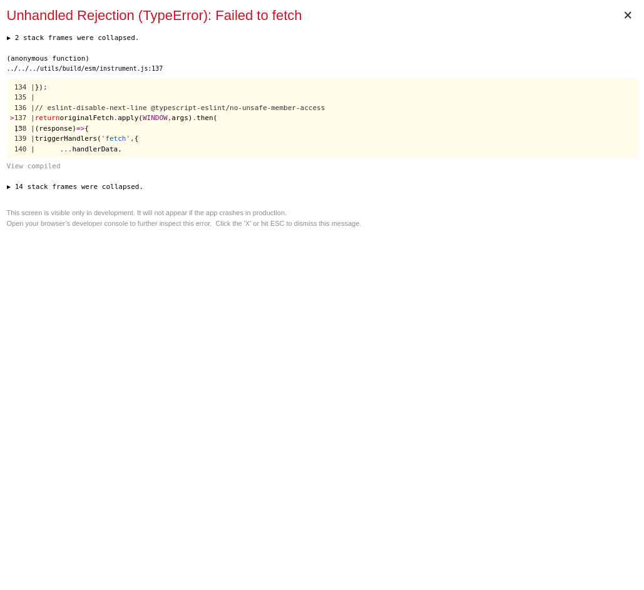
click at [293, 290] on div "× Unhandled Rejection (TypeError): Failed to fetch ▶ 2 stack frames were collap…" at bounding box center [322, 295] width 641 height 590
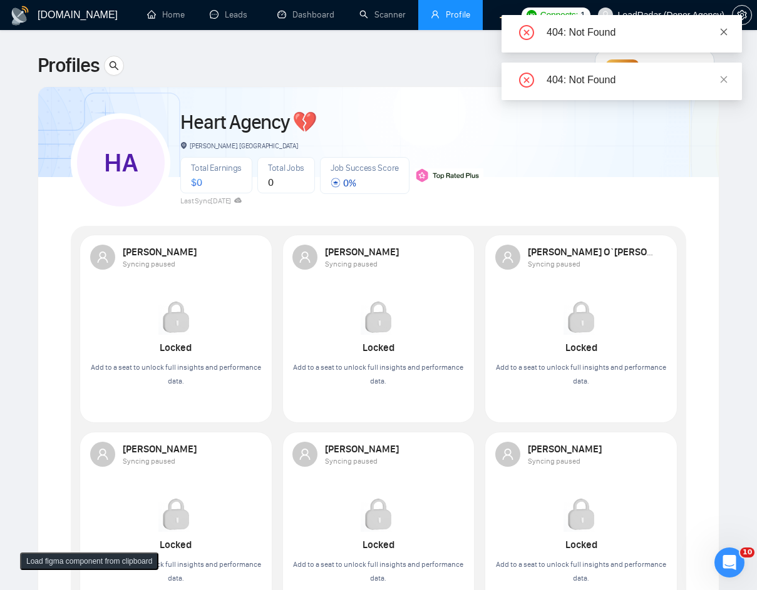
click at [643, 34] on icon "close" at bounding box center [723, 31] width 7 height 7
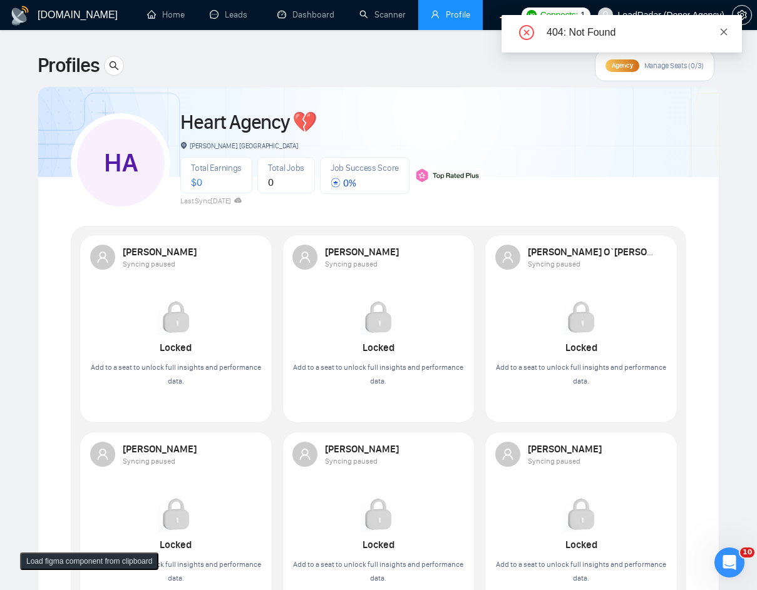
click at [643, 33] on icon "close" at bounding box center [723, 32] width 9 height 9
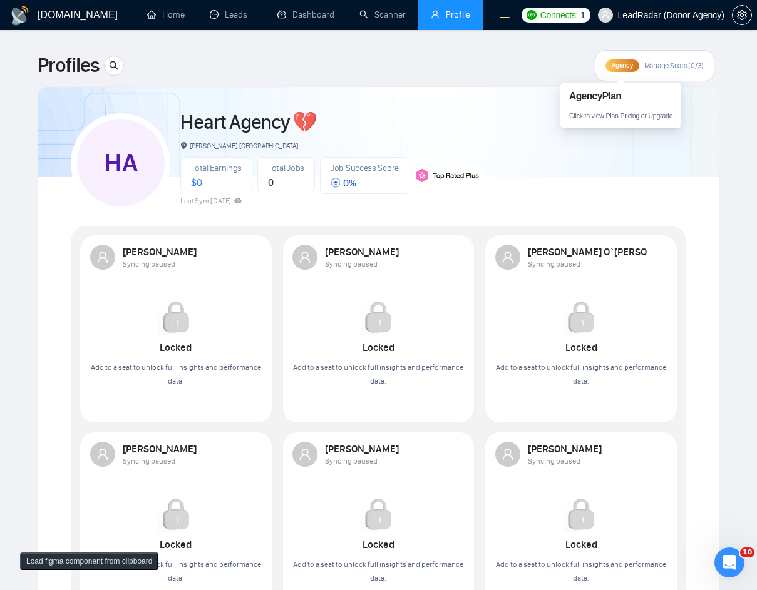
click at [619, 65] on span "Agency" at bounding box center [621, 65] width 21 height 8
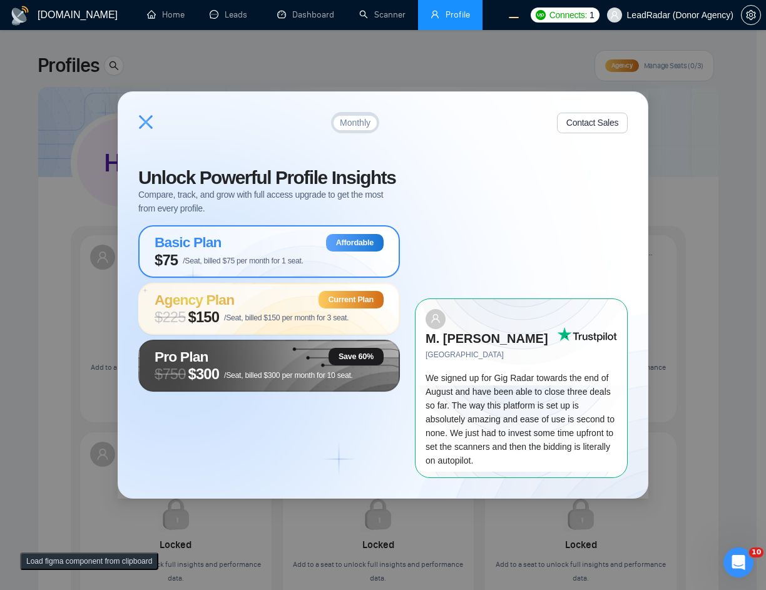
click at [278, 252] on div "Basic Plan Affordable" at bounding box center [269, 243] width 229 height 18
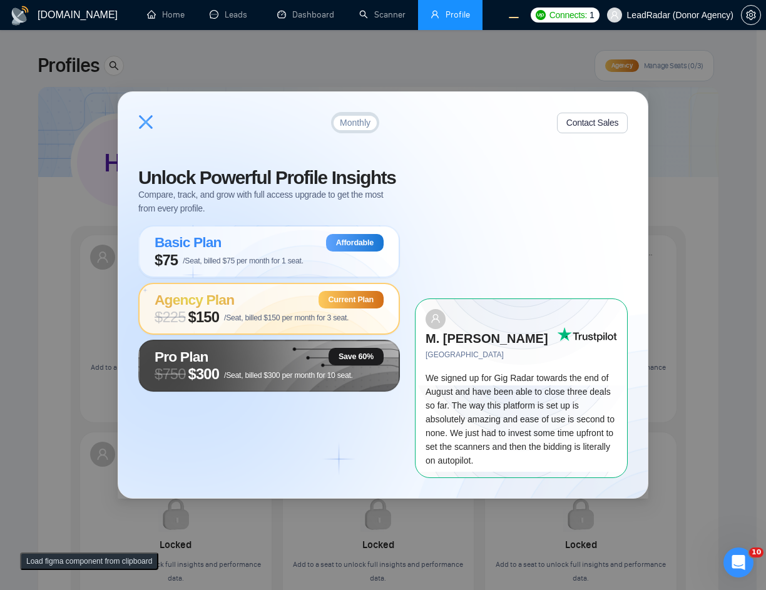
click at [548, 49] on div "Monthly Contact Sales Unlock Powerful Profile Insights Compare, track, and grow…" at bounding box center [383, 295] width 766 height 590
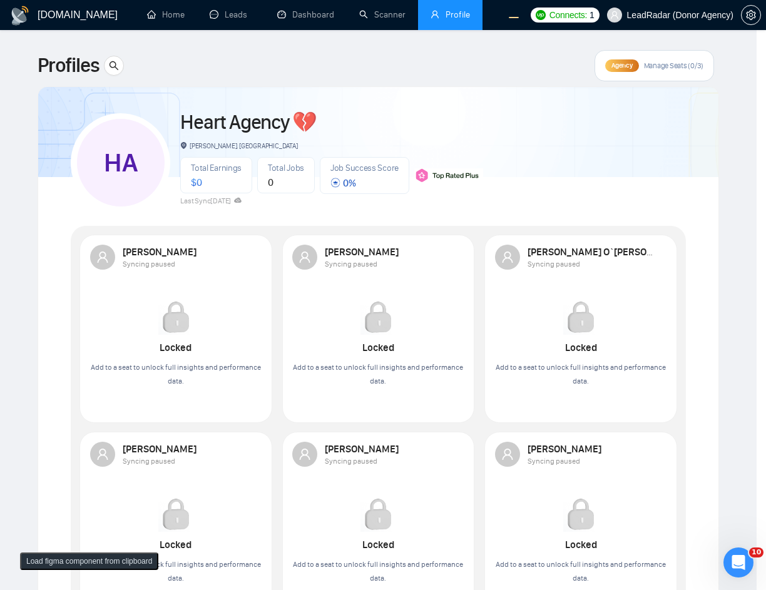
click at [643, 15] on span "LeadRadar (Donor Agency)" at bounding box center [680, 15] width 106 height 0
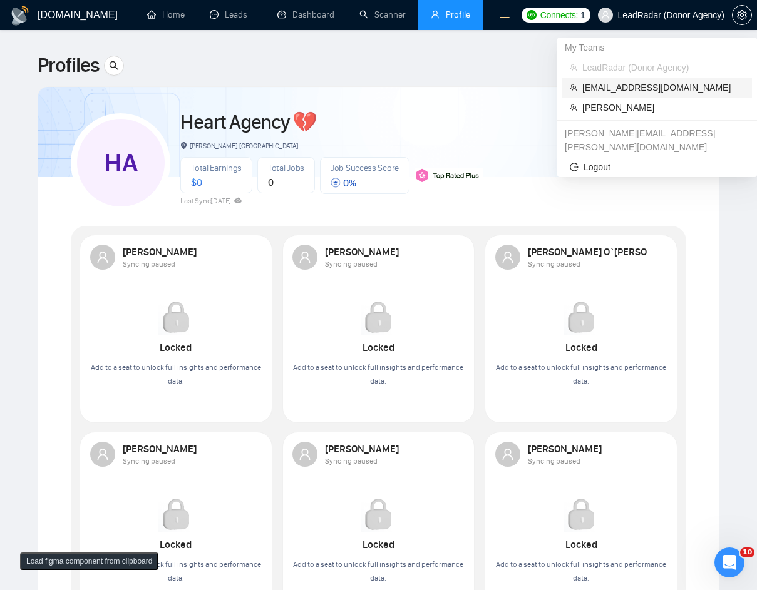
click at [632, 90] on span "[EMAIL_ADDRESS][DOMAIN_NAME]" at bounding box center [663, 88] width 162 height 14
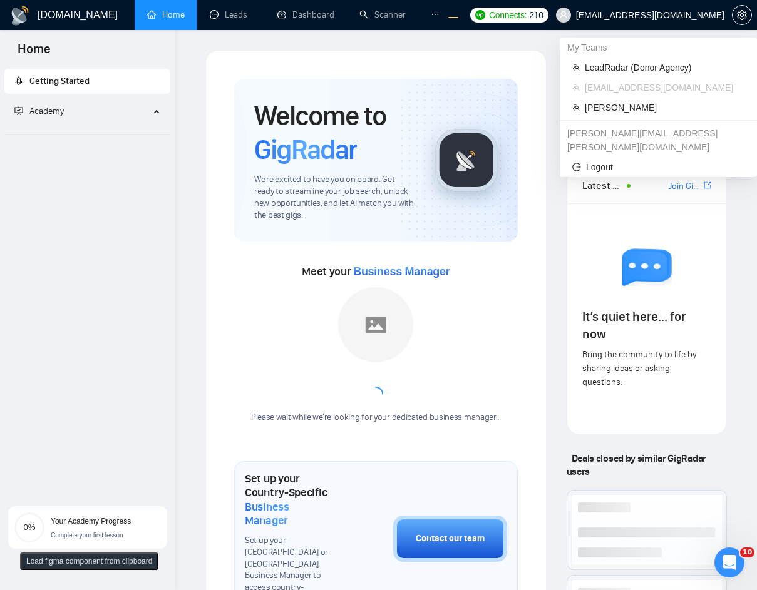
click at [401, 265] on span "Meet your Business Manager" at bounding box center [376, 272] width 148 height 14
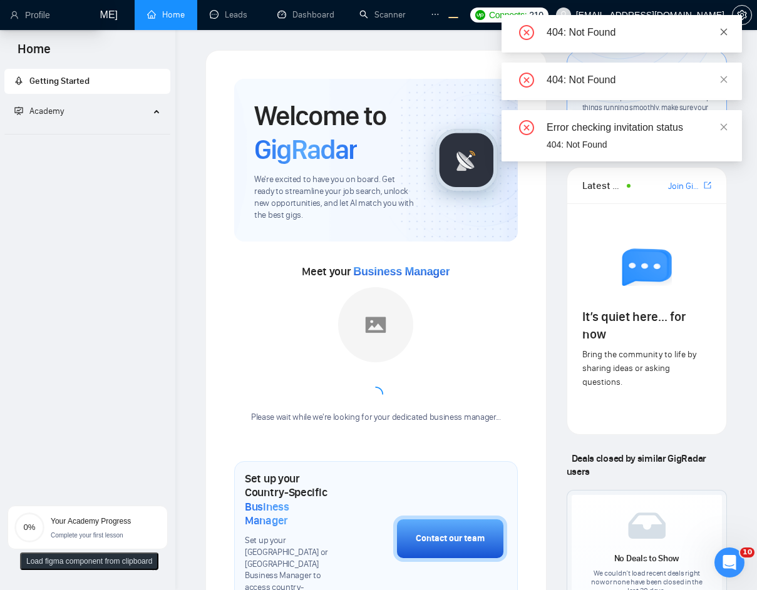
click at [643, 34] on icon "close" at bounding box center [723, 31] width 7 height 7
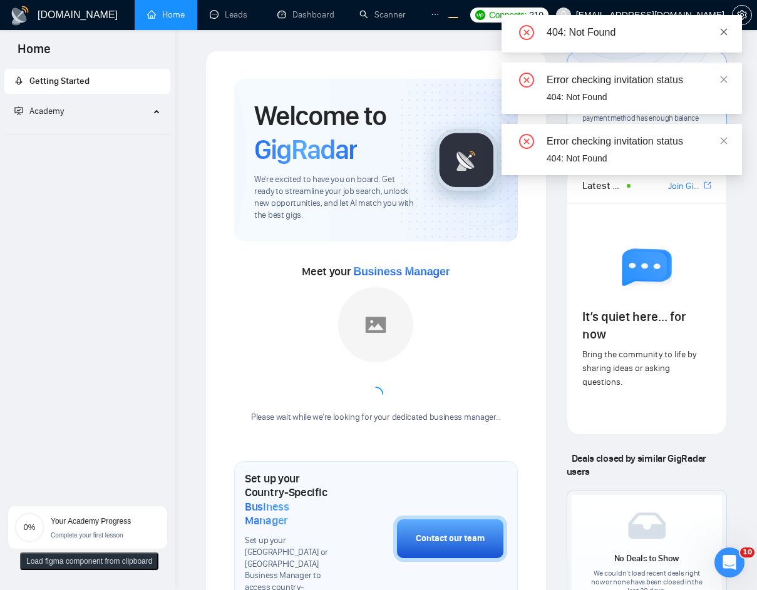
click at [643, 33] on icon "close" at bounding box center [723, 32] width 9 height 9
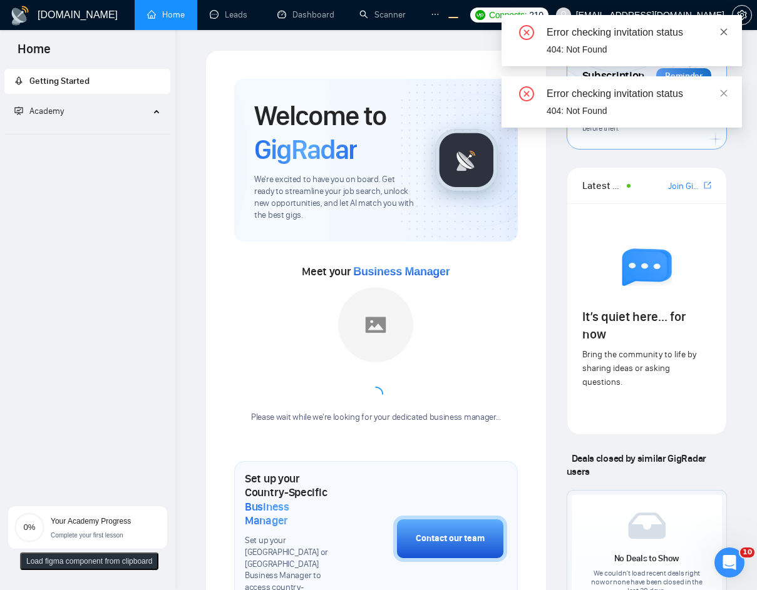
click at [643, 33] on icon "close" at bounding box center [723, 32] width 9 height 9
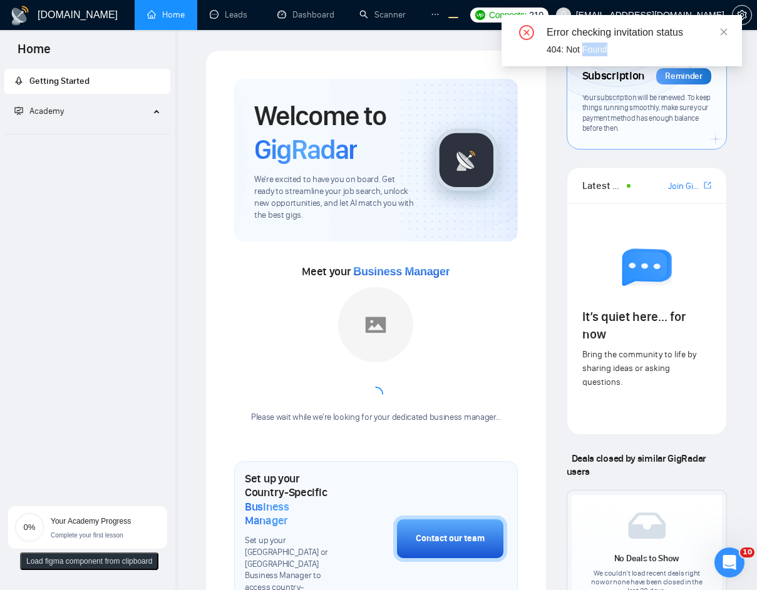
click at [643, 33] on icon "close" at bounding box center [723, 32] width 9 height 9
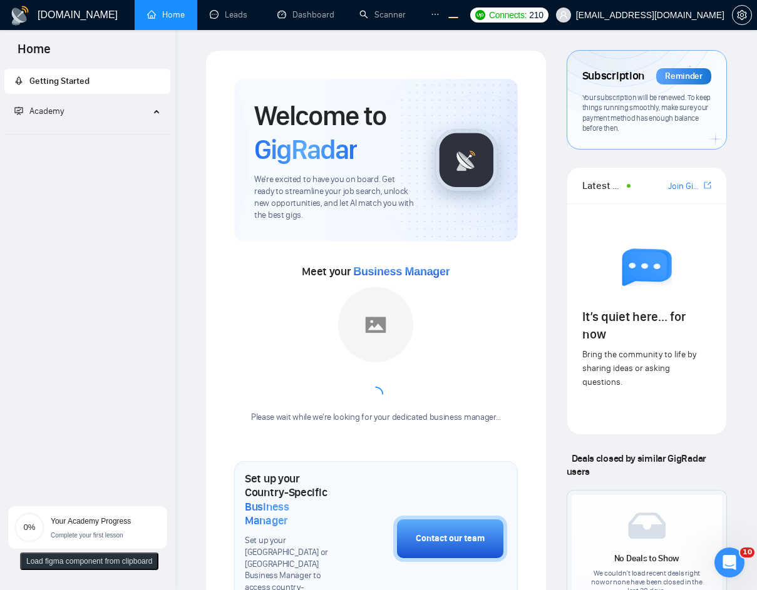
click at [434, 18] on icon "ellipsis" at bounding box center [435, 14] width 9 height 9
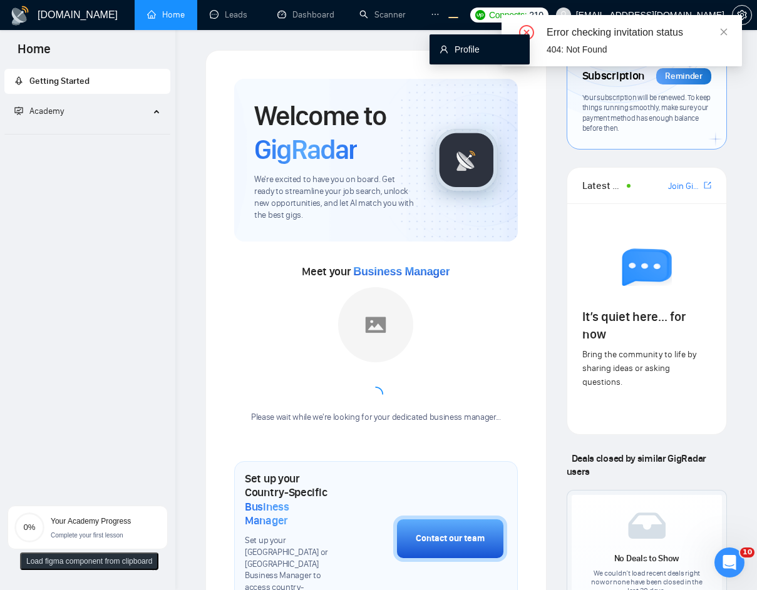
click at [479, 53] on link "Profile" at bounding box center [459, 49] width 40 height 10
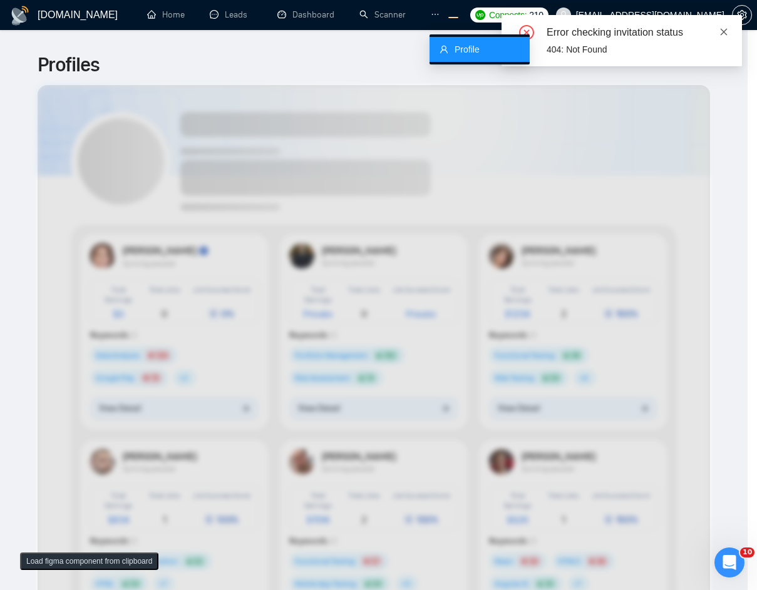
click at [643, 30] on icon "close" at bounding box center [723, 32] width 9 height 9
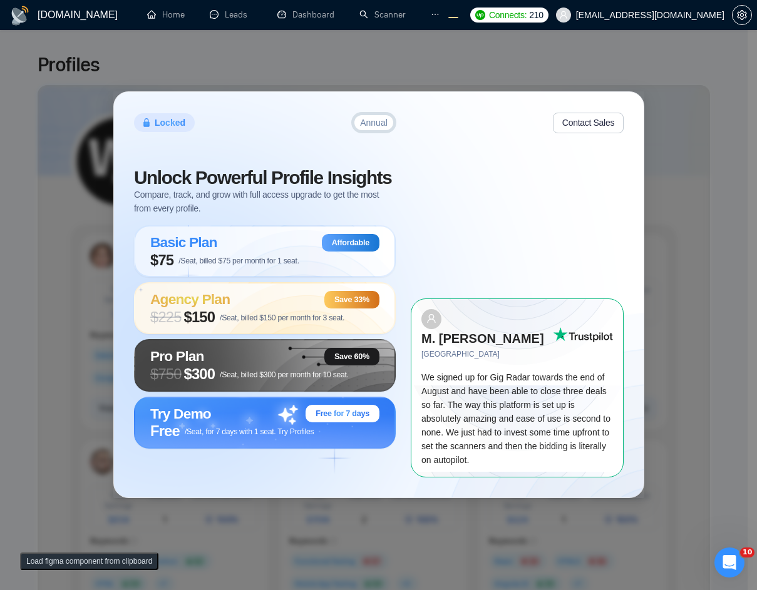
click at [643, 33] on icon "close" at bounding box center [723, 31] width 7 height 7
click at [643, 20] on span "[EMAIL_ADDRESS][DOMAIN_NAME]" at bounding box center [639, 15] width 183 height 40
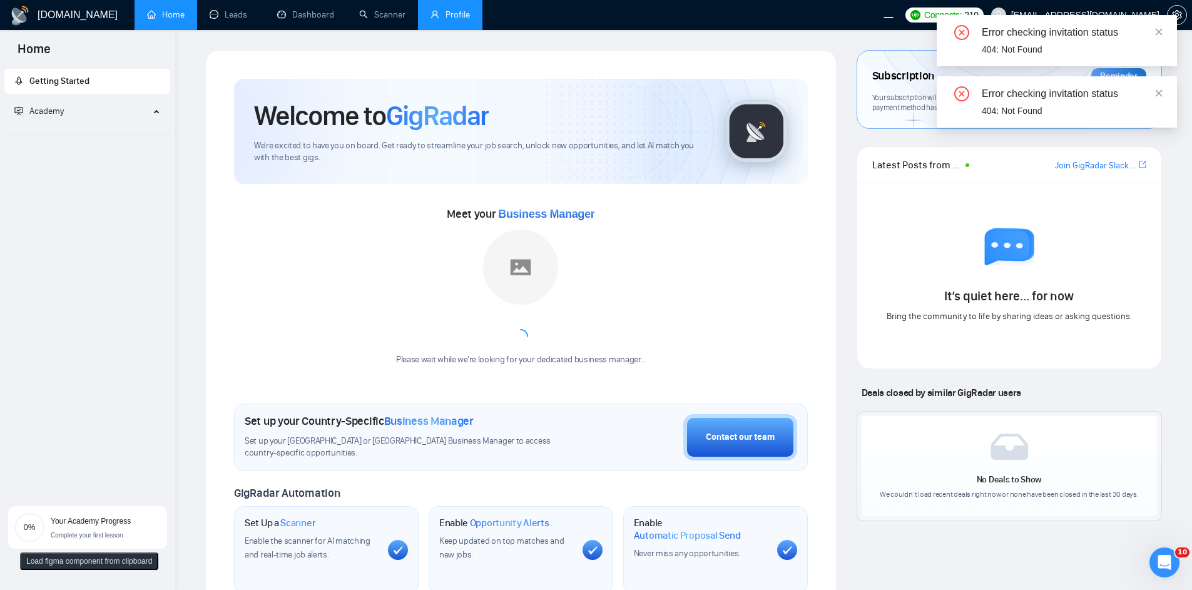
click at [451, 13] on link "Profile" at bounding box center [450, 14] width 39 height 11
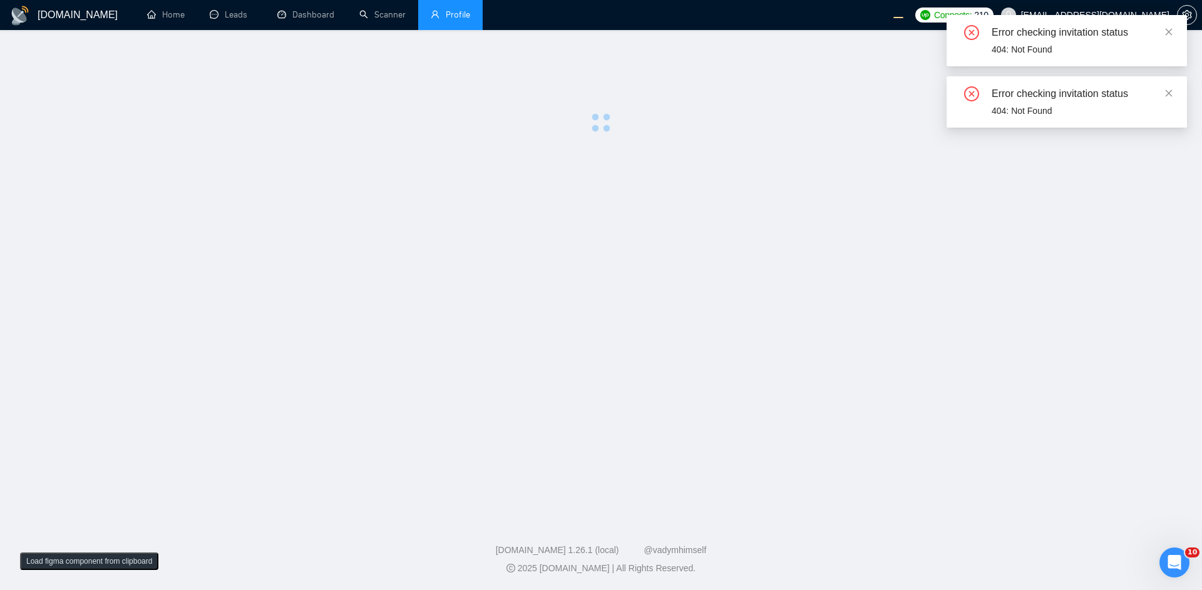
click at [1173, 36] on div "Error checking invitation status 404: Not Found" at bounding box center [1066, 40] width 240 height 51
click at [1167, 29] on div "Error checking invitation status 404: Not Found" at bounding box center [1066, 40] width 240 height 51
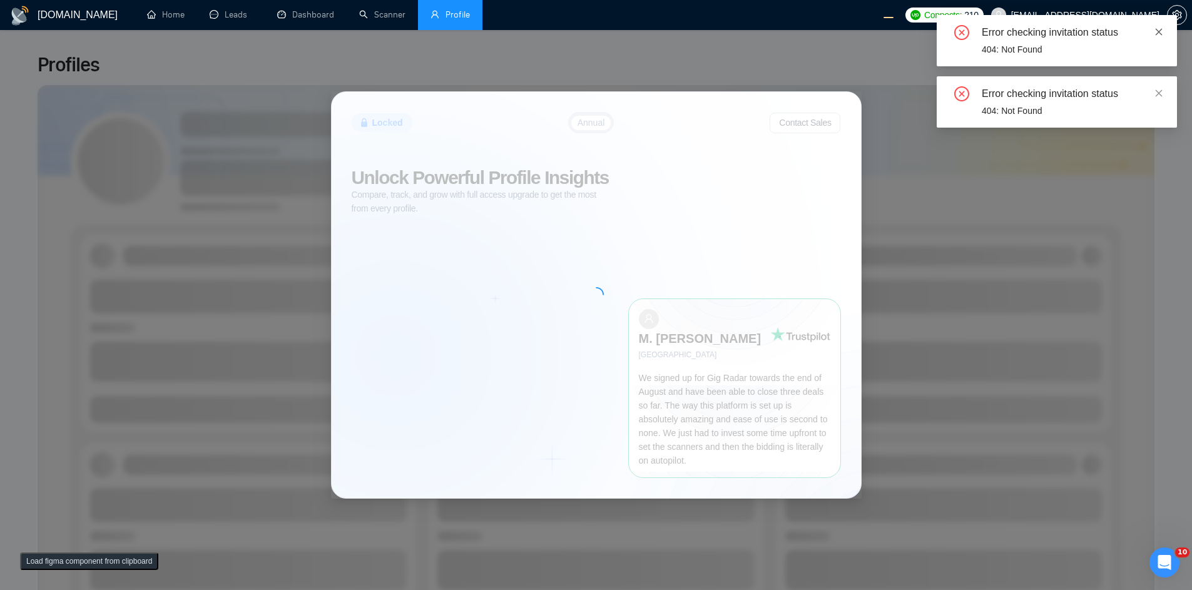
click at [1162, 31] on icon "close" at bounding box center [1159, 32] width 9 height 9
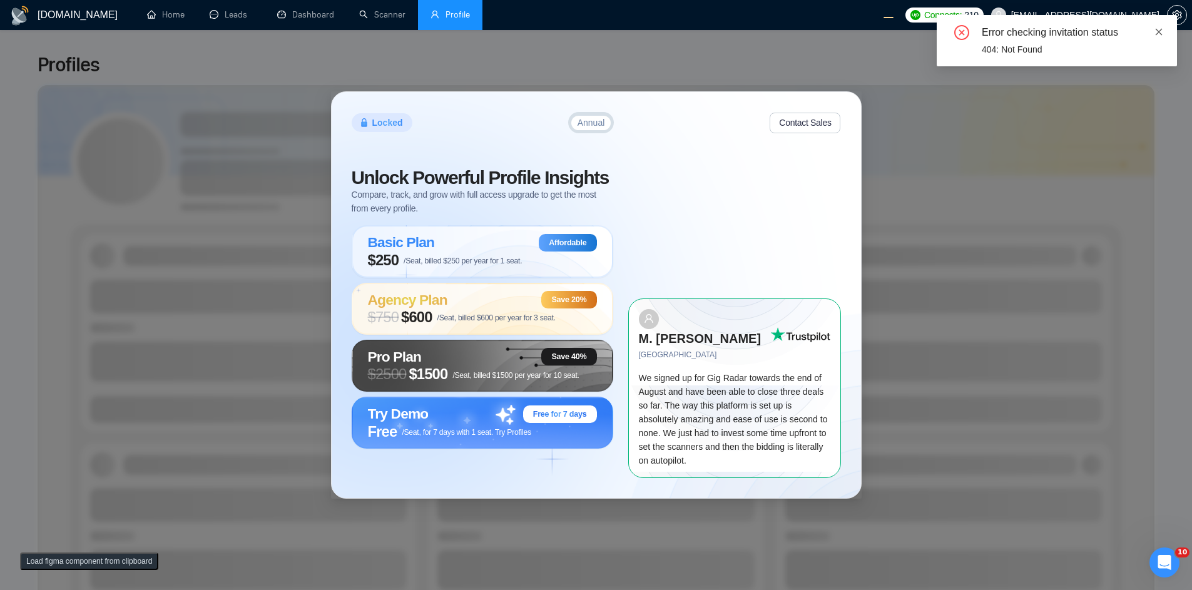
click at [1160, 38] on link at bounding box center [1159, 32] width 9 height 14
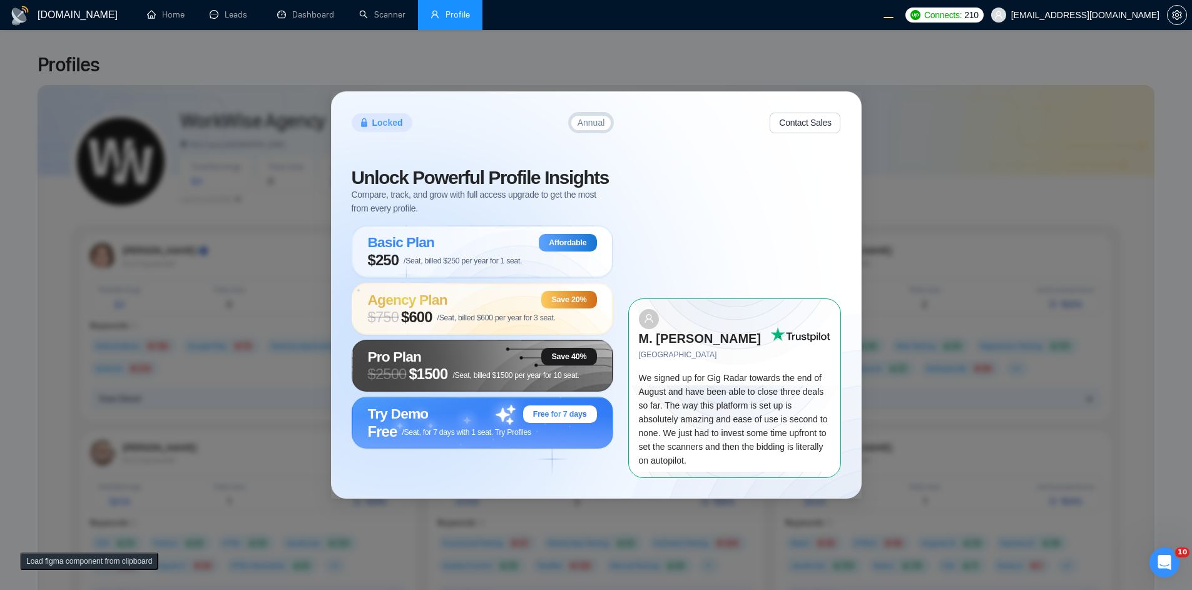
click at [996, 175] on div "Locked Annual Contact Sales Unlock Powerful Profile Insights Compare, track, an…" at bounding box center [596, 295] width 1192 height 590
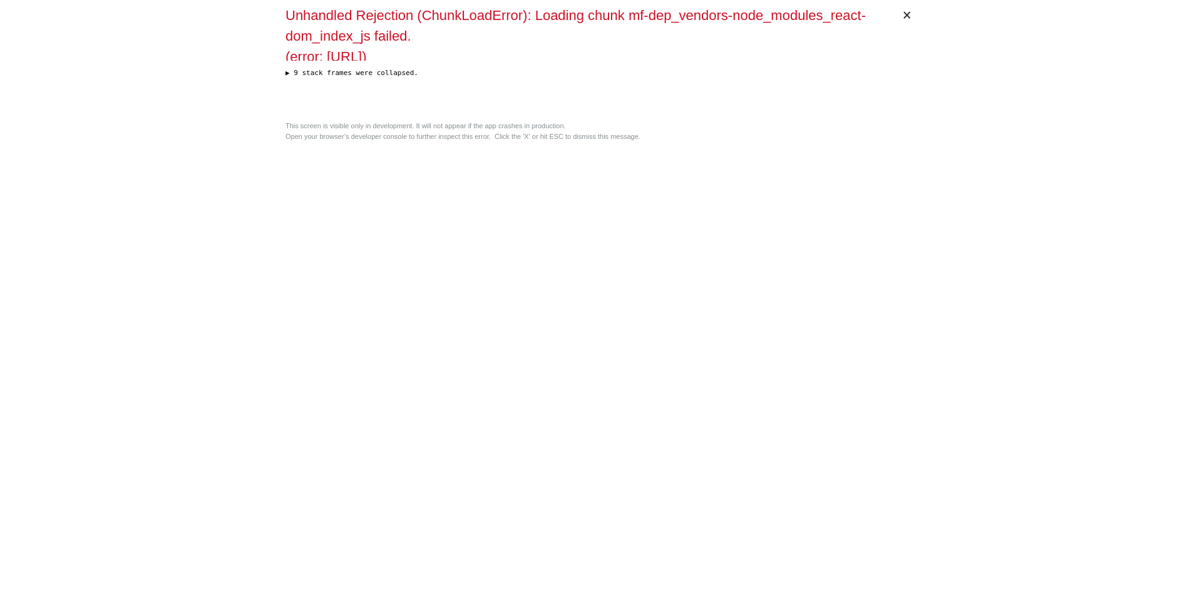
click at [993, 171] on div "× Unhandled Rejection (ChunkLoadError): Loading chunk mf-dep_vendors-node_modul…" at bounding box center [601, 295] width 1202 height 590
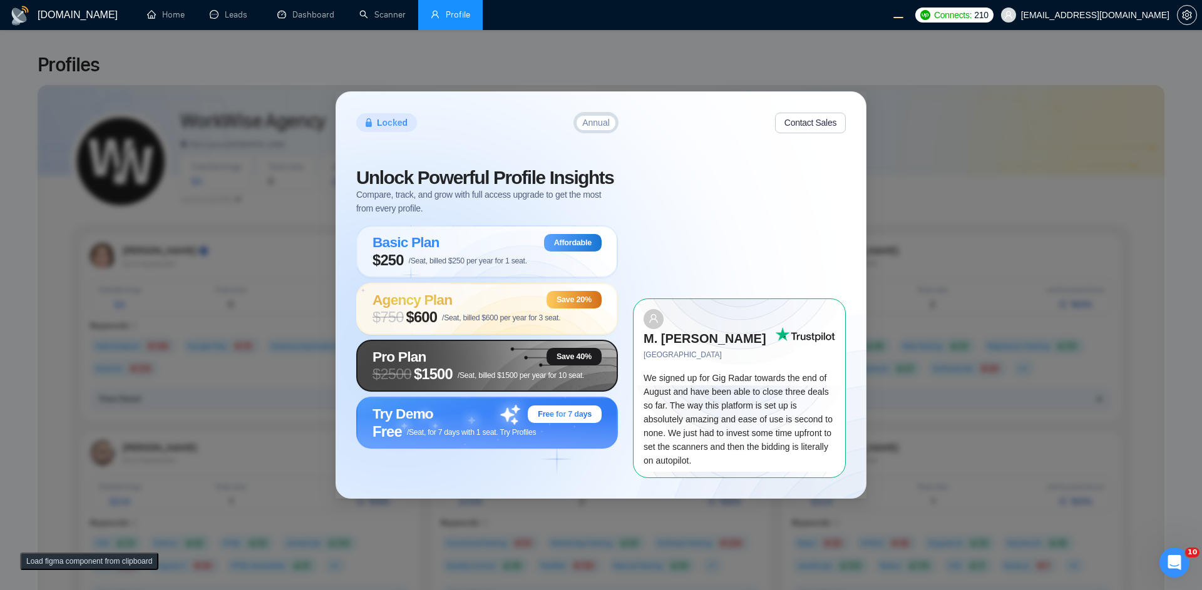
click at [486, 365] on div "Pro Plan Save 40%" at bounding box center [486, 357] width 229 height 18
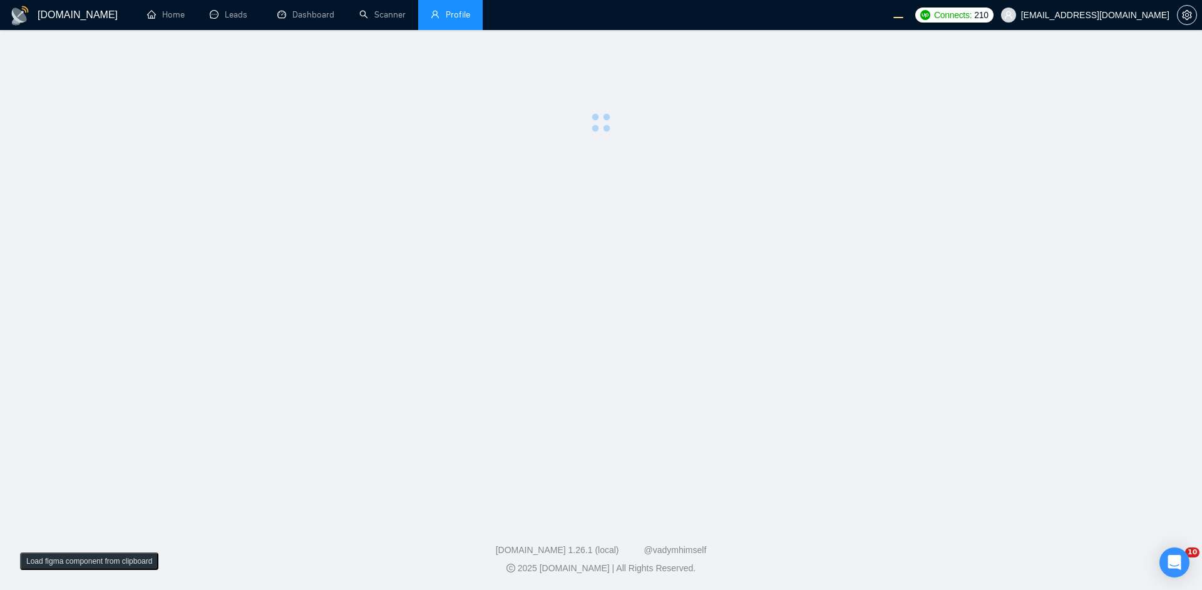
click at [1111, 15] on span "[EMAIL_ADDRESS][DOMAIN_NAME]" at bounding box center [1095, 15] width 148 height 0
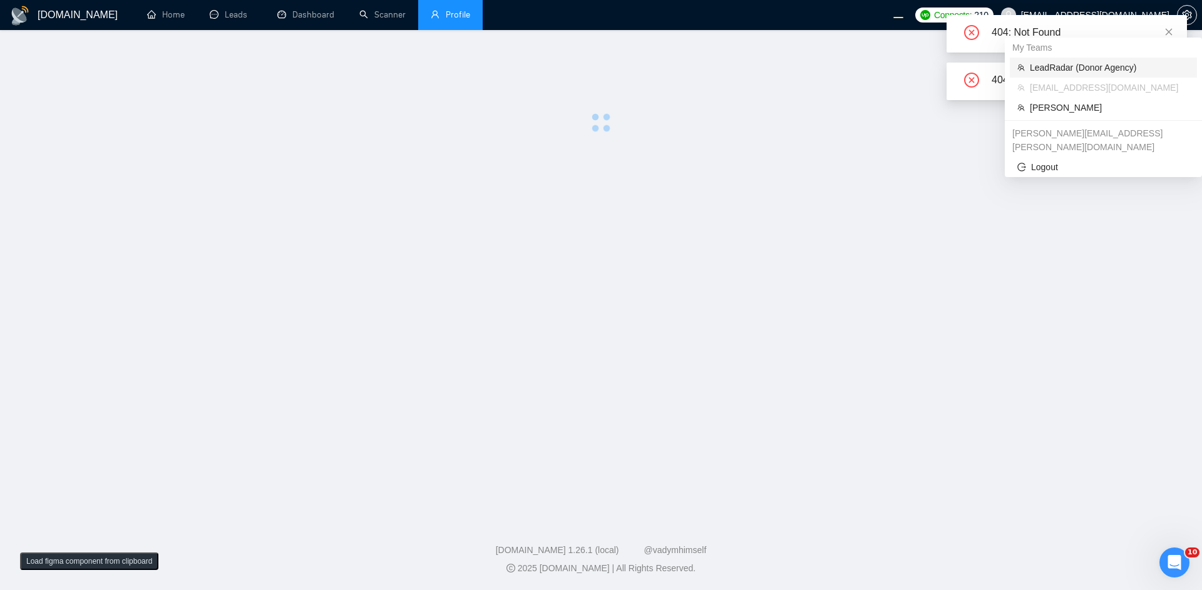
click at [1079, 63] on span "LeadRadar (Donor Agency)" at bounding box center [1109, 68] width 160 height 14
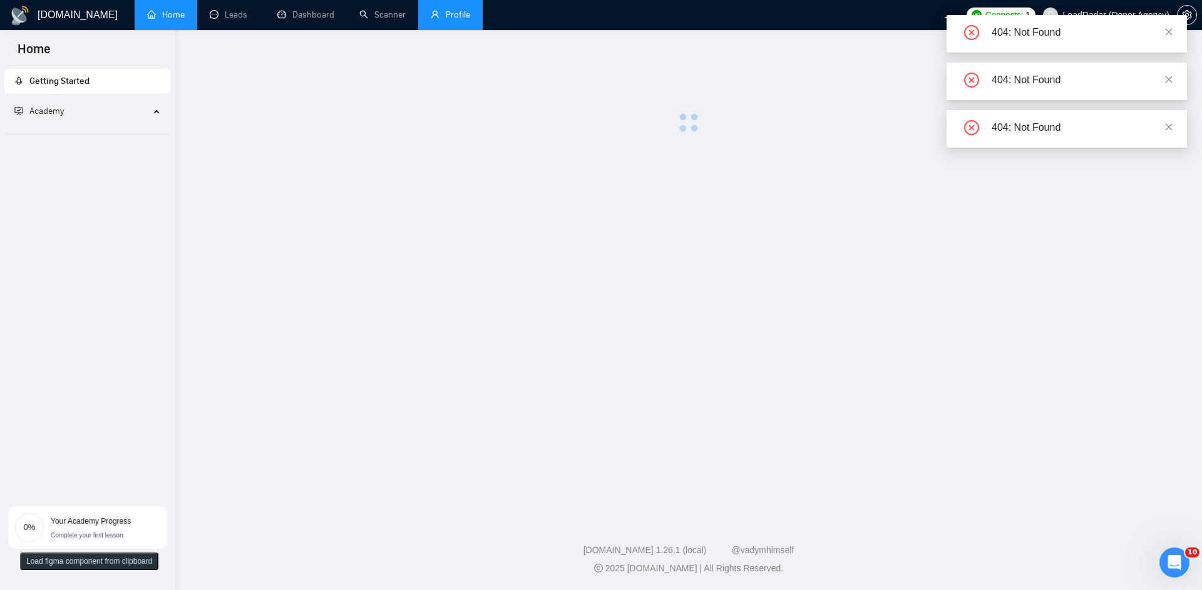
click at [470, 20] on link "Profile" at bounding box center [450, 14] width 39 height 11
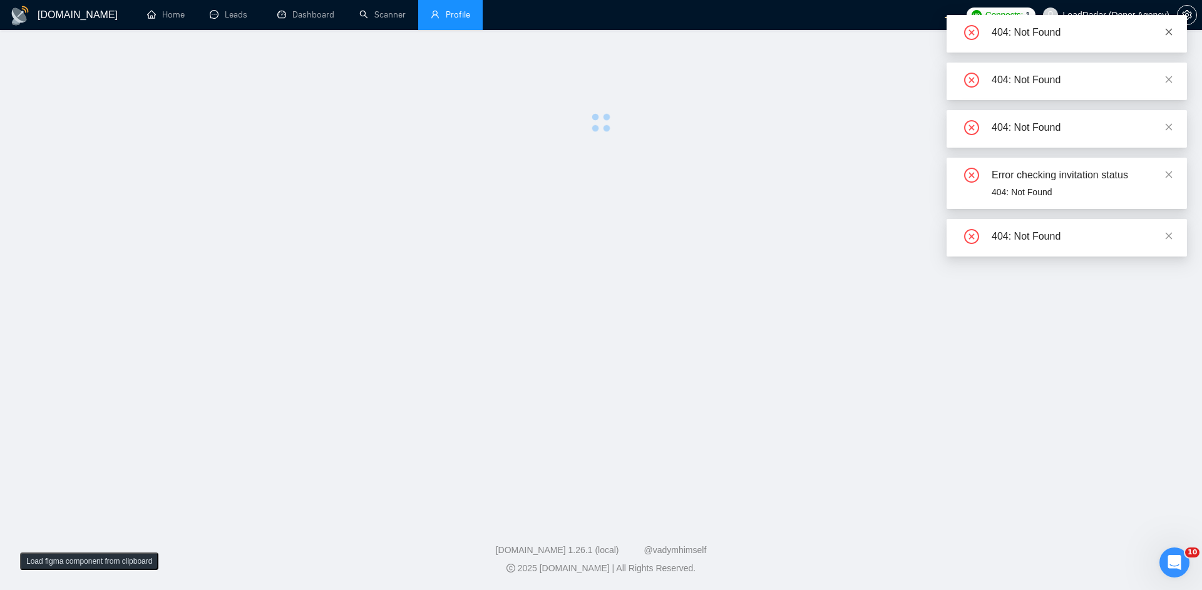
click at [1170, 34] on icon "close" at bounding box center [1168, 32] width 9 height 9
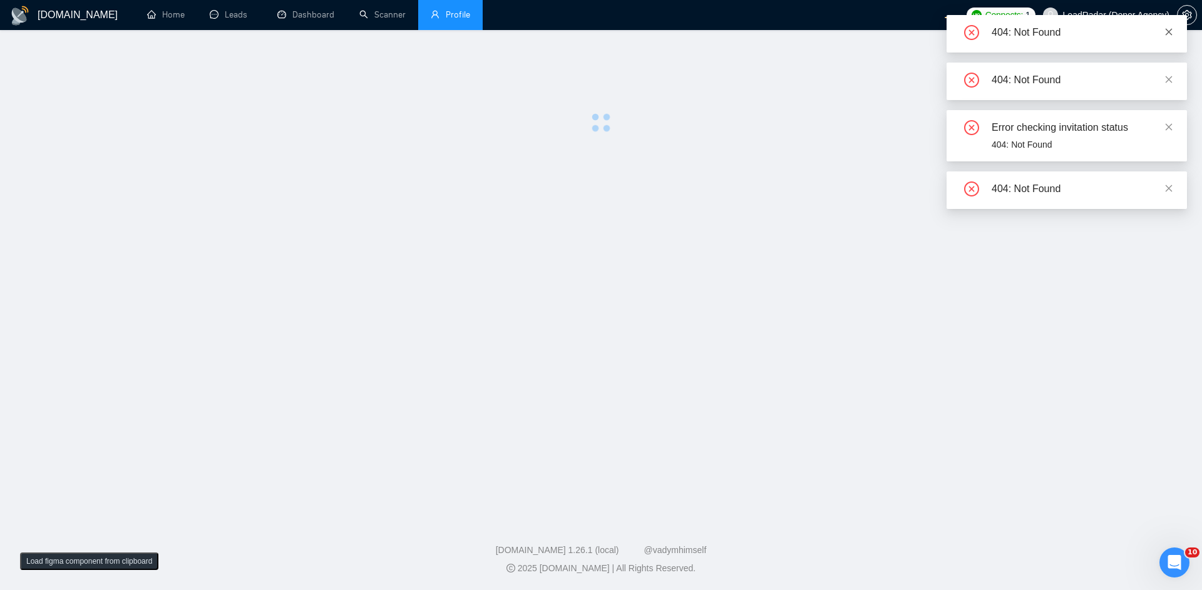
click at [1169, 29] on icon "close" at bounding box center [1168, 32] width 9 height 9
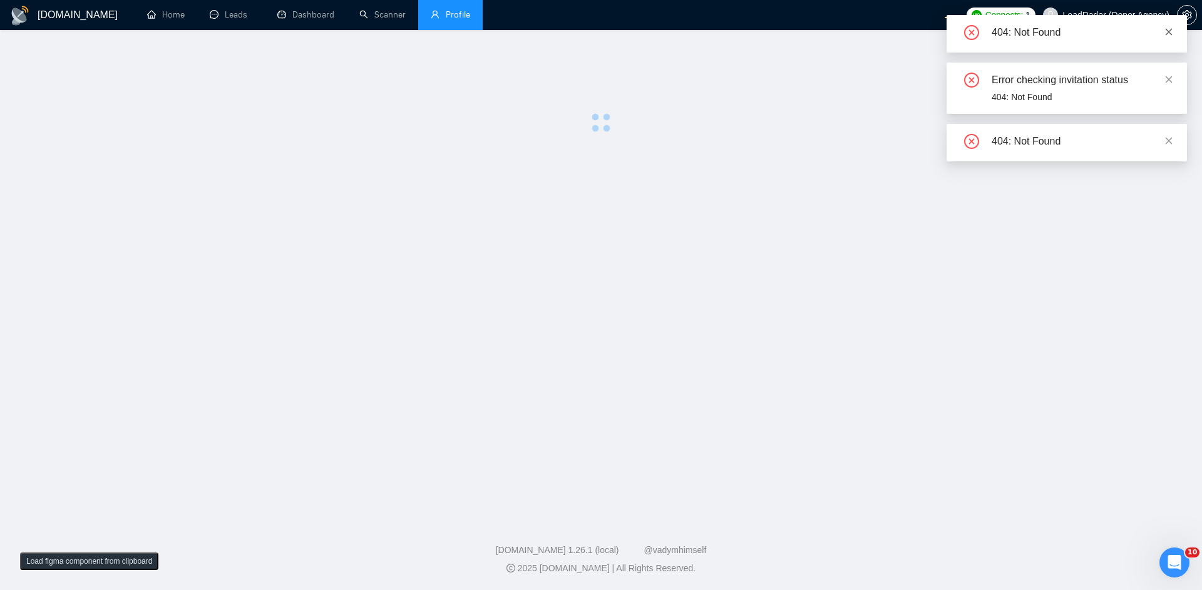
click at [1172, 34] on icon "close" at bounding box center [1168, 31] width 7 height 7
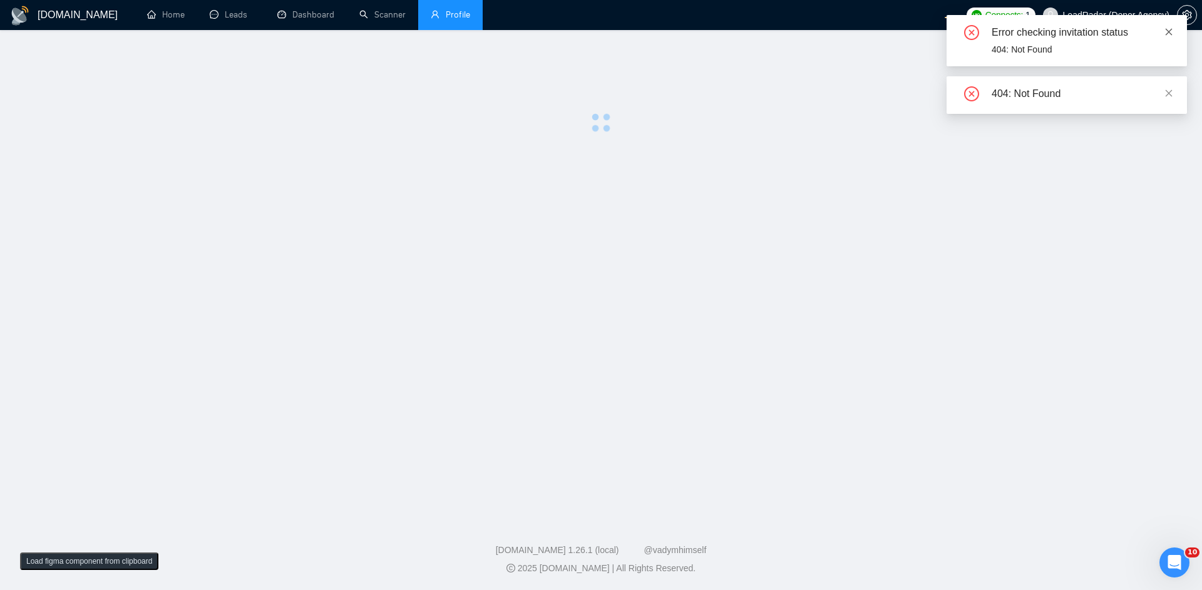
click at [1170, 35] on icon "close" at bounding box center [1168, 32] width 9 height 9
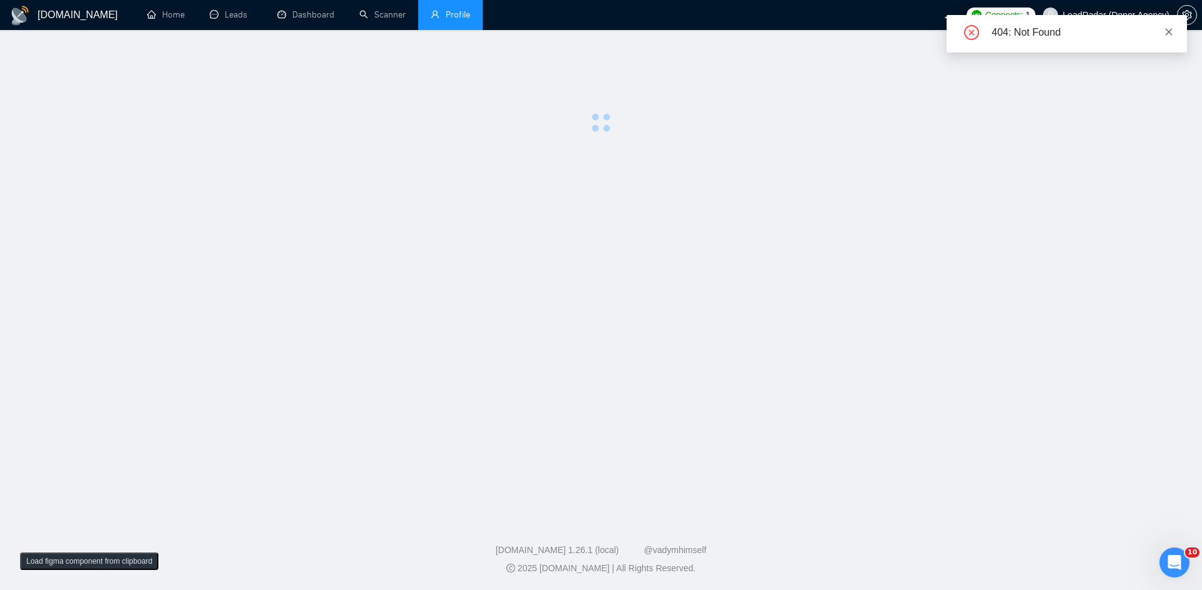
click at [1171, 34] on icon "close" at bounding box center [1168, 31] width 7 height 7
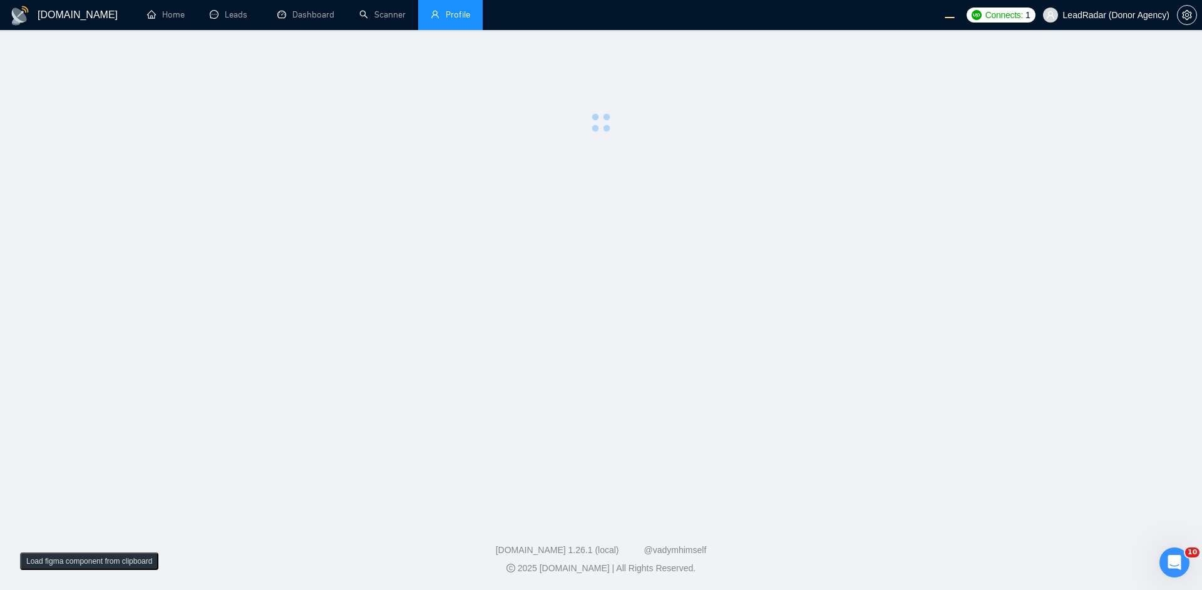
click at [798, 171] on main at bounding box center [601, 272] width 1162 height 444
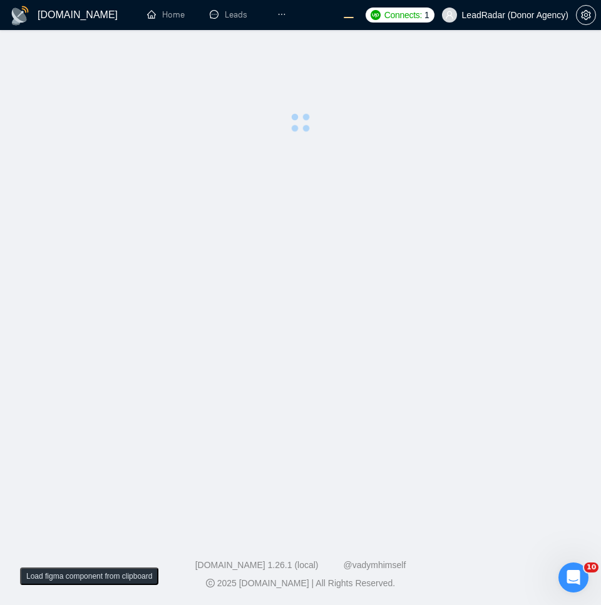
click at [53, 5] on h1 "[DOMAIN_NAME]" at bounding box center [78, 15] width 80 height 30
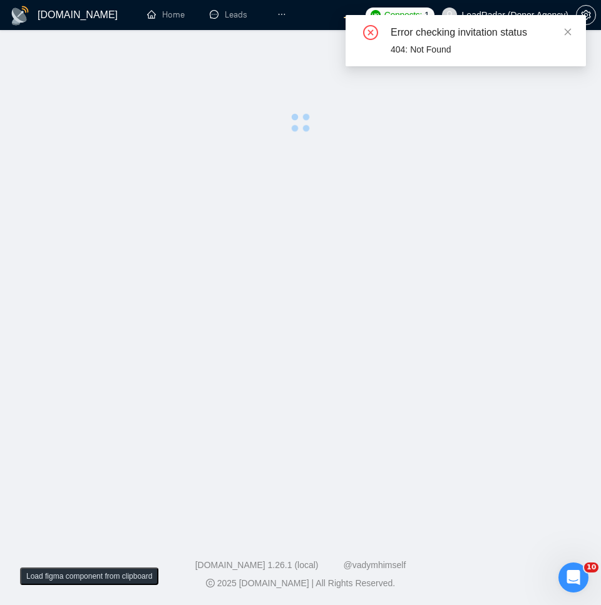
click at [354, 143] on main at bounding box center [300, 279] width 561 height 459
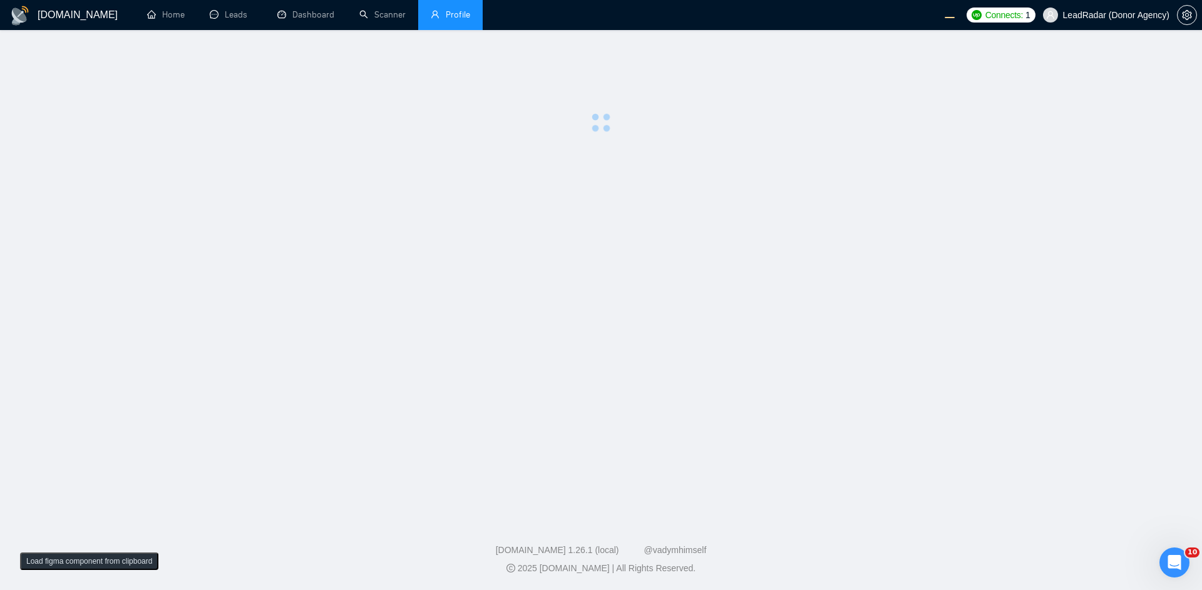
click at [605, 272] on main at bounding box center [601, 272] width 1162 height 444
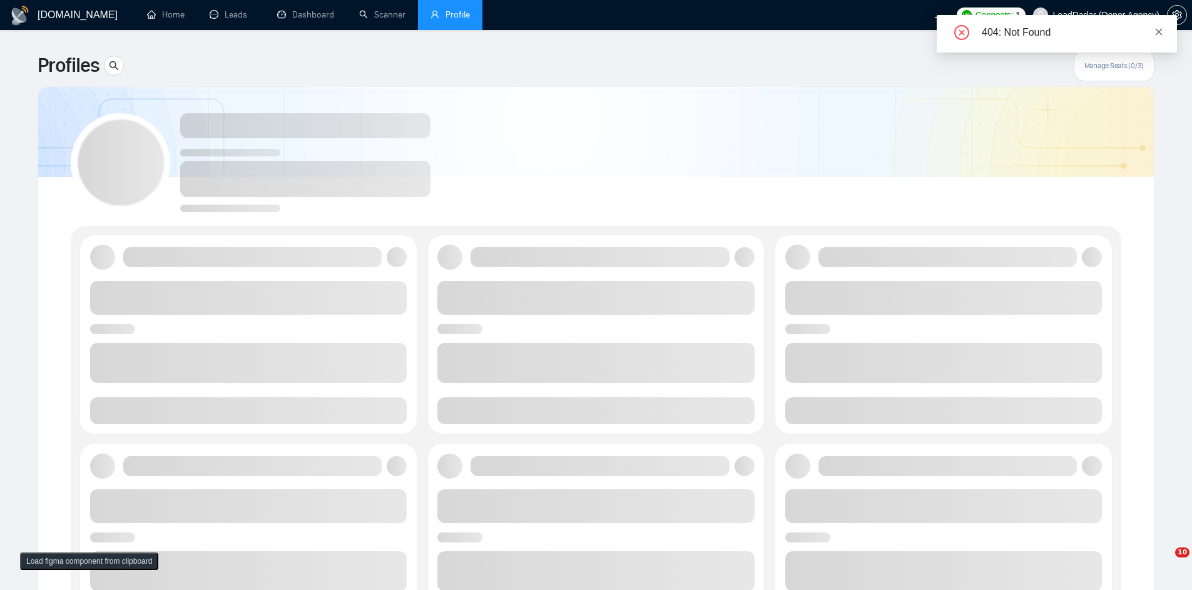
click at [1159, 37] on link at bounding box center [1159, 32] width 9 height 14
click at [1163, 30] on div "404: Not Found" at bounding box center [1057, 34] width 240 height 38
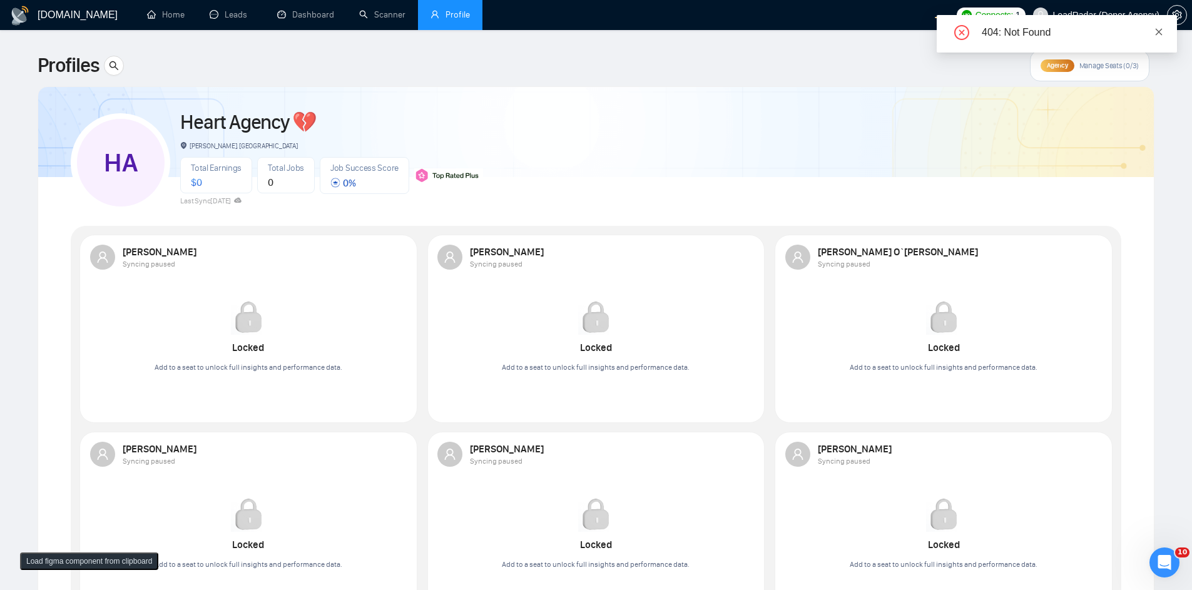
click at [1162, 30] on icon "close" at bounding box center [1159, 32] width 9 height 9
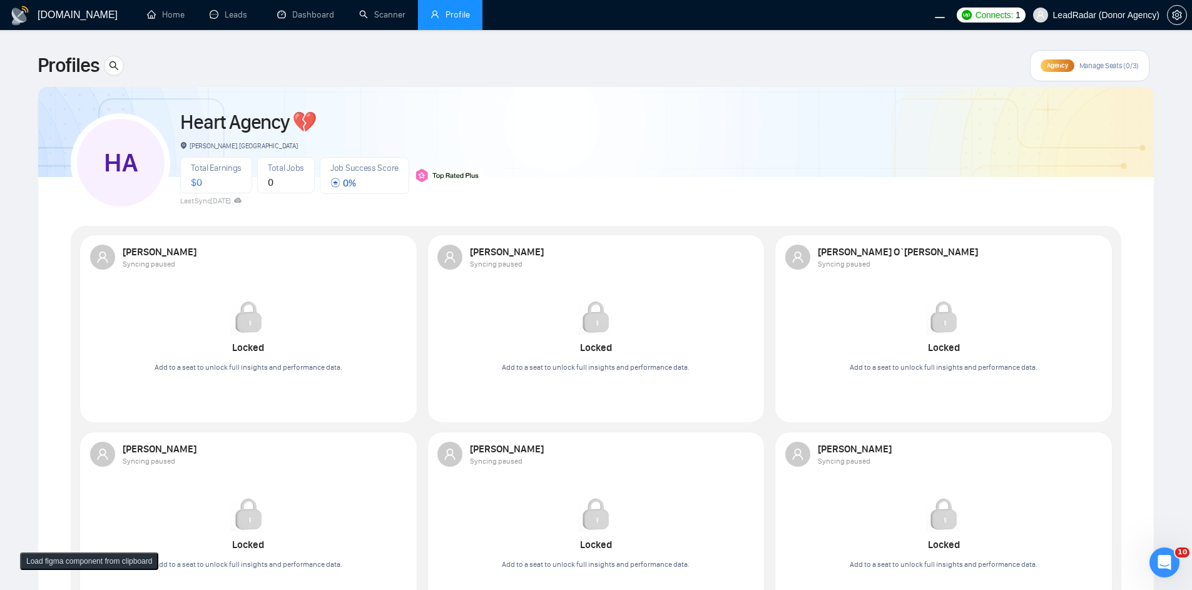
click at [1045, 64] on div "Agency" at bounding box center [1057, 65] width 33 height 13
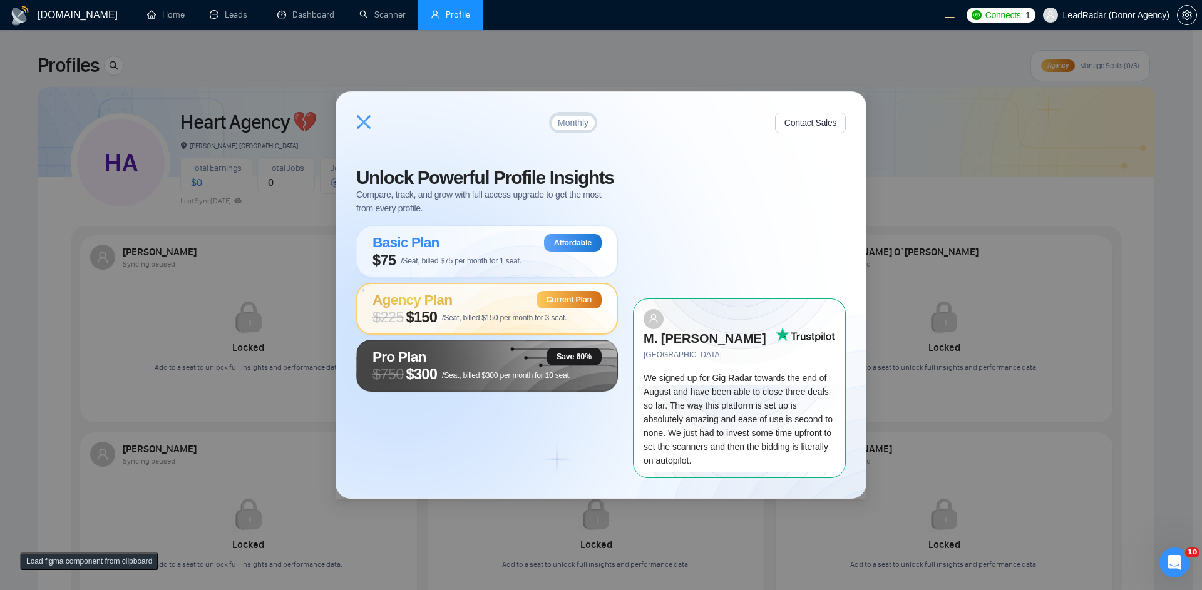
click at [362, 130] on icon at bounding box center [363, 122] width 15 height 15
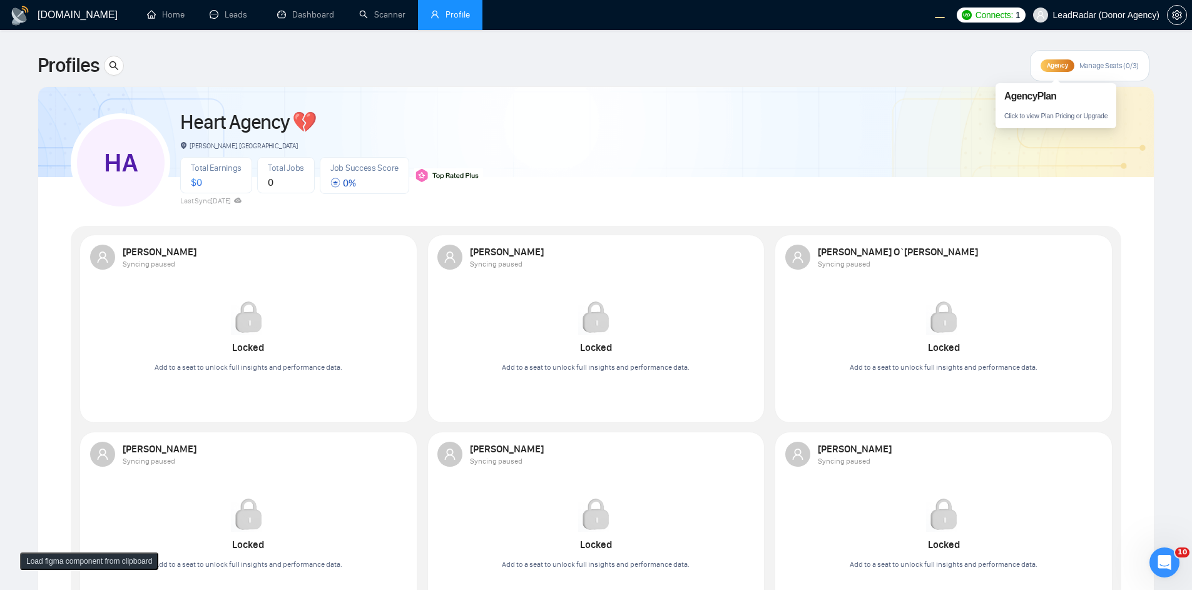
click at [1051, 65] on span "Agency" at bounding box center [1057, 65] width 21 height 8
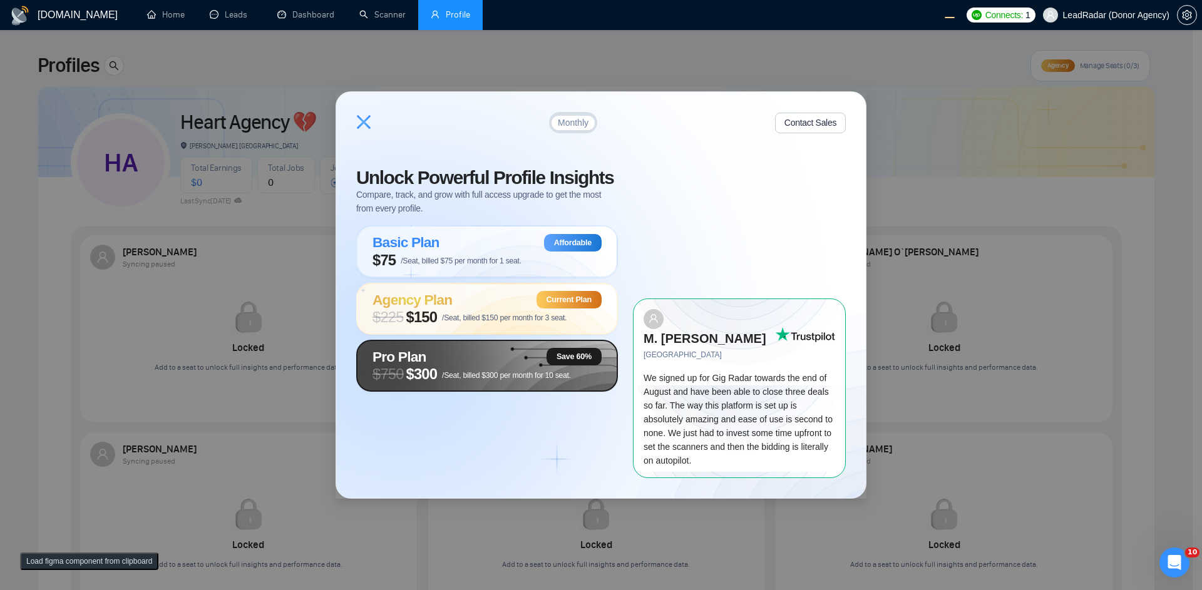
click at [459, 380] on span "/Seat, billed $300 per month for 10 seat." at bounding box center [506, 375] width 129 height 9
click at [357, 130] on icon at bounding box center [363, 122] width 15 height 15
